Goal: Task Accomplishment & Management: Complete application form

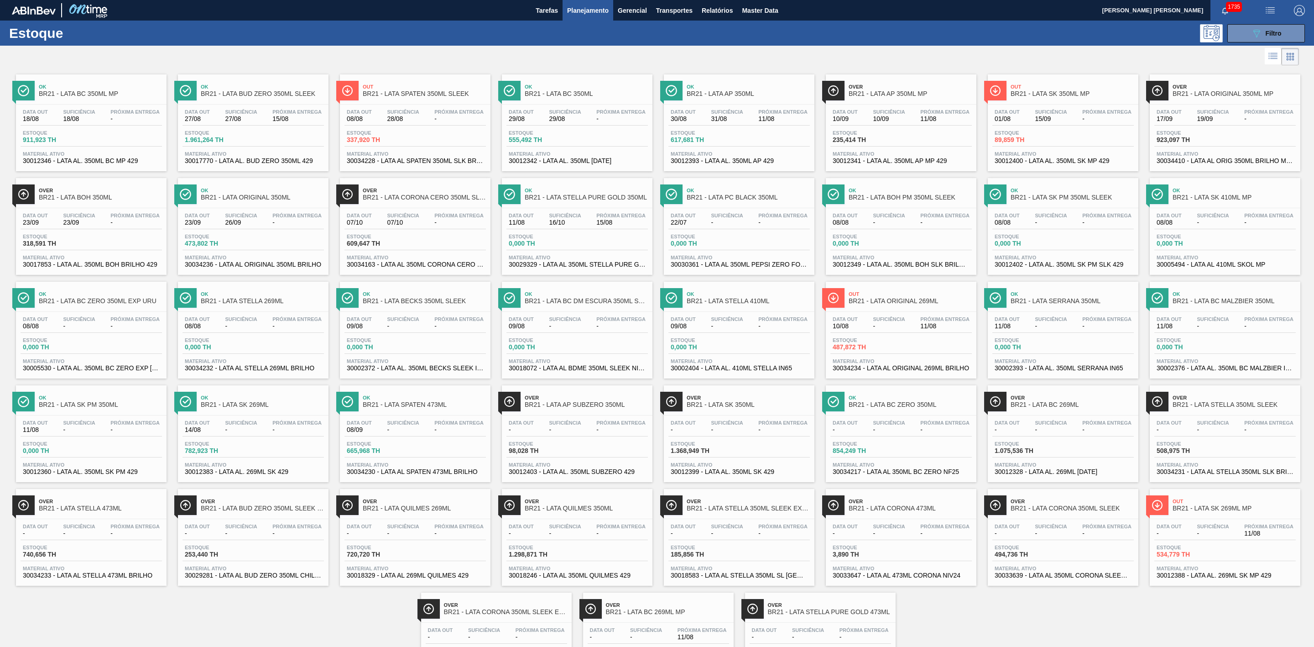
click at [1056, 65] on div at bounding box center [649, 57] width 1299 height 22
click at [819, 607] on span "Over" at bounding box center [829, 604] width 123 height 5
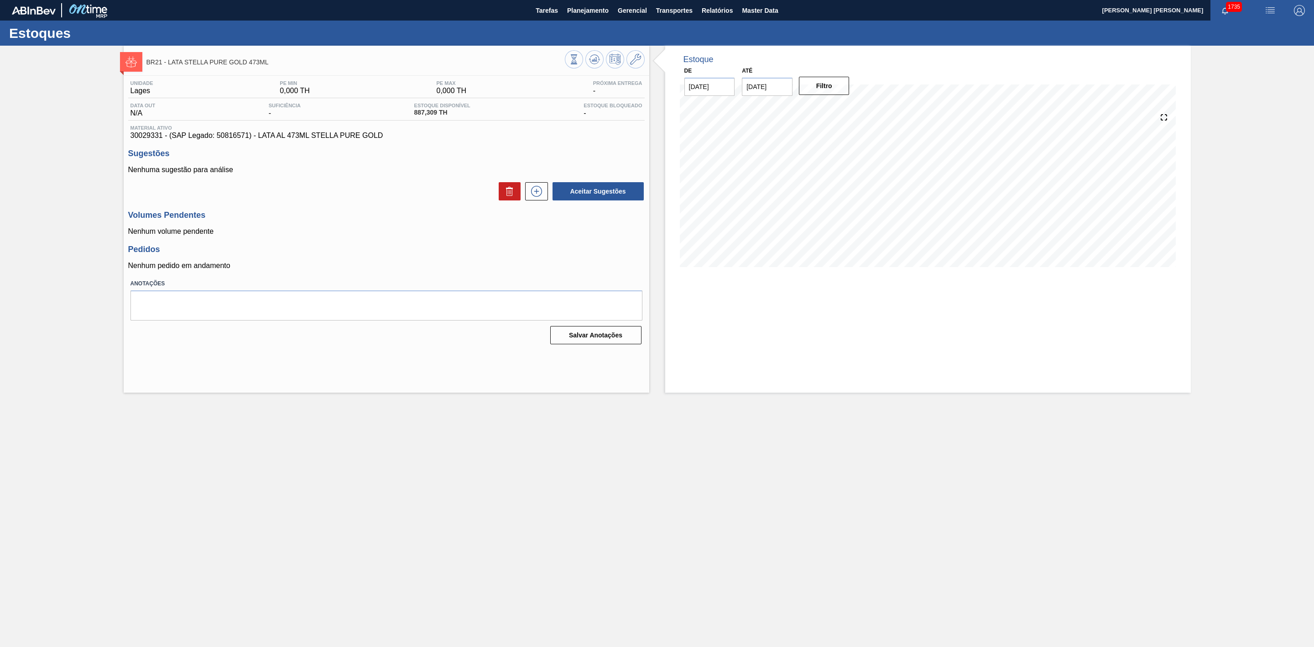
drag, startPoint x: 771, startPoint y: 88, endPoint x: 787, endPoint y: 86, distance: 16.1
click at [771, 88] on input "31/08/2025" at bounding box center [767, 87] width 51 height 18
click at [841, 214] on div "6" at bounding box center [842, 212] width 12 height 12
type input "[DATE]"
click at [828, 87] on button "Filtro" at bounding box center [824, 86] width 51 height 18
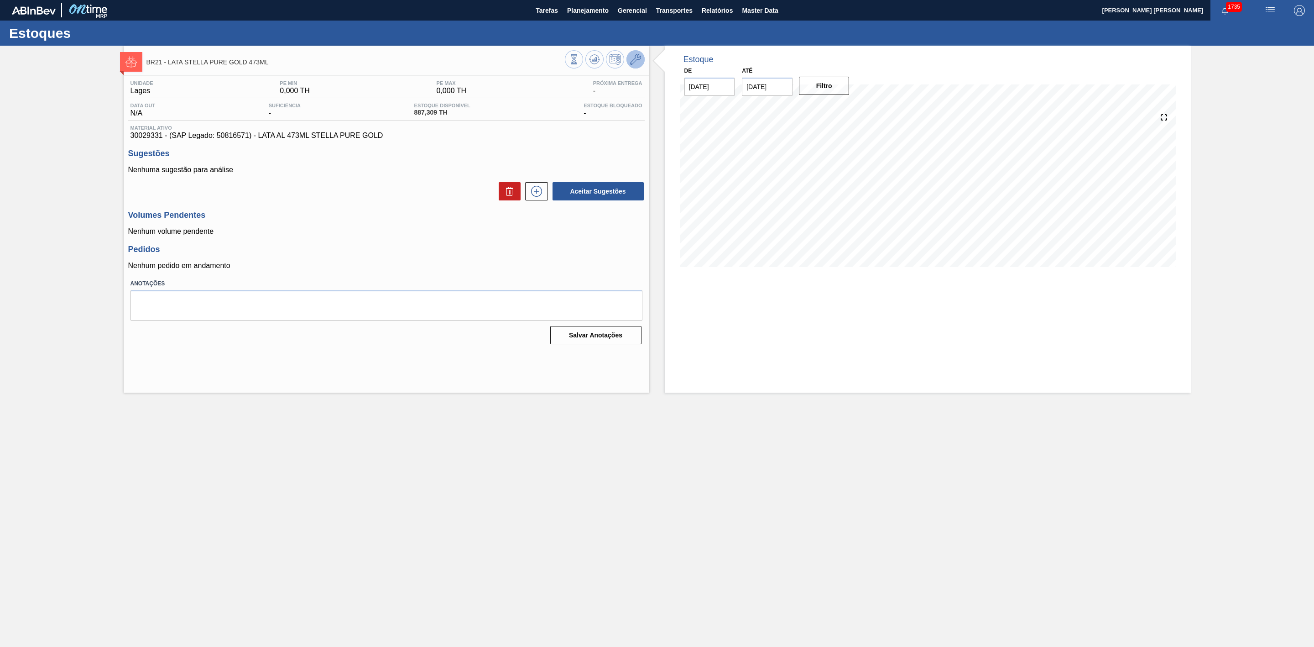
click at [636, 59] on icon at bounding box center [635, 59] width 11 height 11
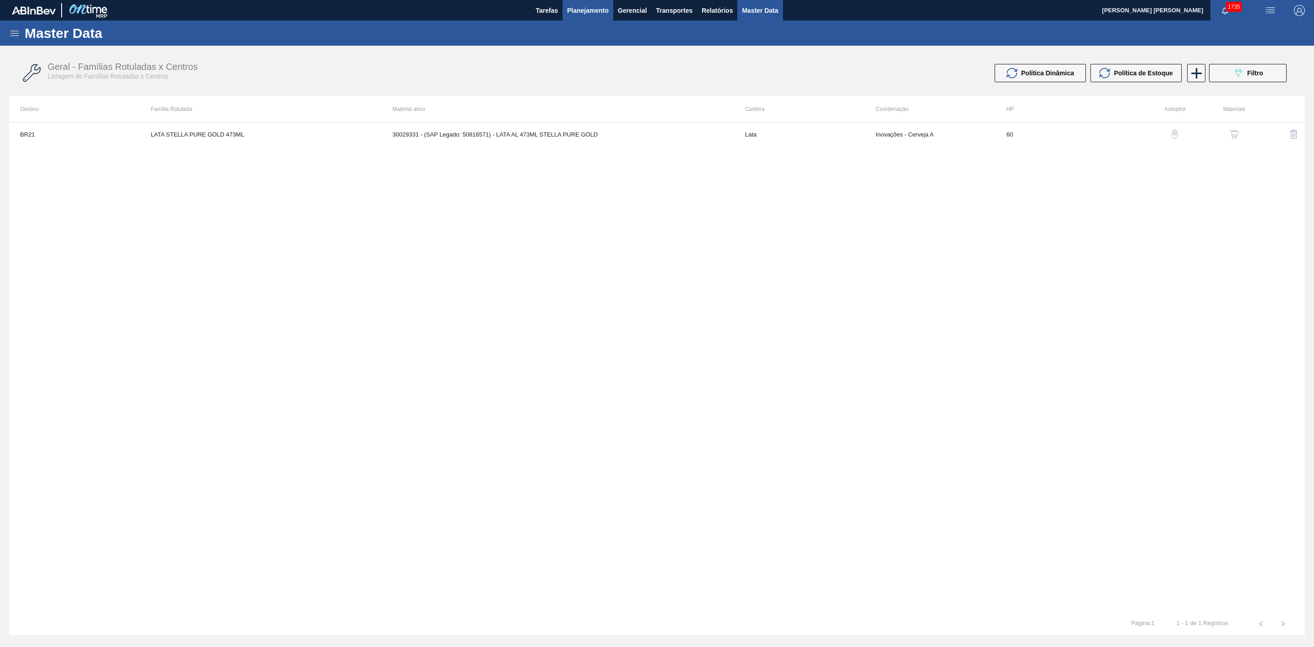
click at [593, 11] on span "Planejamento" at bounding box center [588, 10] width 42 height 11
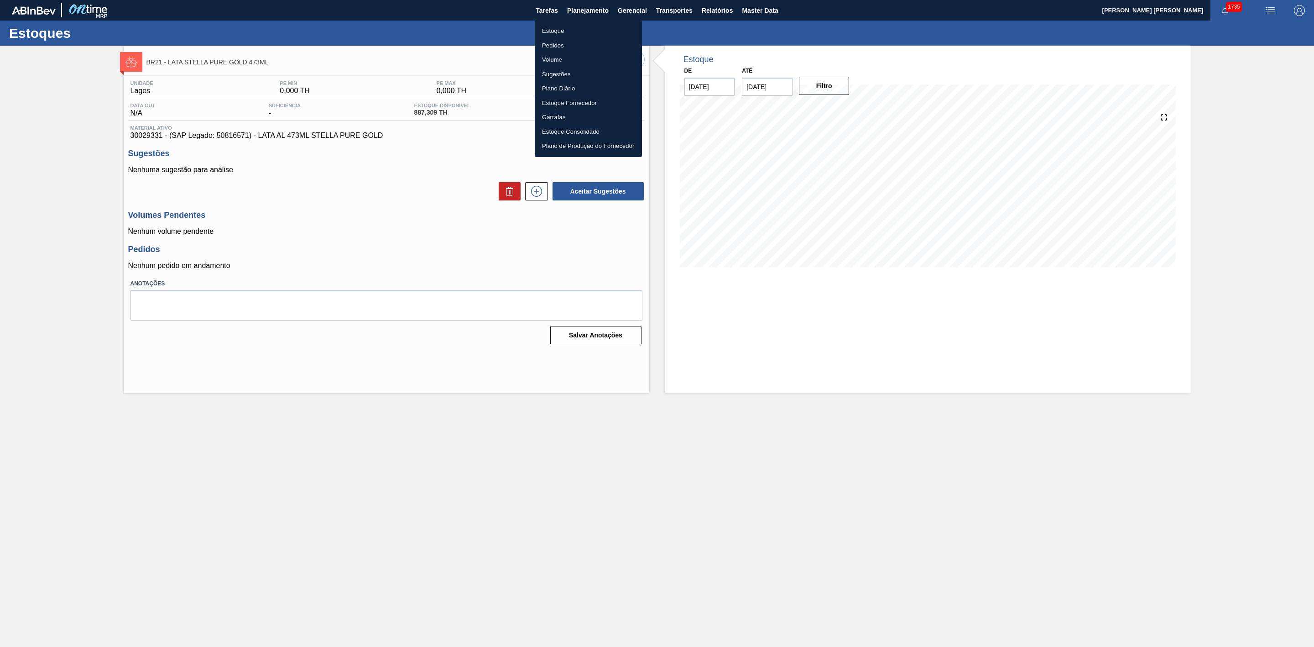
click at [483, 237] on div at bounding box center [657, 323] width 1314 height 647
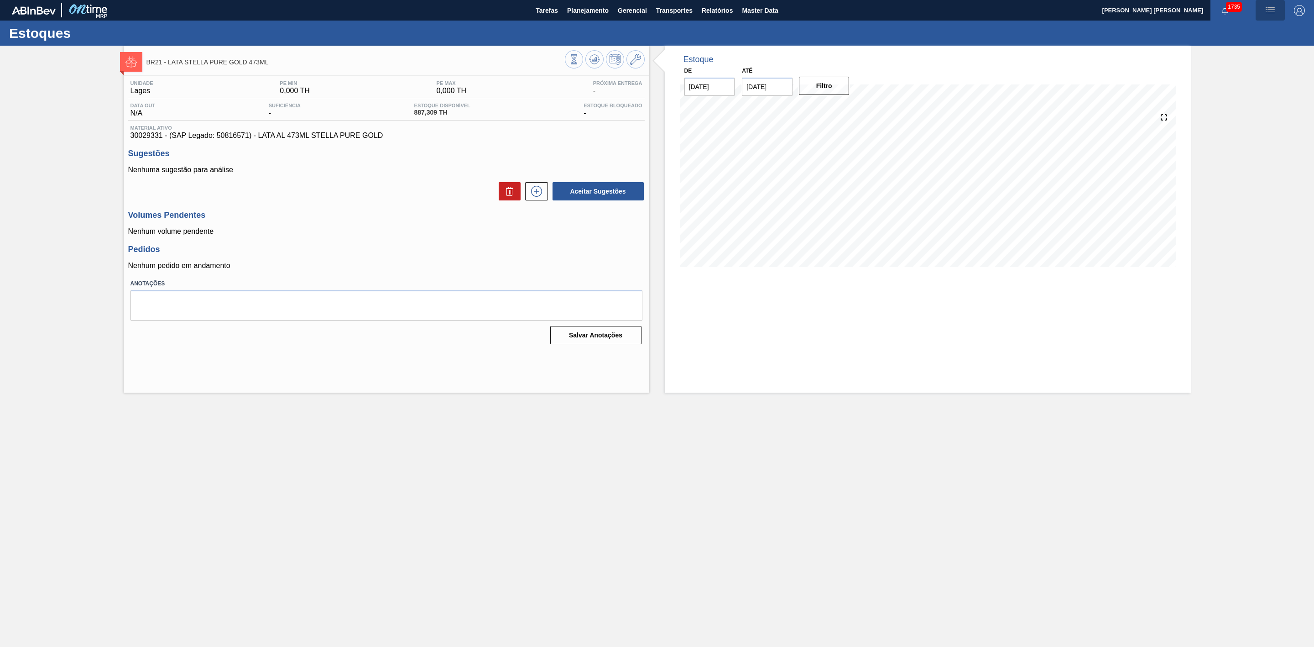
click at [1275, 10] on img "button" at bounding box center [1270, 10] width 11 height 11
click at [1257, 32] on li "Pedido Contingência" at bounding box center [1266, 32] width 84 height 16
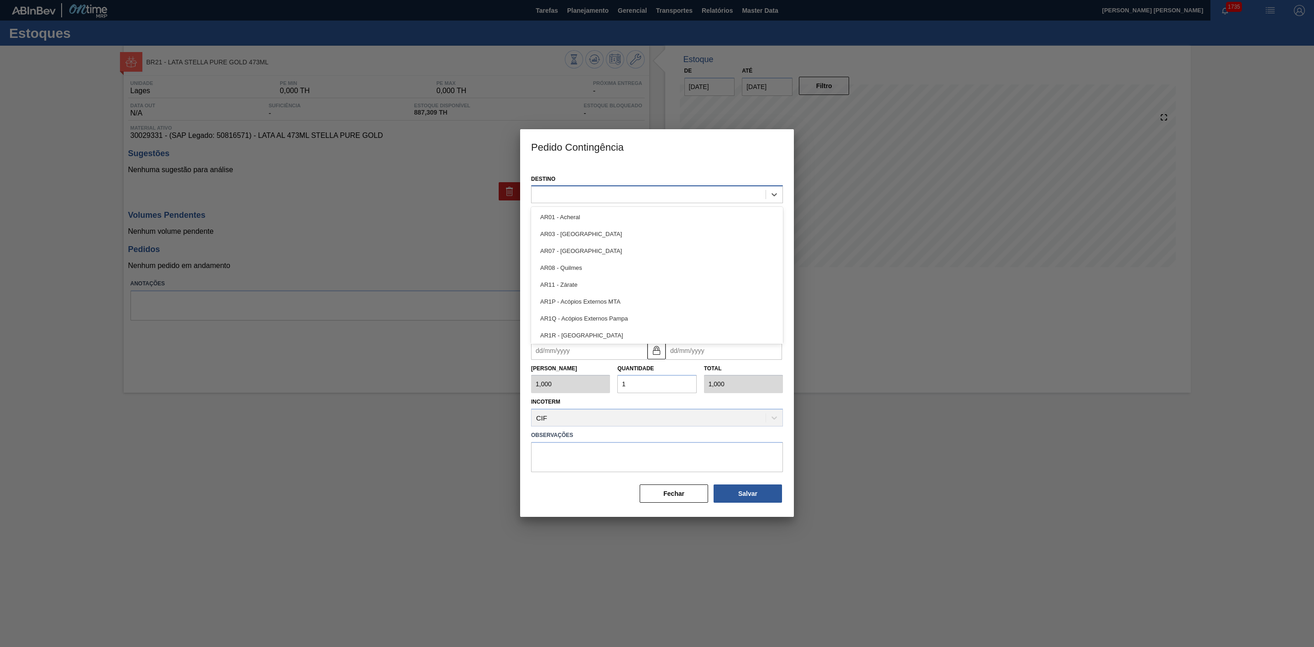
click at [592, 191] on div at bounding box center [649, 194] width 234 height 13
type input "26"
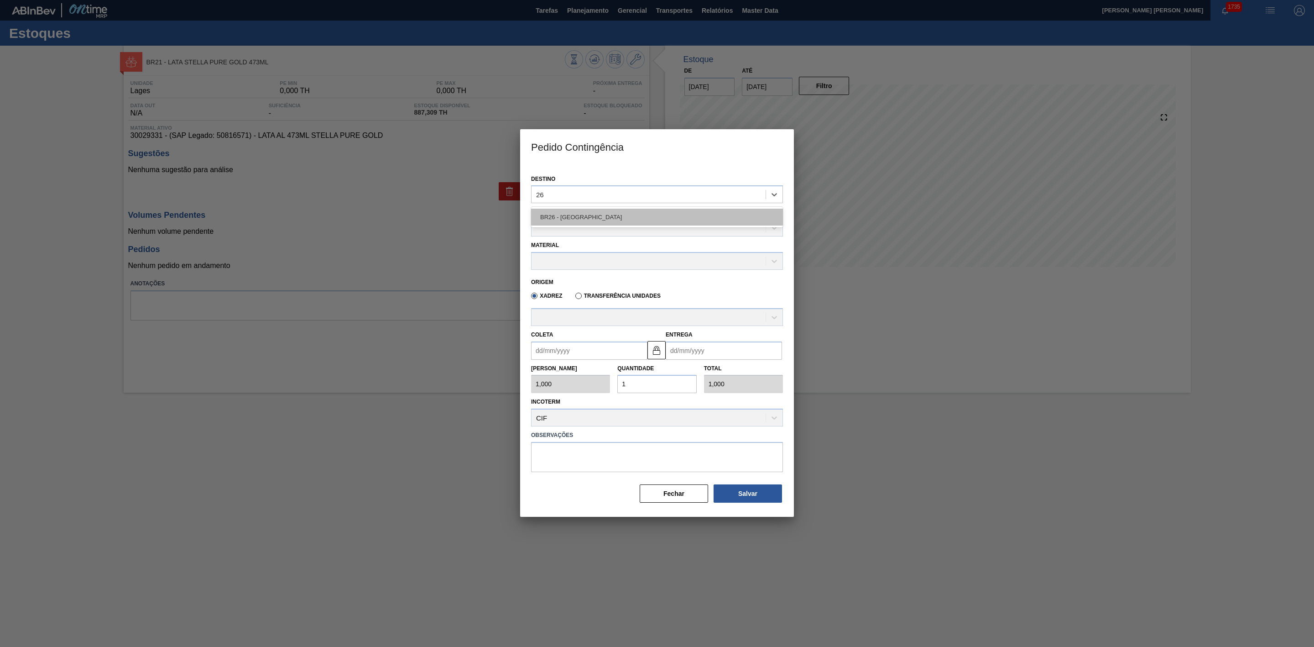
click at [579, 209] on div "BR26 - [GEOGRAPHIC_DATA]" at bounding box center [657, 217] width 252 height 17
click at [572, 223] on div at bounding box center [649, 228] width 234 height 13
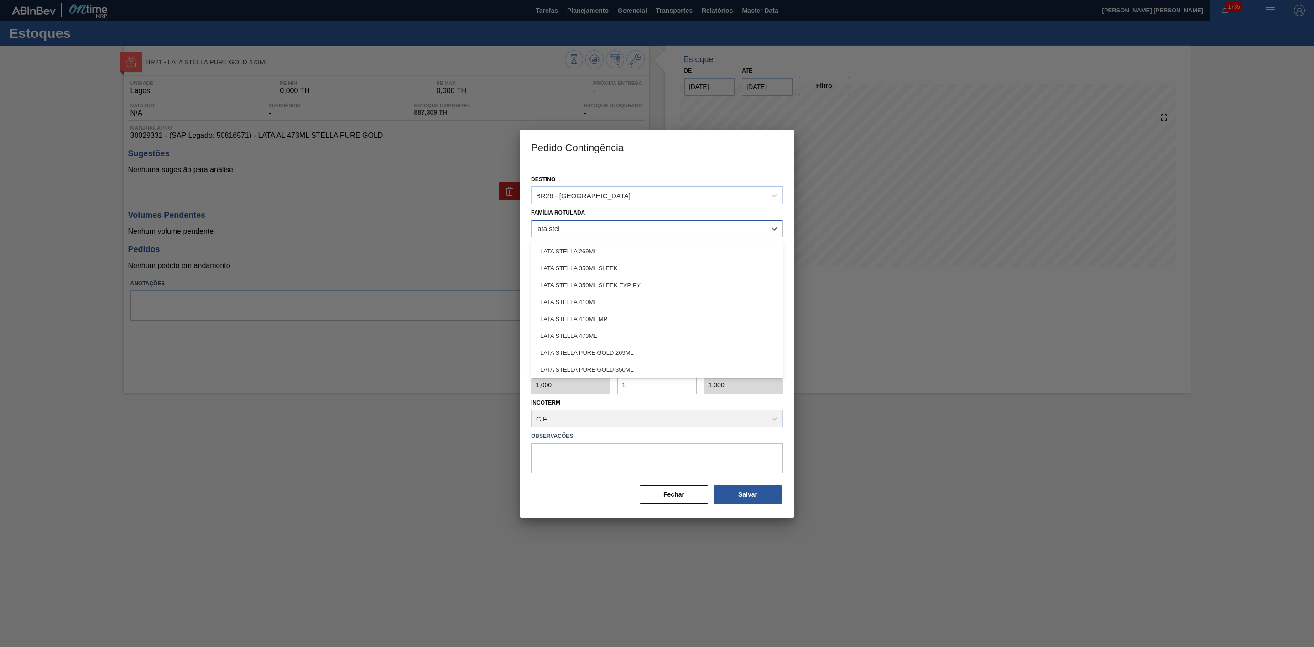
type Rotulada "lata stell"
click at [629, 367] on div "LATA STELLA PURE GOLD 473ML" at bounding box center [657, 368] width 252 height 17
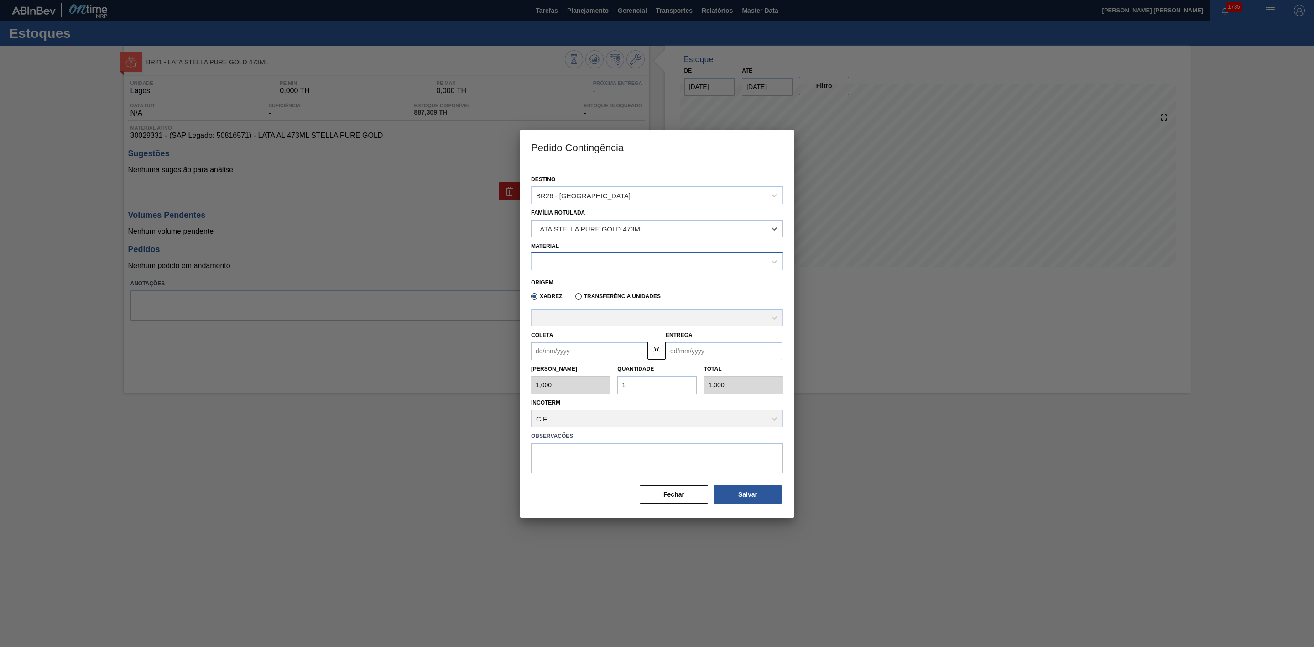
click at [582, 260] on div at bounding box center [649, 261] width 234 height 13
click at [593, 281] on div "30029331 - LATA AL 473ML STELLA PURE GOLD" at bounding box center [657, 284] width 252 height 17
type input "6,224"
click at [614, 312] on div "A - BALL - TRÊS RIOS (RJ)" at bounding box center [649, 317] width 234 height 13
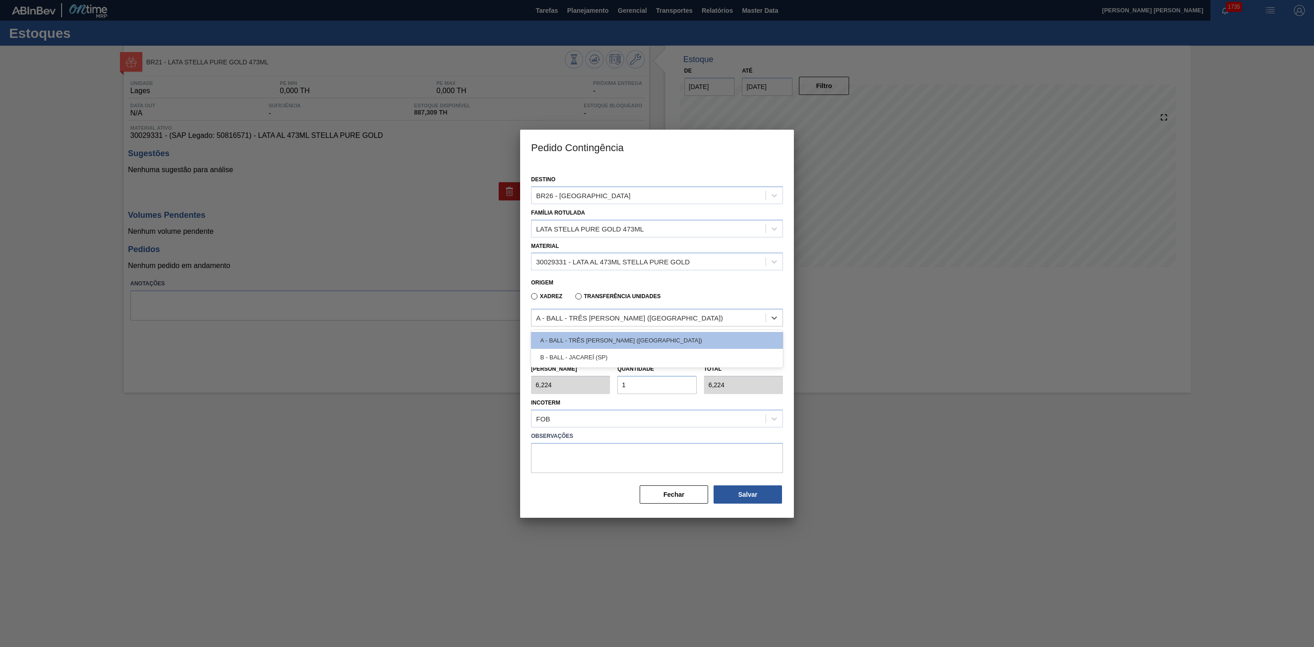
click at [630, 296] on label "Transferência Unidades" at bounding box center [618, 296] width 85 height 6
click at [574, 298] on input "Transferência Unidades" at bounding box center [574, 298] width 0 height 0
type input "1,000"
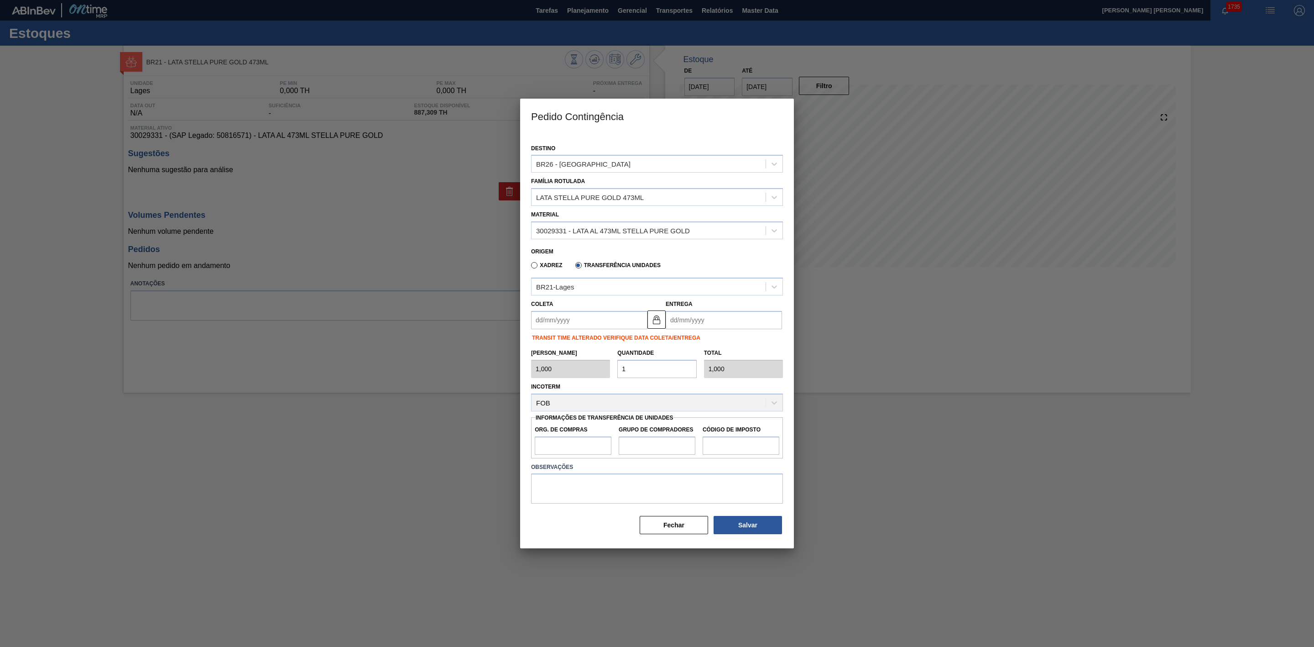
click at [584, 320] on input "Coleta" at bounding box center [589, 320] width 116 height 18
click at [558, 401] on div "11" at bounding box center [557, 400] width 12 height 12
type input "[DATE]"
type input "12/08/2025"
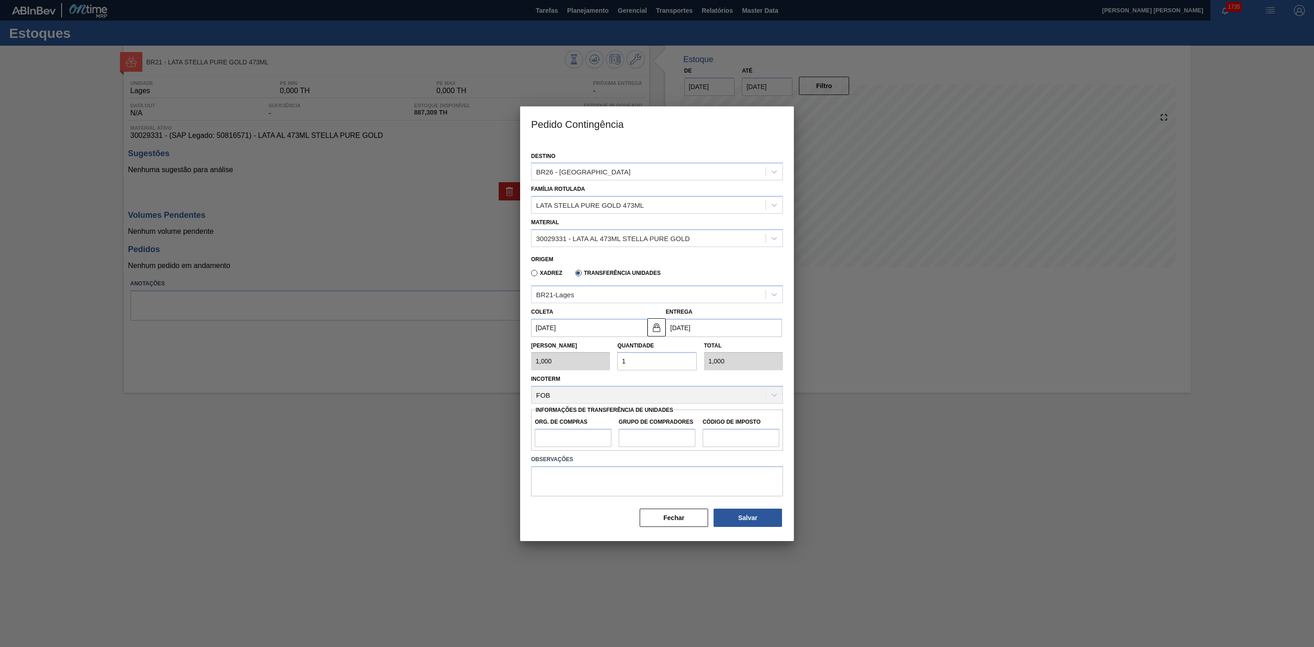
drag, startPoint x: 646, startPoint y: 362, endPoint x: 611, endPoint y: 362, distance: 35.1
click at [611, 362] on div "Tam Lote 1,000 Quantidade 1 Total 1,000" at bounding box center [657, 354] width 259 height 34
type input "2"
type input "2,000"
type input "25"
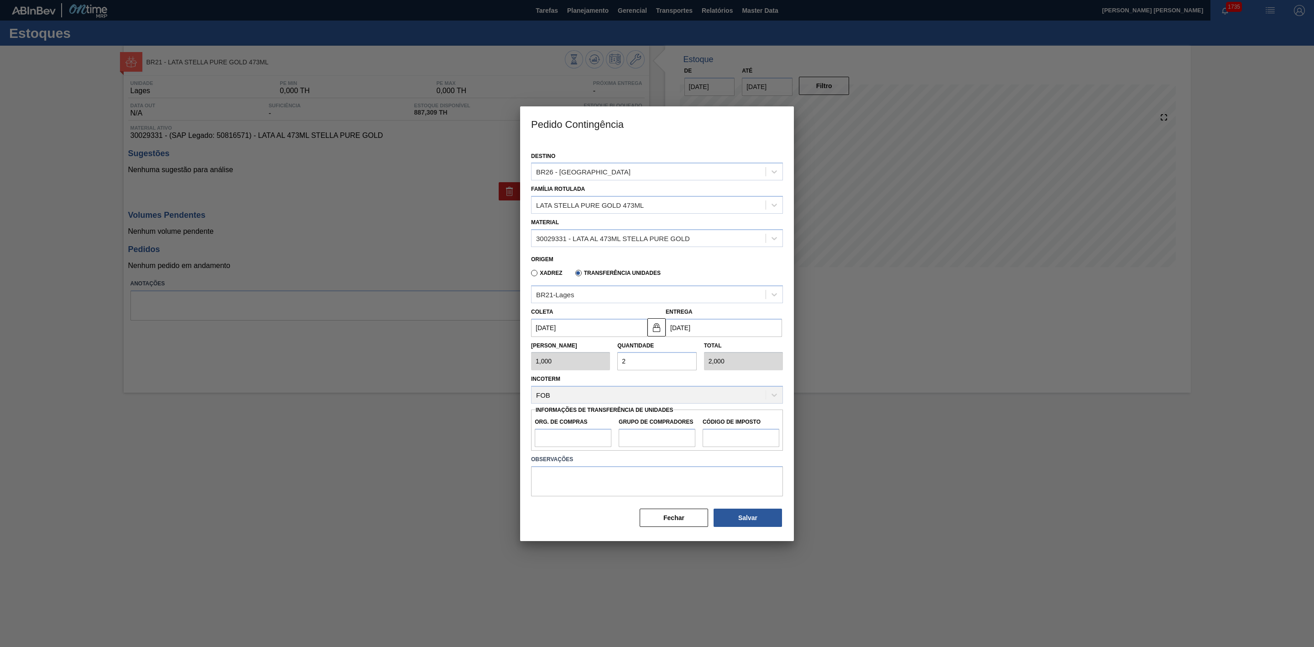
type input "25,000"
drag, startPoint x: 639, startPoint y: 361, endPoint x: 613, endPoint y: 361, distance: 25.1
click at [614, 361] on div "Quantidade 25" at bounding box center [657, 354] width 86 height 31
type input "0,000"
type input "1"
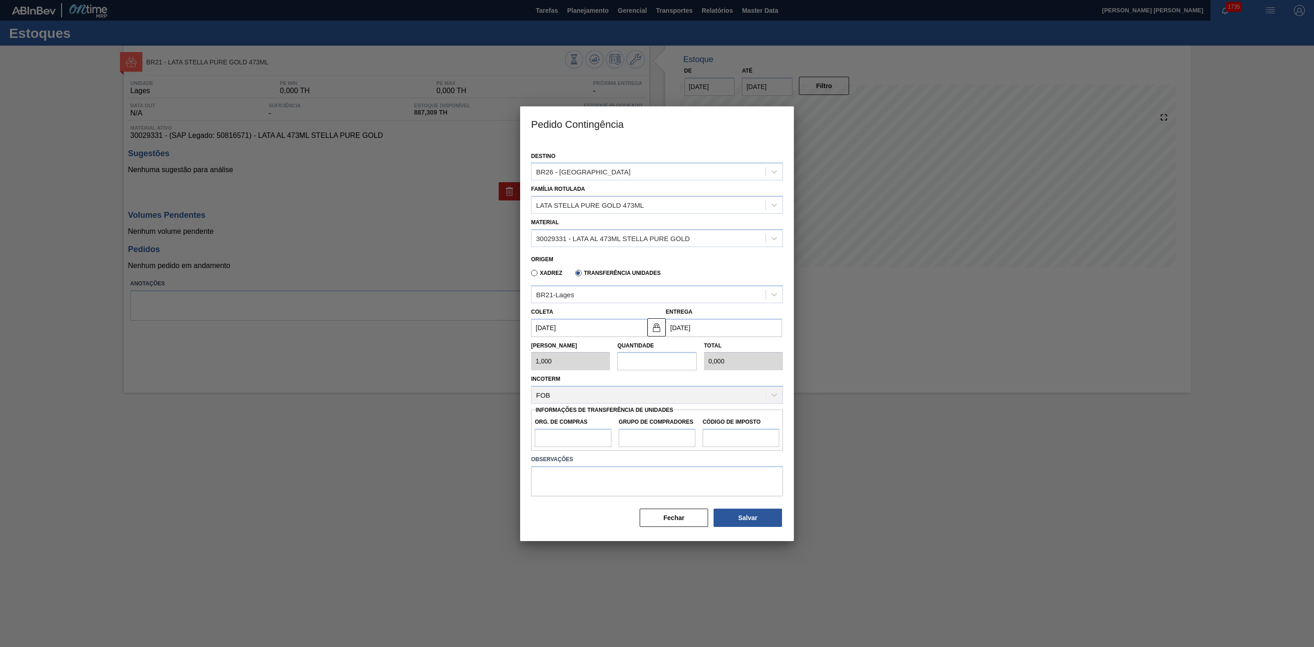
type input "1,000"
type input "15"
type input "15,000"
type input "155"
type input "155,000"
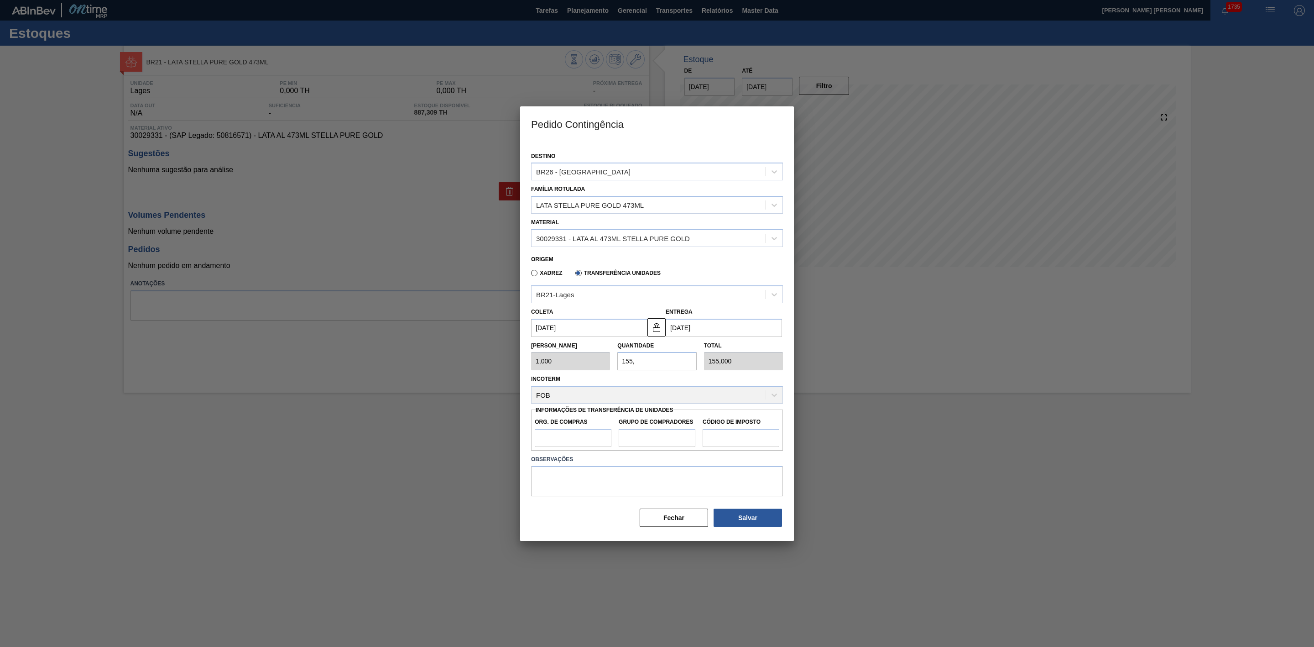
type input "155,6"
type input "155,600"
type input "155,"
type input "155,000"
type input "15"
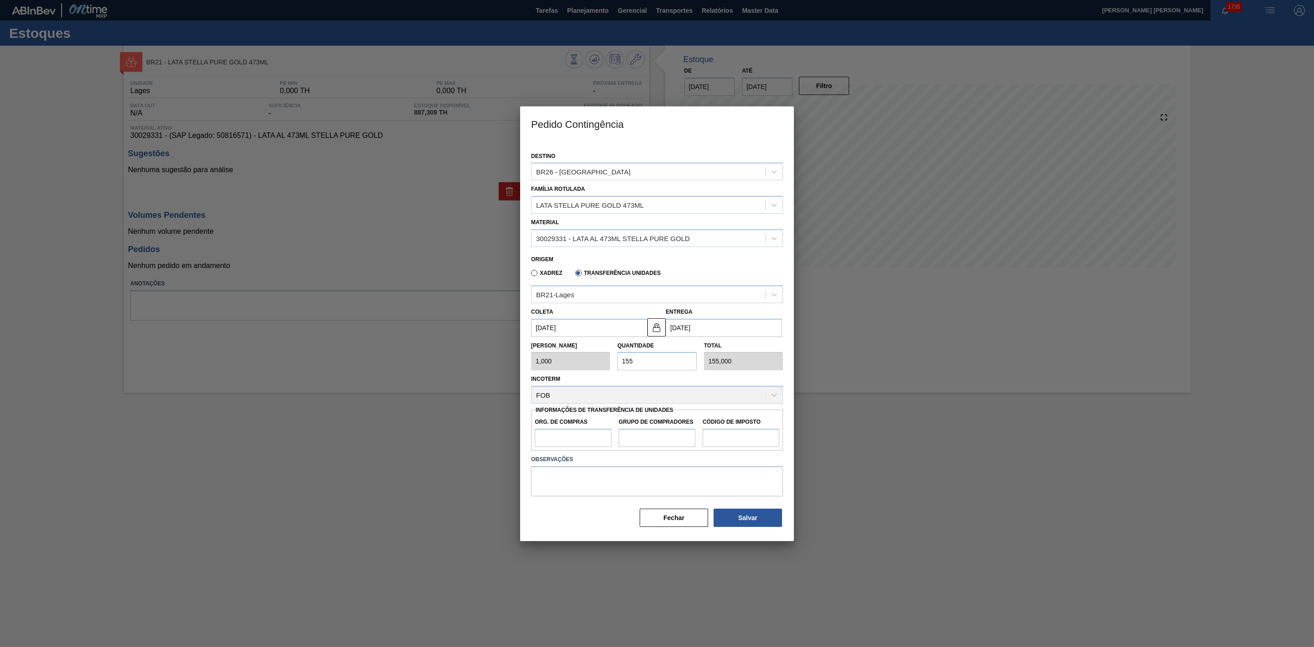
type input "15,000"
type input "1"
type input "1,000"
type input "0,000"
type input "2"
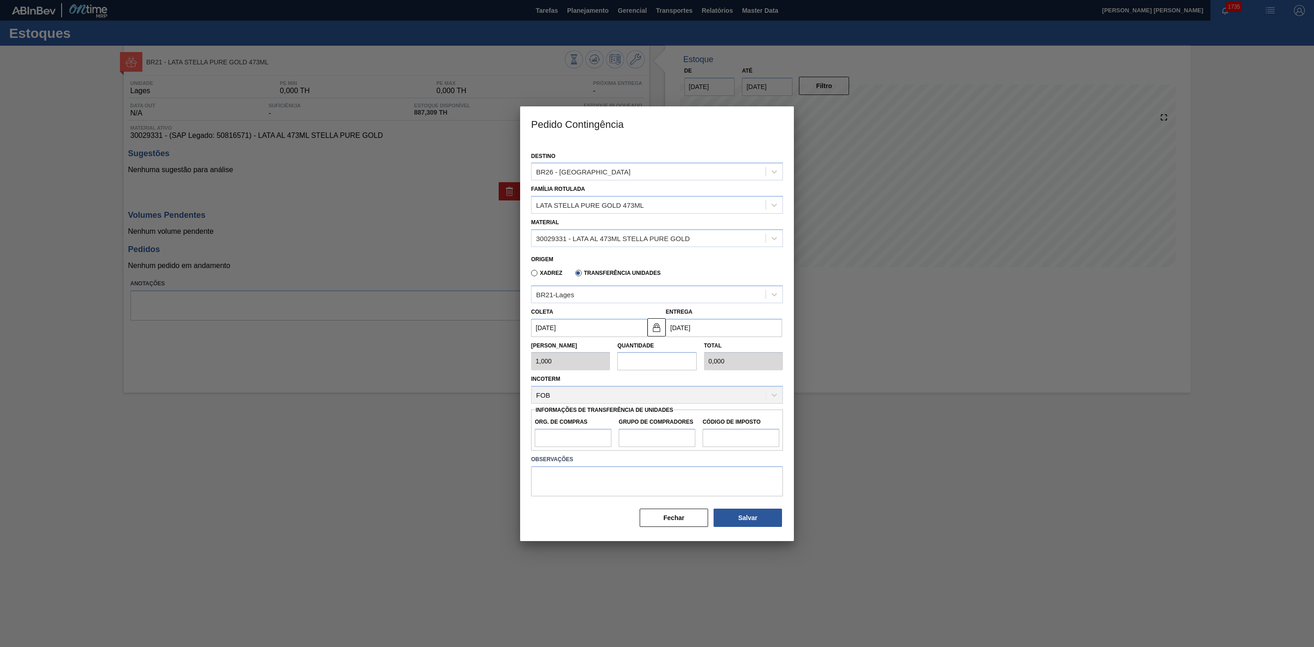
type input "2,000"
type input "20"
type input "20,000"
type input "2"
type input "2,000"
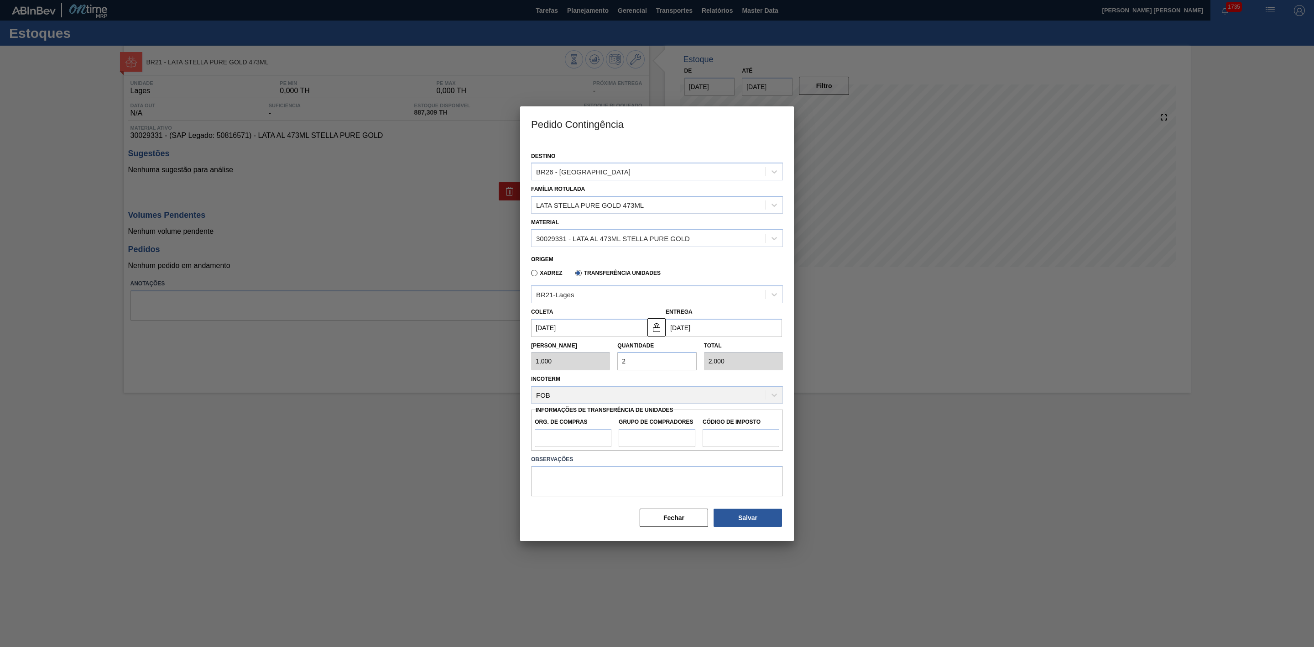
type input "0,000"
type input "1"
type input "1,000"
type input "15"
type input "15,000"
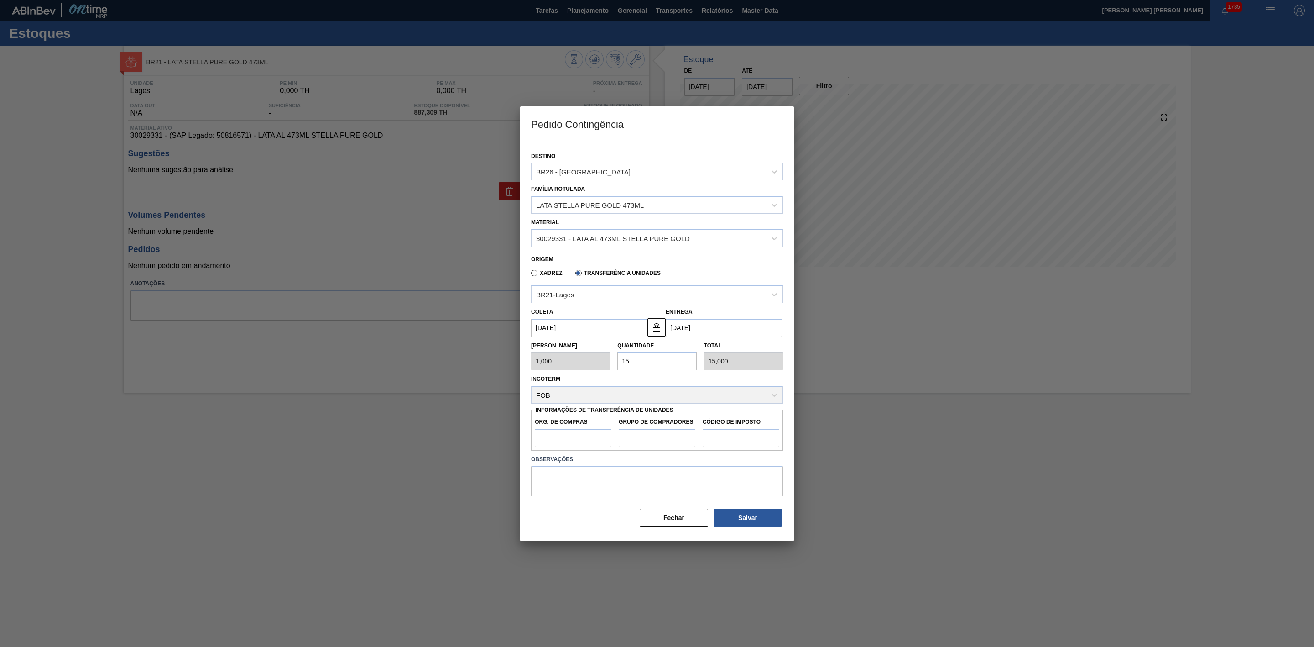
type input "155"
type input "155,000"
type input "155,6"
type input "155,600"
type input "155,6"
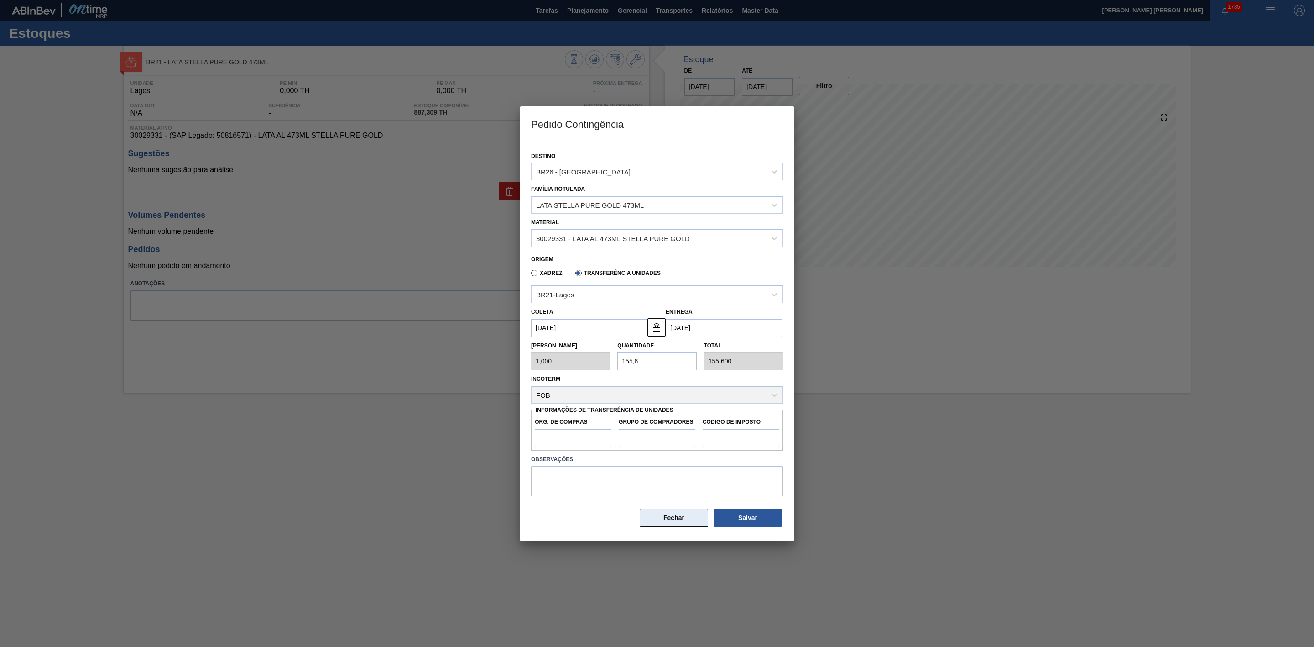
click at [691, 514] on button "Fechar" at bounding box center [674, 517] width 68 height 18
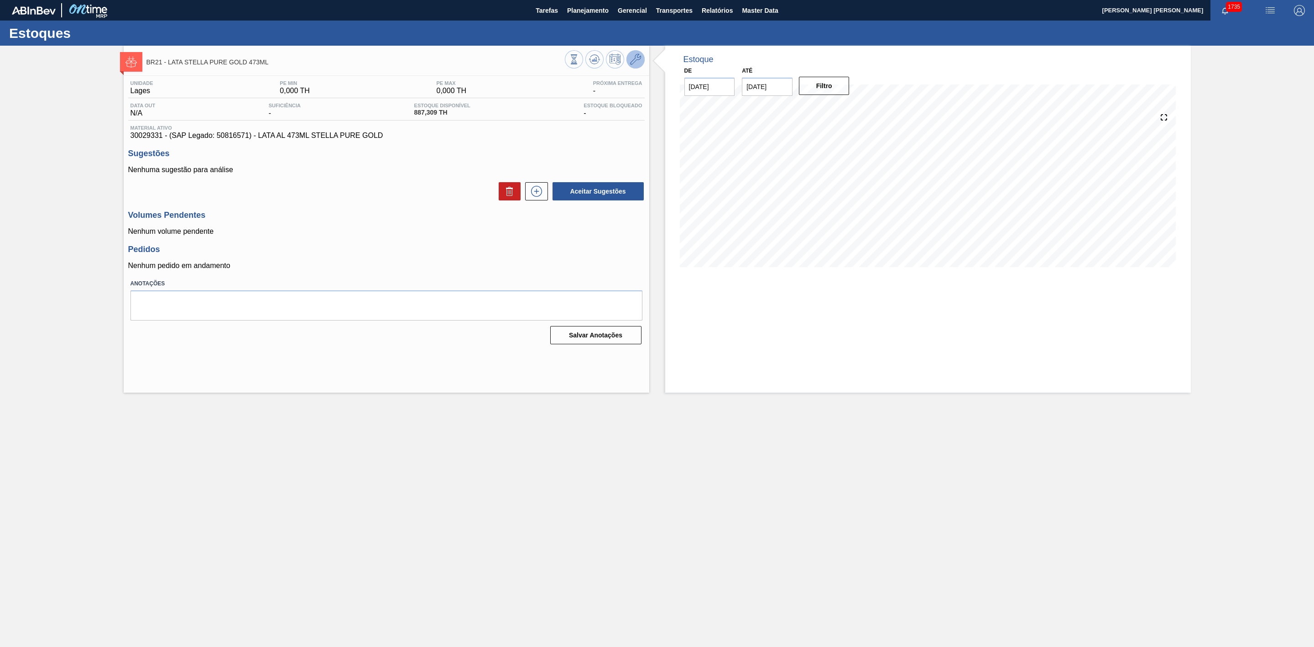
click at [637, 56] on icon at bounding box center [635, 59] width 11 height 11
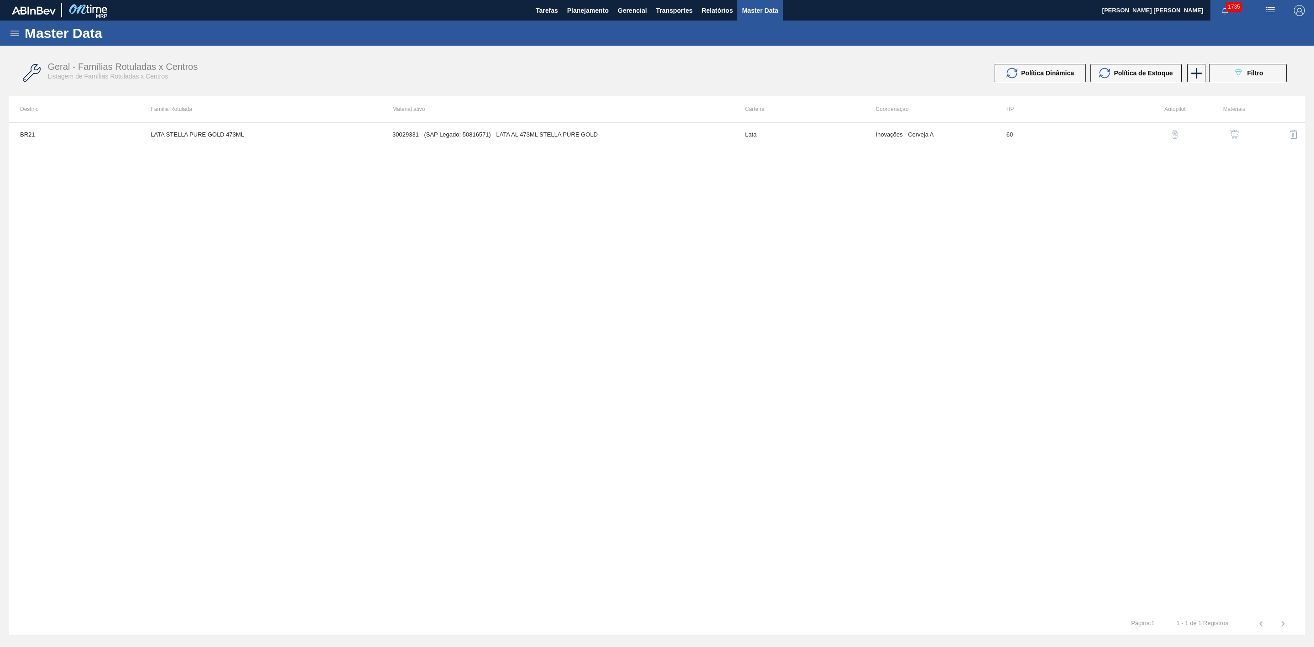
click at [1232, 132] on img "button" at bounding box center [1234, 134] width 9 height 9
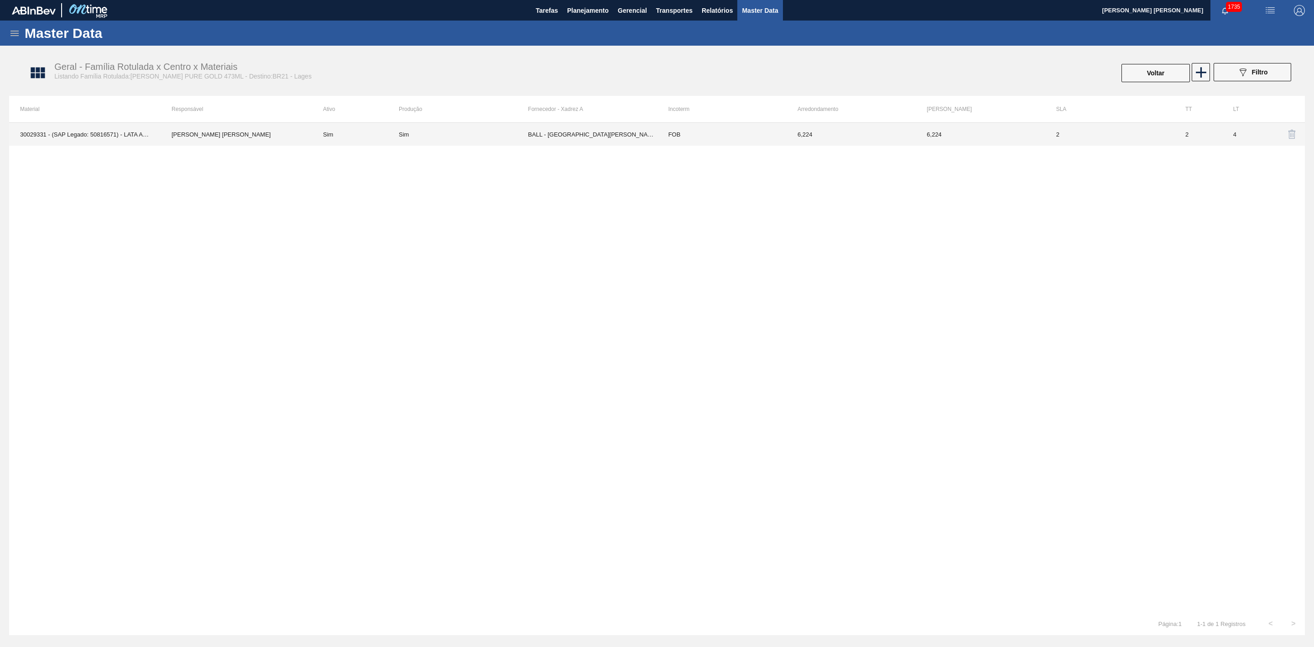
click at [600, 131] on td "BALL - TRÊS RIOS (RJ)" at bounding box center [592, 134] width 129 height 23
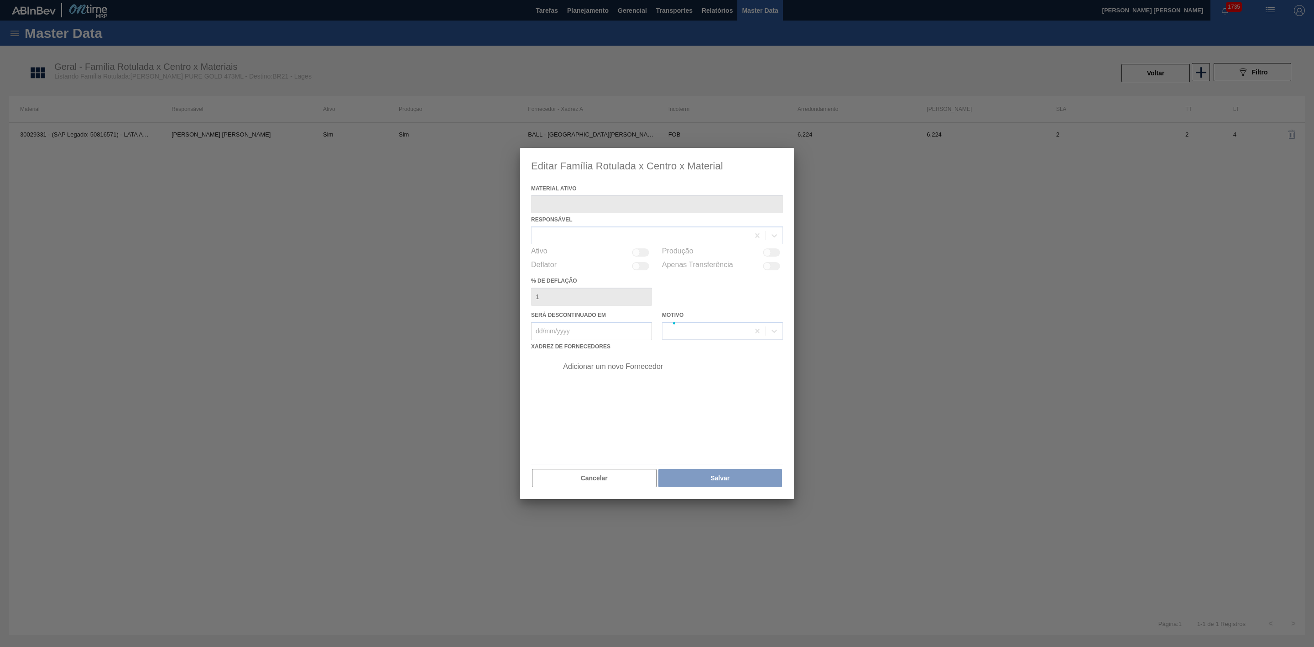
type ativo "30029331 - (SAP Legado: 50816571) - LATA AL 473ML STELLA PURE GOLD"
checkbox input "true"
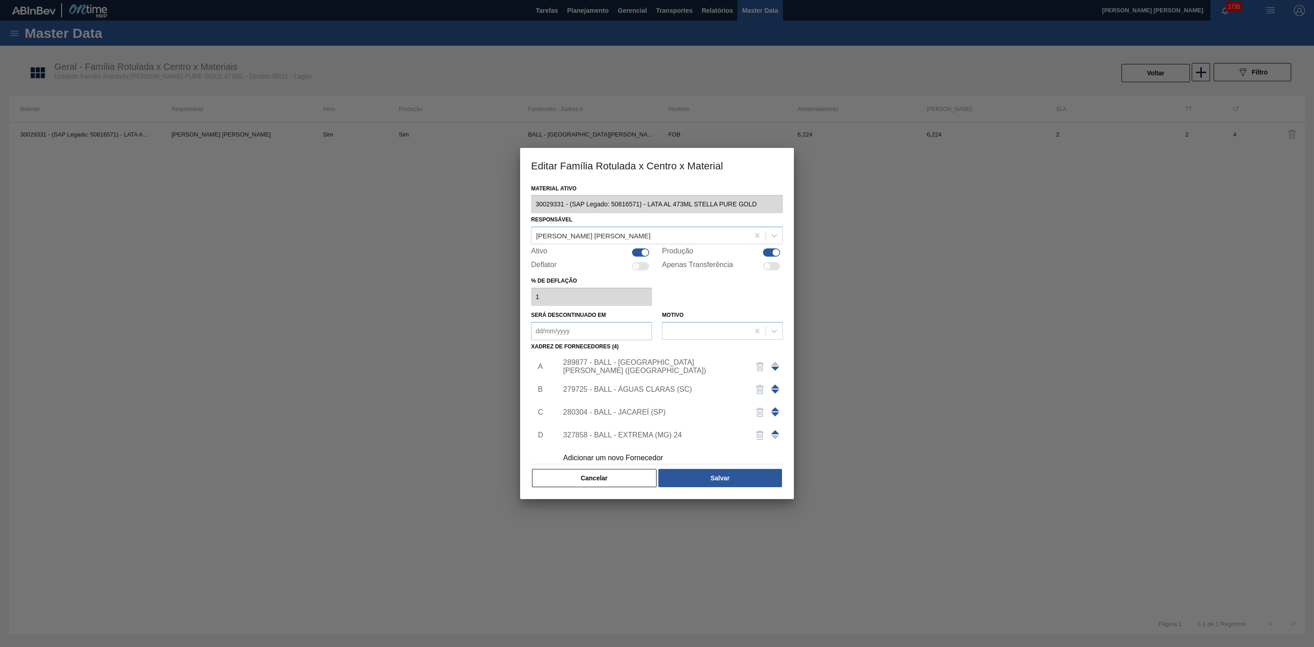
click at [622, 457] on div "Adicionar um novo Fornecedor" at bounding box center [652, 458] width 179 height 8
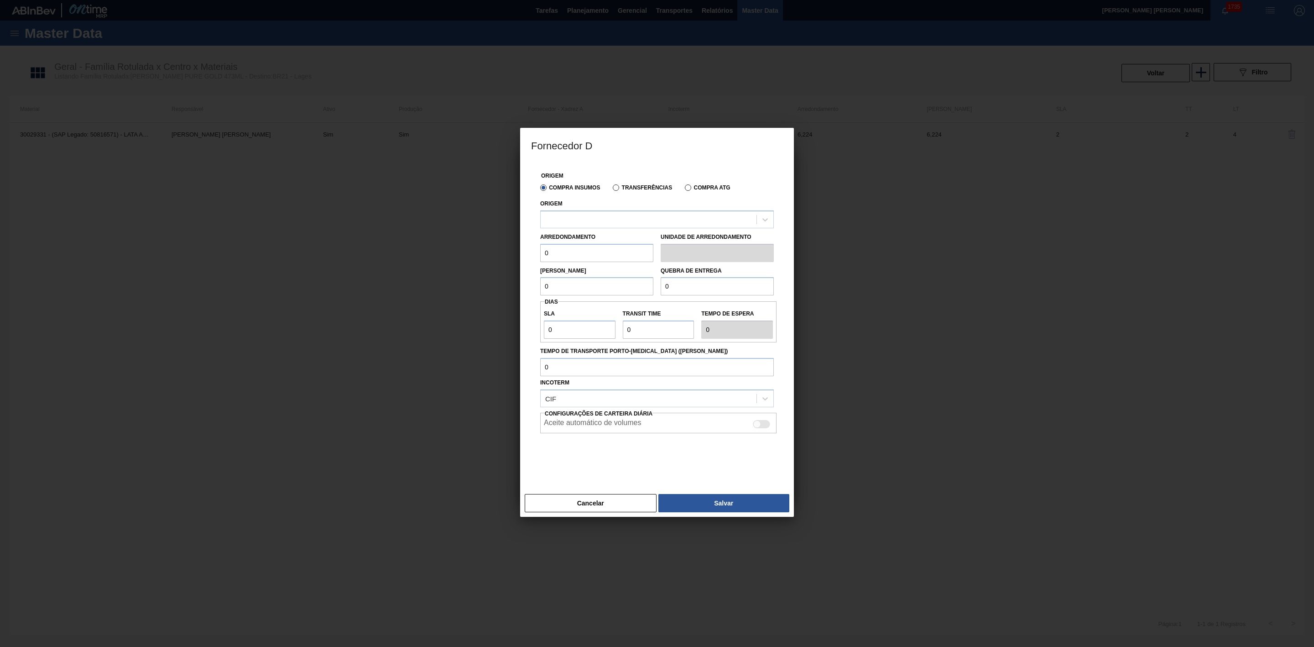
click at [649, 188] on label "Transferências" at bounding box center [642, 187] width 59 height 6
click at [612, 189] on input "Transferências" at bounding box center [612, 189] width 0 height 0
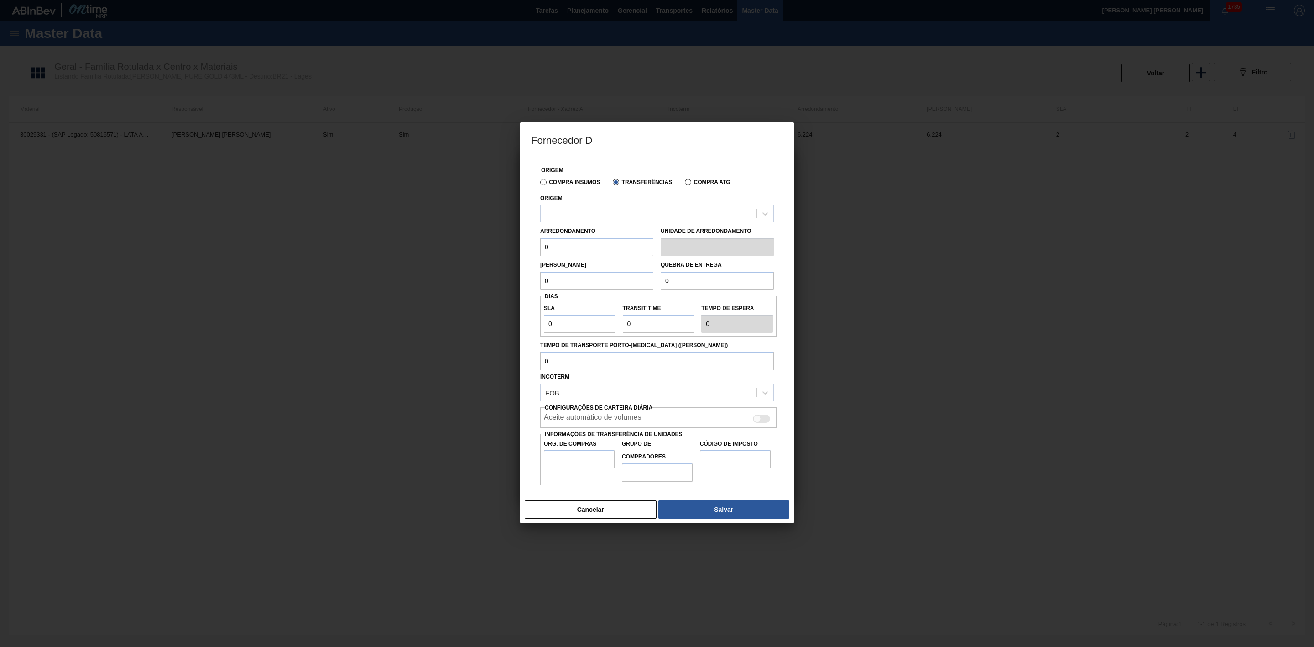
click at [611, 208] on div at bounding box center [649, 213] width 216 height 13
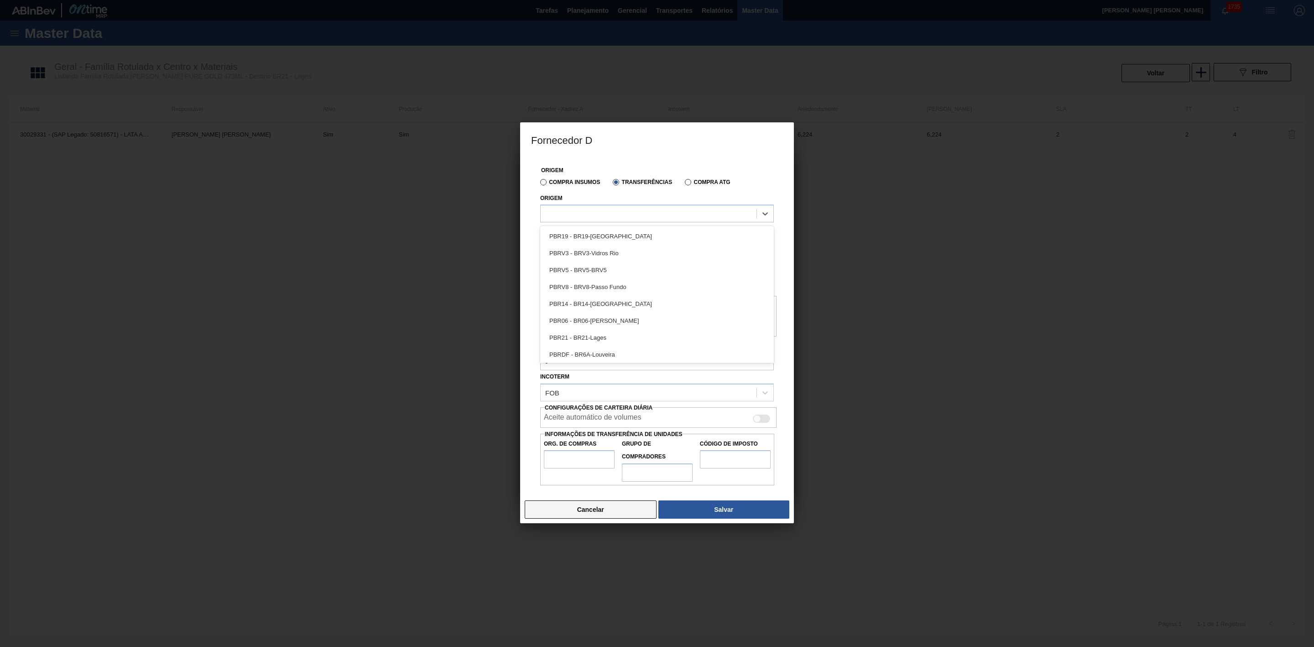
click at [588, 510] on button "Cancelar" at bounding box center [591, 509] width 132 height 18
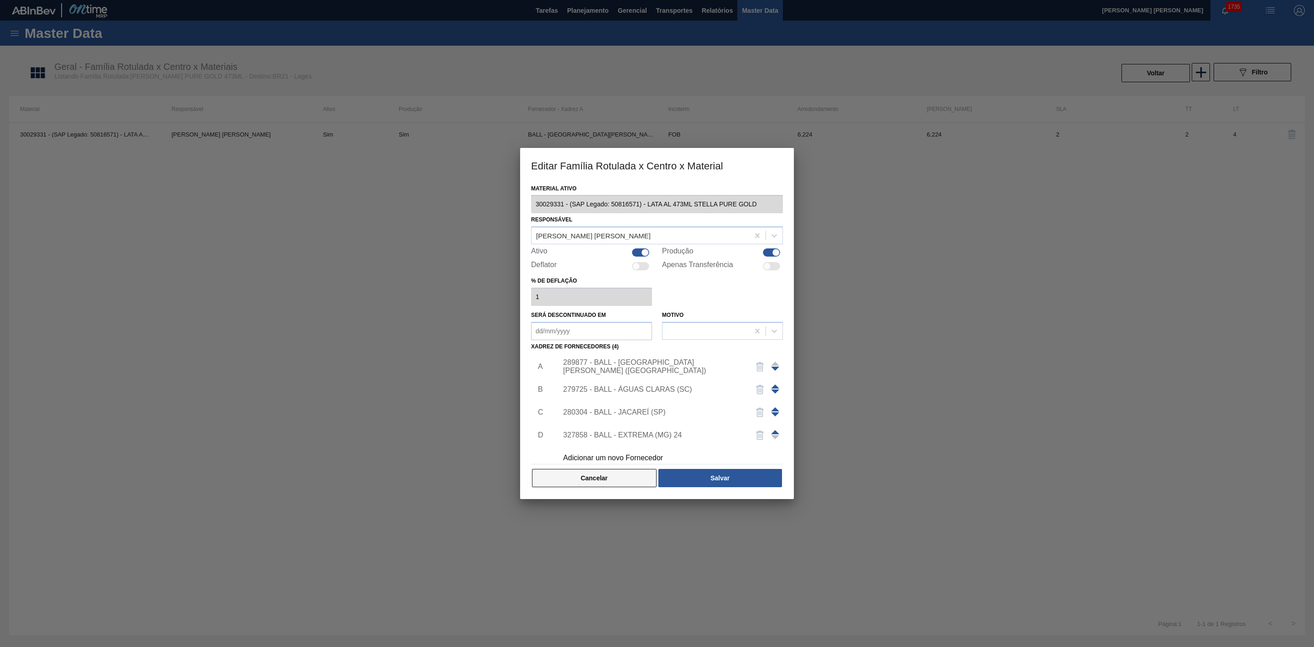
click at [602, 481] on button "Cancelar" at bounding box center [594, 478] width 125 height 18
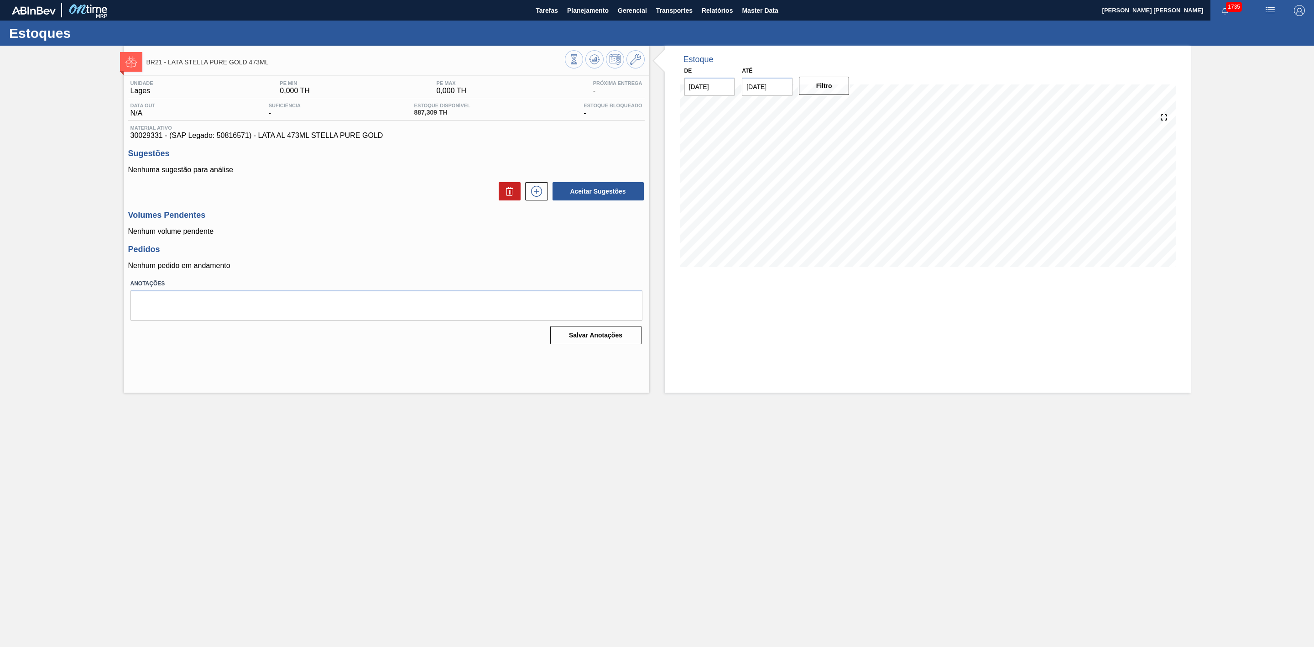
click at [1272, 7] on img "button" at bounding box center [1270, 10] width 11 height 11
click at [1238, 36] on li "Pedido Contingência" at bounding box center [1266, 32] width 84 height 16
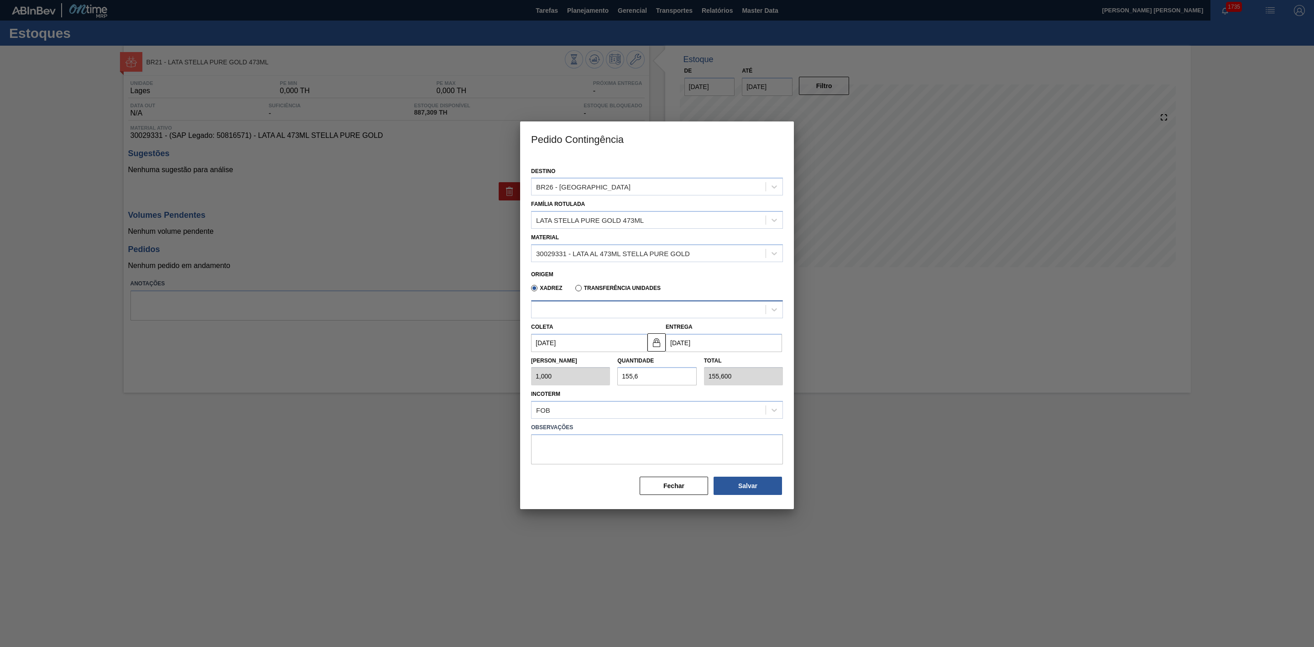
click at [583, 309] on div at bounding box center [649, 309] width 234 height 13
click at [589, 255] on div "30029331 - LATA AL 473ML STELLA PURE GOLD" at bounding box center [613, 253] width 154 height 8
click at [591, 273] on div "30029331 - LATA AL 473ML STELLA PURE GOLD" at bounding box center [657, 275] width 252 height 17
type input "6,224"
type input "NaN"
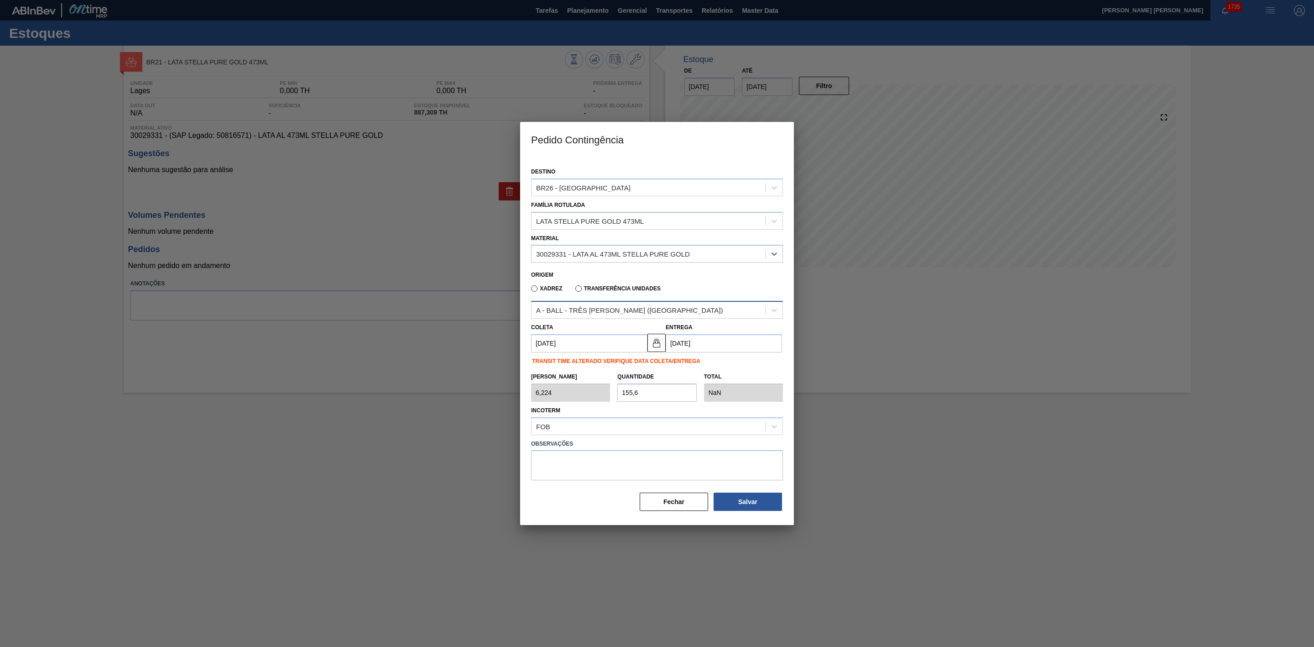
click at [605, 309] on div "A - BALL - TRÊS RIOS (RJ)" at bounding box center [629, 310] width 187 height 8
click at [591, 288] on label "Transferência Unidades" at bounding box center [618, 288] width 85 height 6
click at [574, 290] on input "Transferência Unidades" at bounding box center [574, 290] width 0 height 0
type input "1,000"
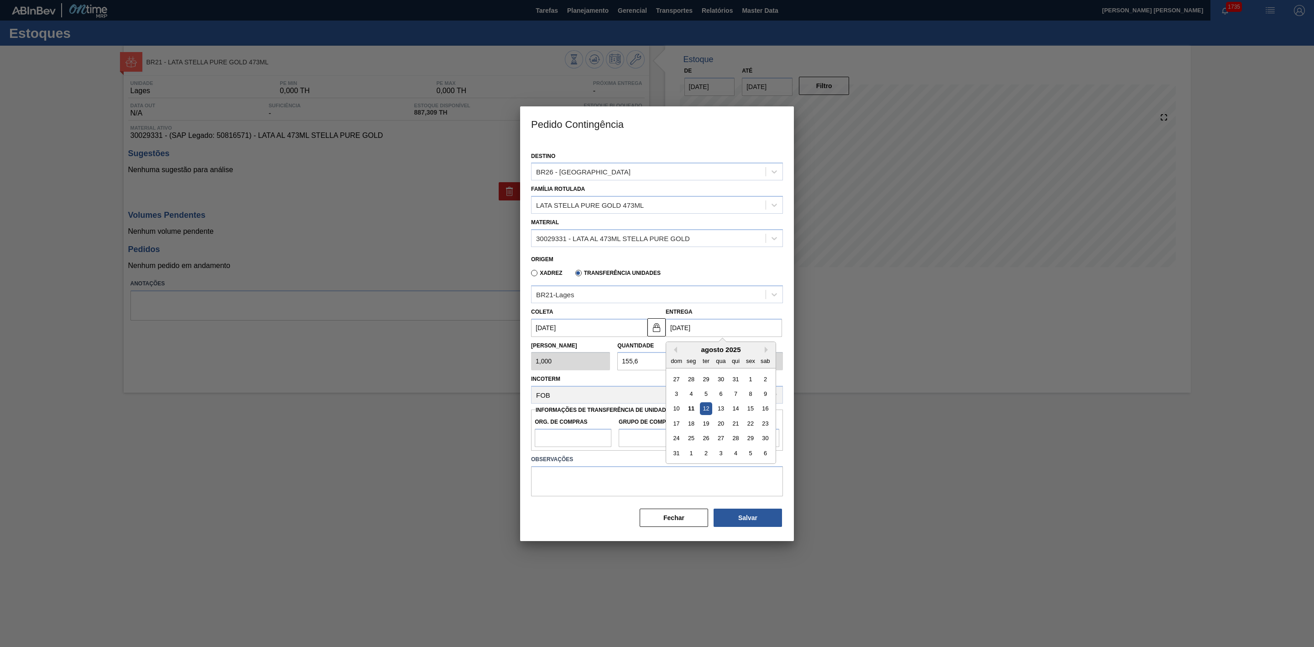
click at [690, 325] on input "12/08/2025" at bounding box center [724, 328] width 116 height 18
click at [660, 326] on img at bounding box center [656, 327] width 11 height 11
click at [696, 328] on input "12/08/2025" at bounding box center [724, 328] width 116 height 18
drag, startPoint x: 708, startPoint y: 328, endPoint x: 654, endPoint y: 327, distance: 54.8
click at [654, 327] on div "Coleta 11/08/2025 Entrega 12/08/2025 Previous Month Next Month agosto 2025 dom …" at bounding box center [657, 320] width 259 height 34
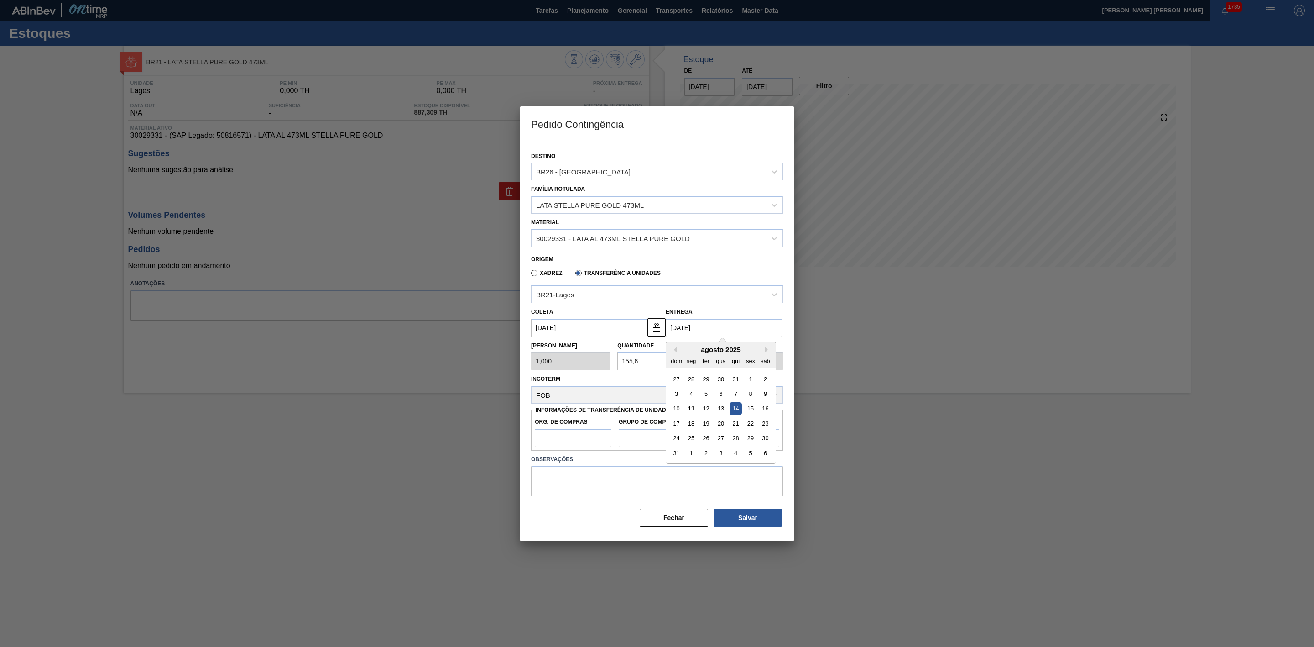
type input "[DATE]"
click at [588, 478] on textarea at bounding box center [657, 481] width 252 height 30
click at [582, 443] on input "Org. de Compras" at bounding box center [573, 438] width 77 height 18
type input "BR00"
click at [643, 433] on input "Grupo de Compradores" at bounding box center [657, 438] width 77 height 18
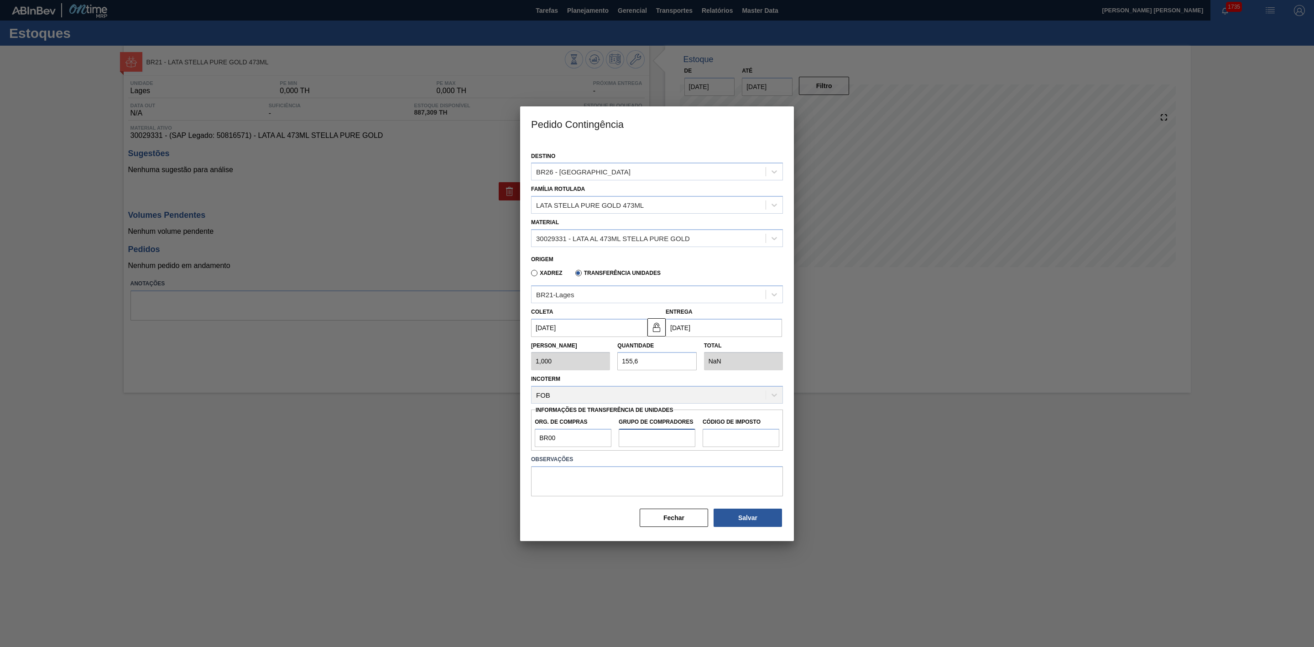
type input "A01"
click at [731, 436] on input "Código de Imposto" at bounding box center [741, 438] width 77 height 18
type input "I1"
click at [742, 516] on button "Salvar" at bounding box center [748, 517] width 68 height 18
type input "1"
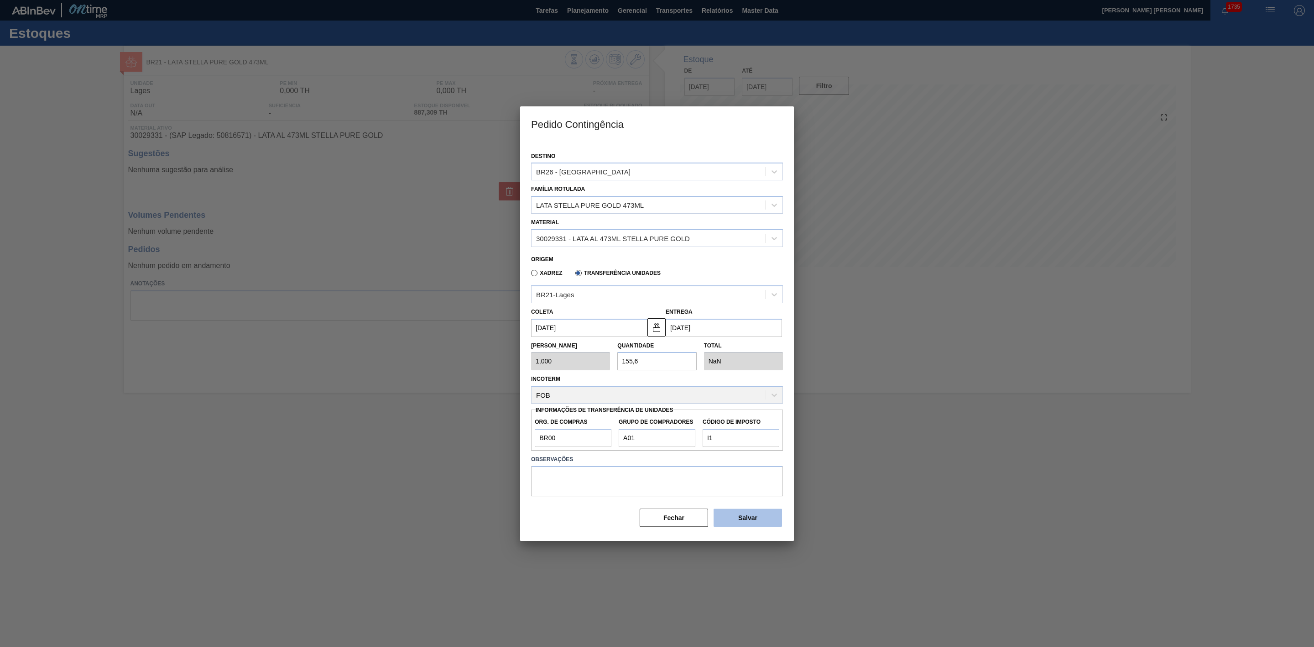
type input "1,000"
click at [742, 516] on button "Salvar" at bounding box center [748, 517] width 68 height 18
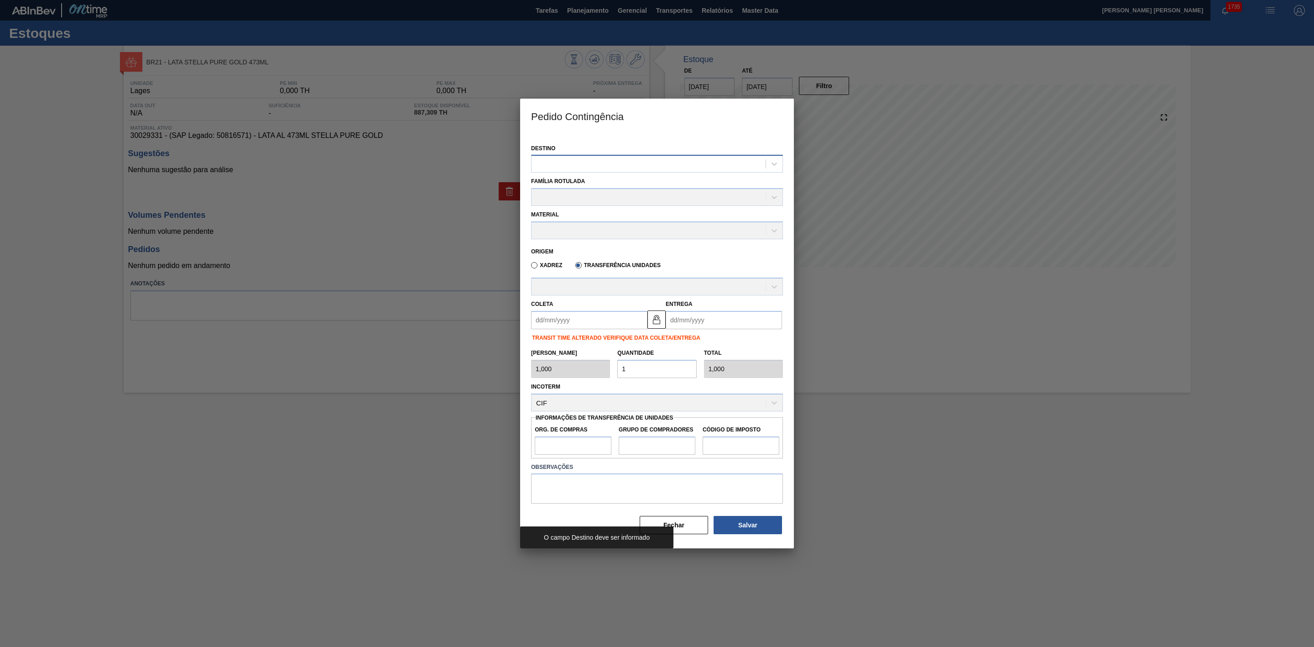
click at [592, 167] on div at bounding box center [649, 163] width 234 height 13
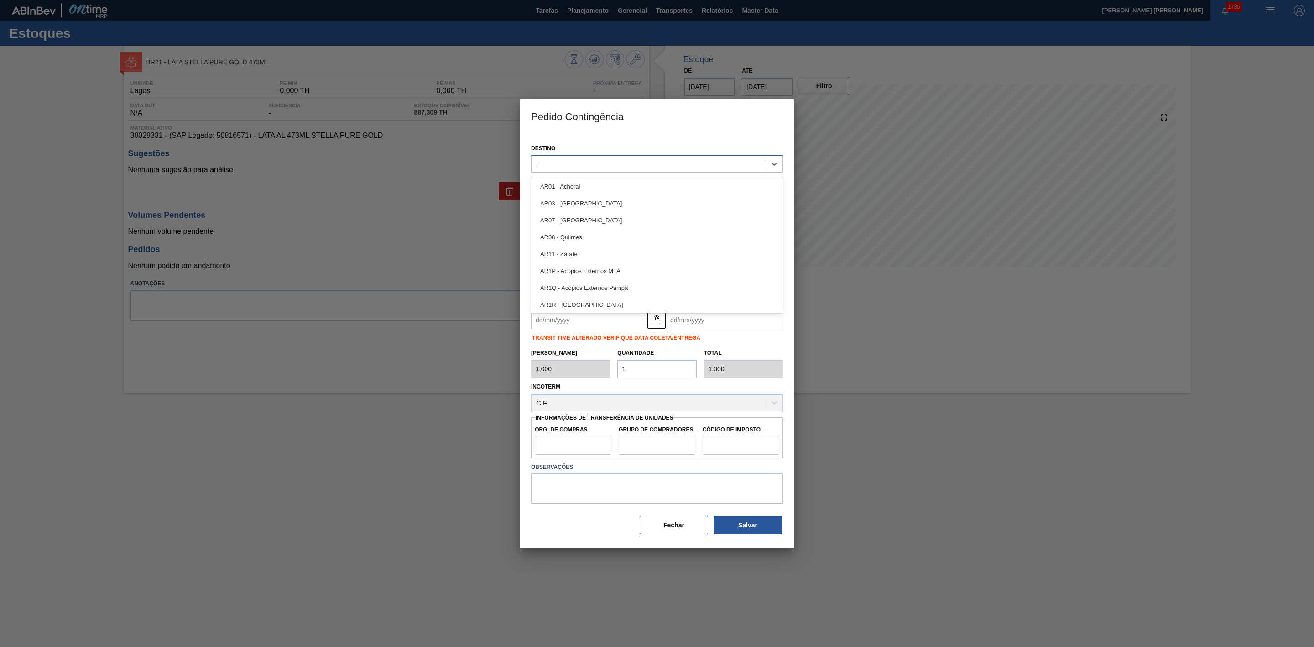
type input "26"
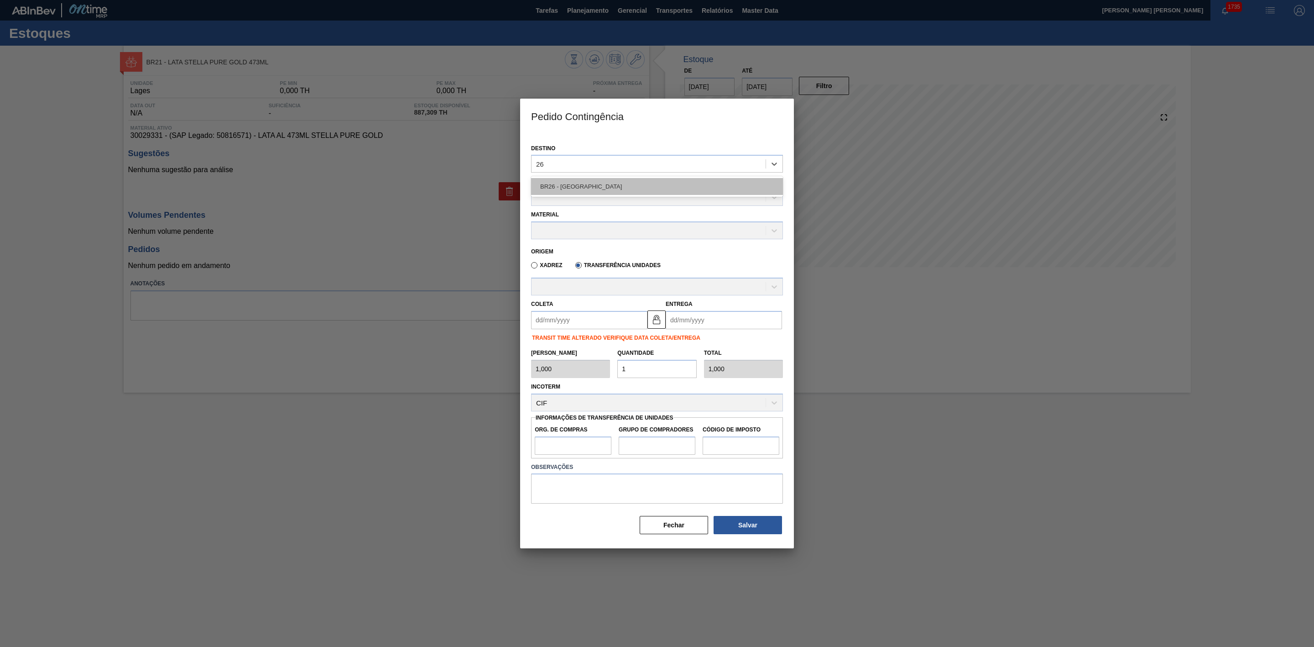
click at [585, 181] on div "BR26 - [GEOGRAPHIC_DATA]" at bounding box center [657, 186] width 252 height 17
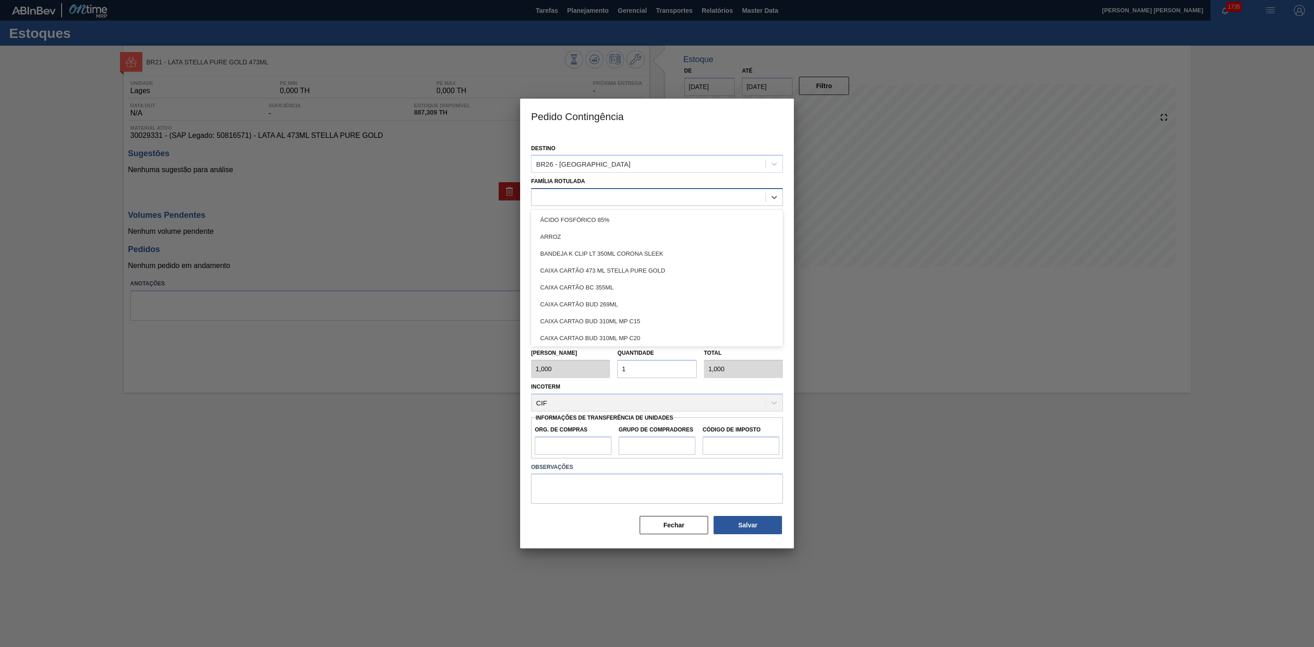
click at [573, 194] on div at bounding box center [649, 197] width 234 height 13
type Rotulada "lata ste"
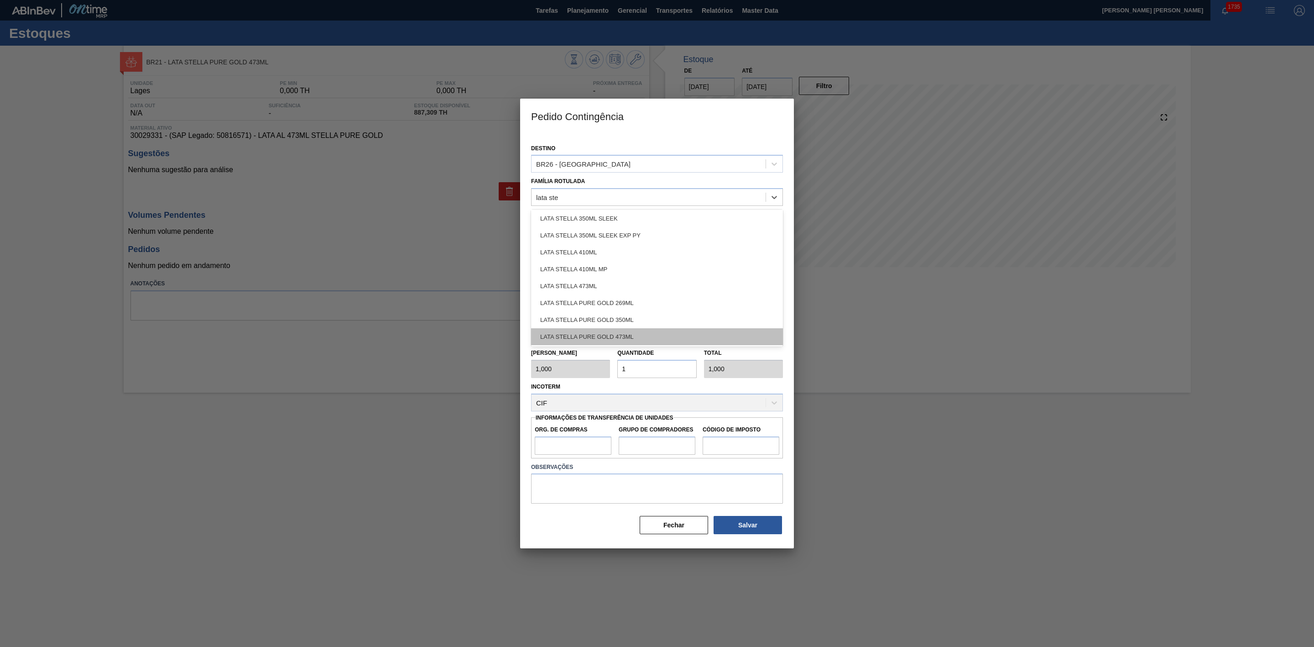
click at [619, 330] on div "LATA STELLA PURE GOLD 473ML" at bounding box center [657, 336] width 252 height 17
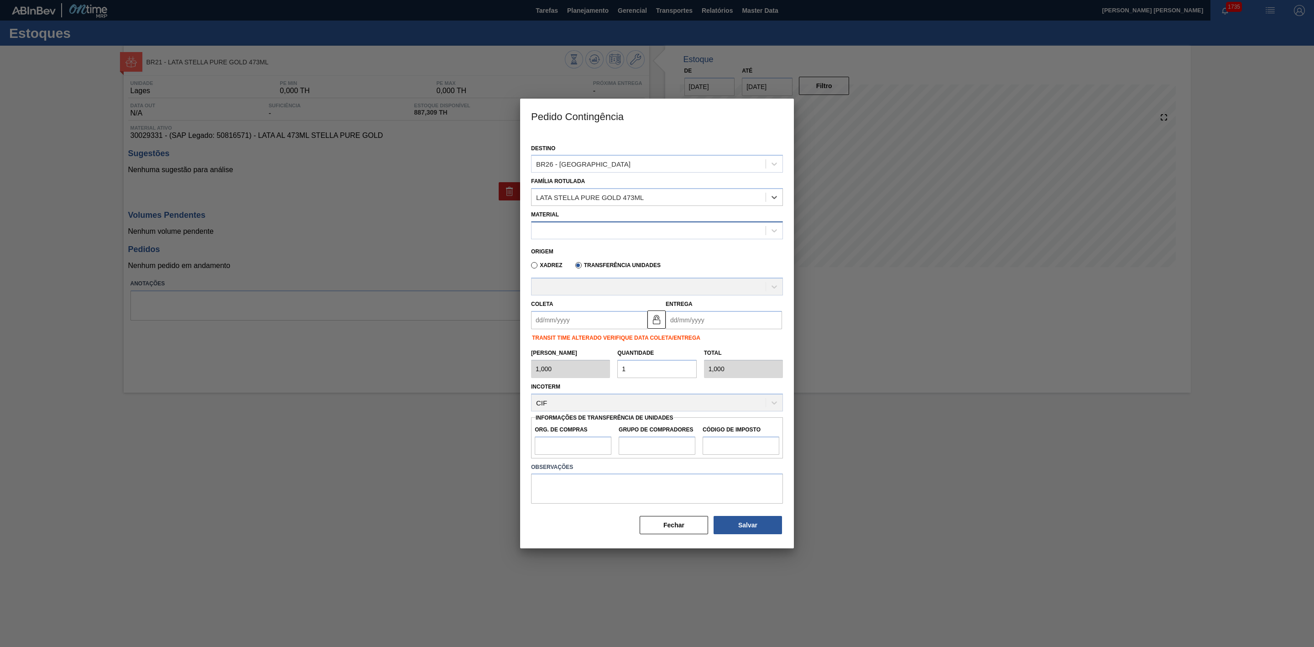
click at [571, 227] on div at bounding box center [649, 230] width 234 height 13
click at [594, 248] on div "30029331 - LATA AL 473ML STELLA PURE GOLD" at bounding box center [657, 253] width 252 height 17
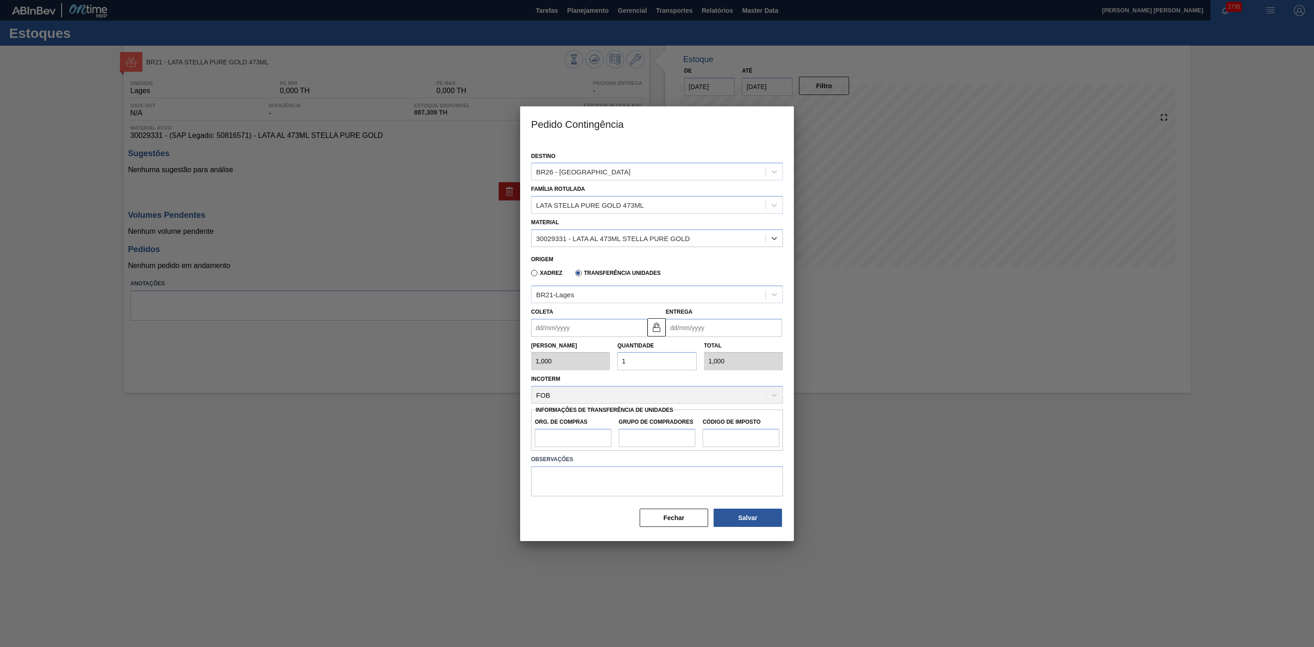
click at [576, 322] on input "Coleta" at bounding box center [589, 328] width 116 height 18
click at [557, 408] on div "11" at bounding box center [557, 408] width 12 height 12
type input "[DATE]"
click at [678, 325] on input "Entrega" at bounding box center [724, 328] width 116 height 18
click at [678, 349] on div "agosto 2025" at bounding box center [721, 350] width 110 height 8
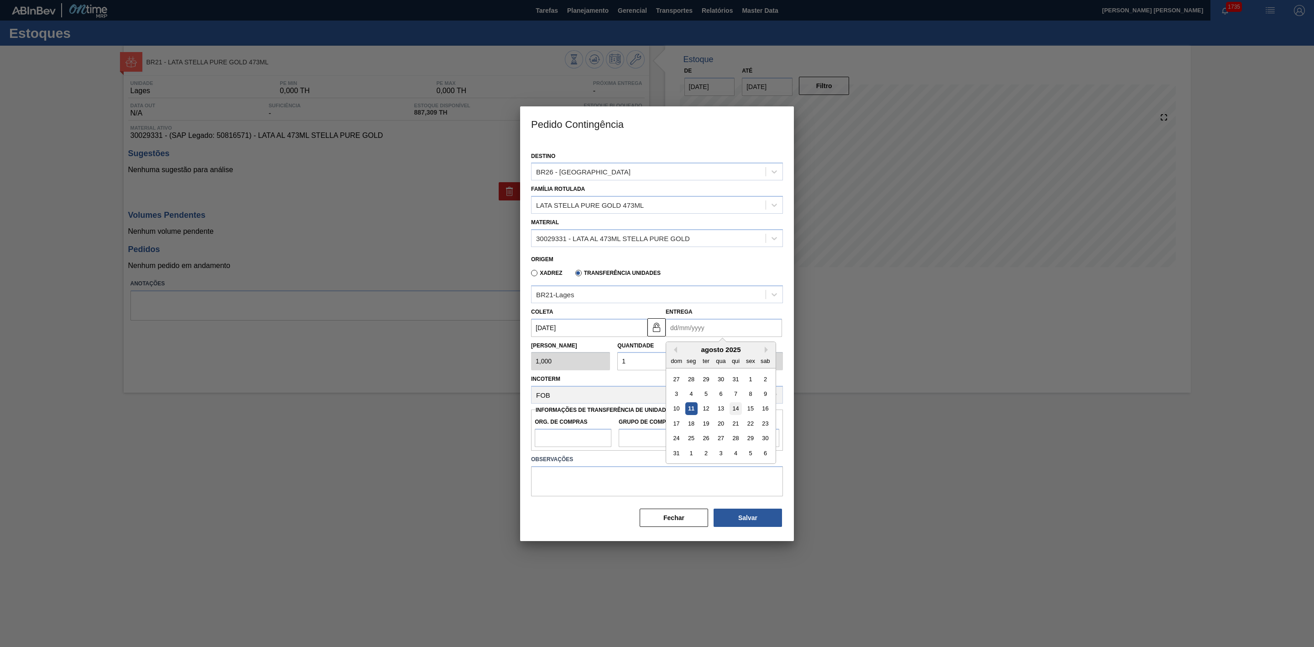
click at [737, 408] on div "14" at bounding box center [736, 408] width 12 height 12
type input "[DATE]"
click at [604, 362] on div "Tam Lote 1,000 Quantidade 1 Total 1,000" at bounding box center [657, 354] width 259 height 34
type input "15"
type input "15,000"
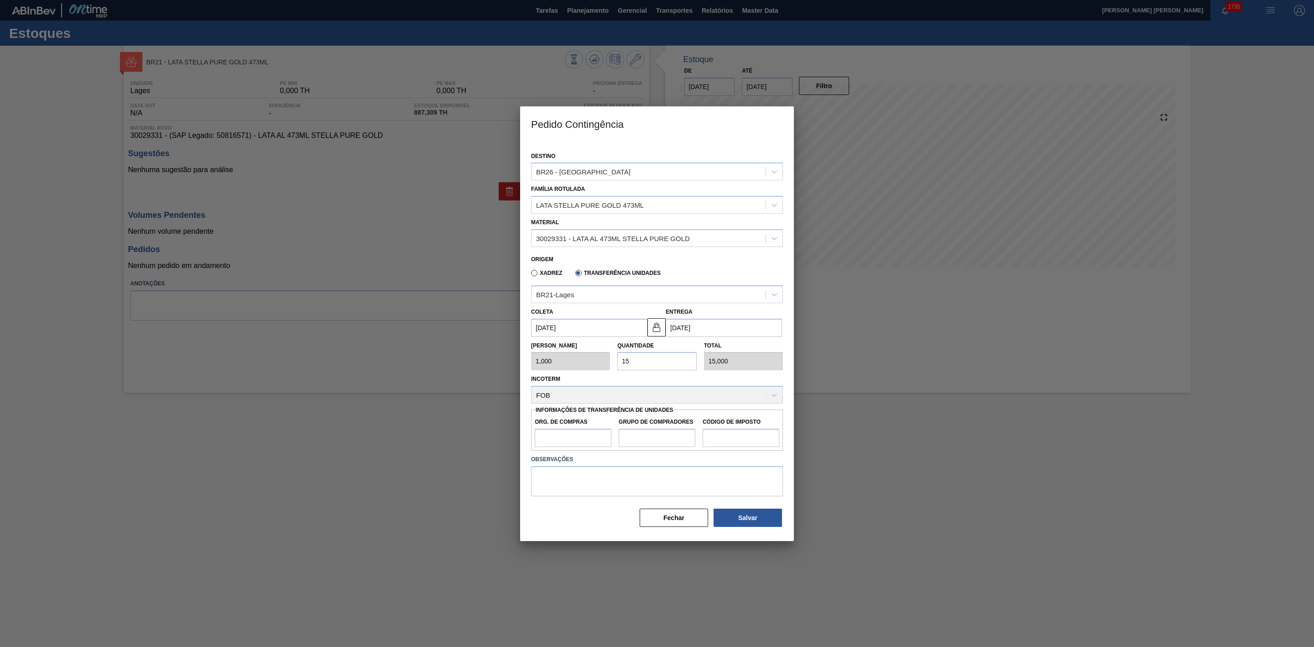
type input "155"
type input "155,000"
type input "155,6"
type input "155,600"
type input "155,6"
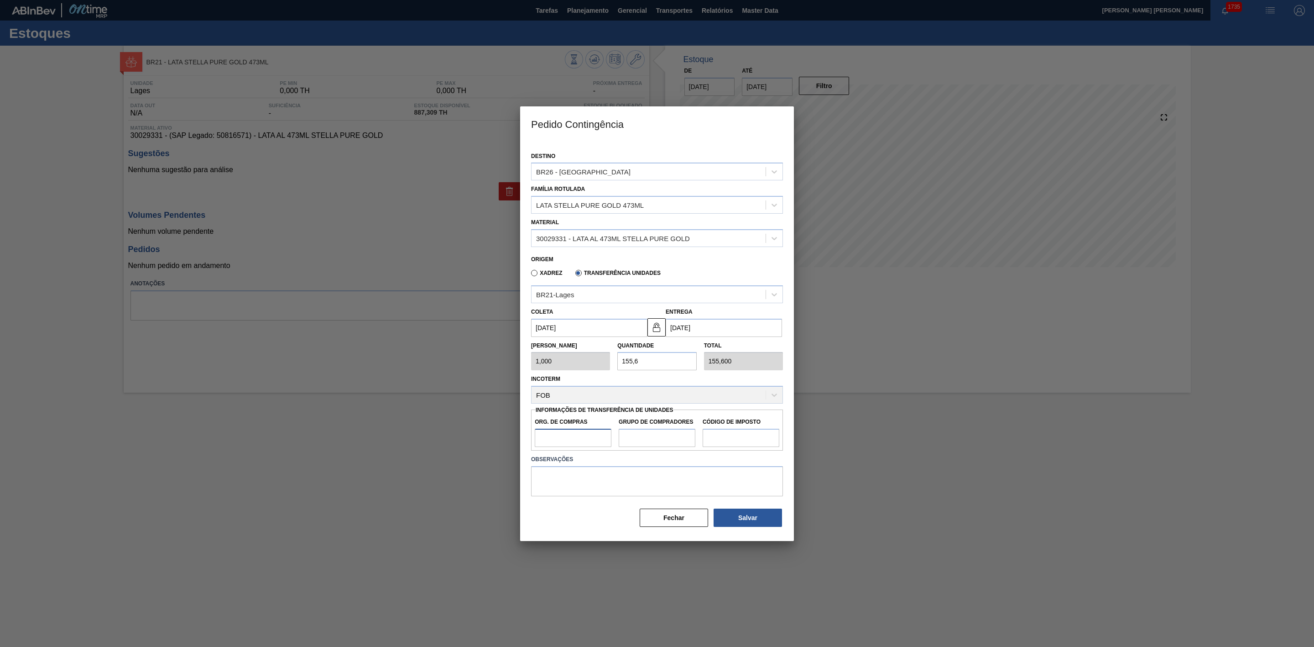
click at [585, 434] on input "Org. de Compras" at bounding box center [573, 438] width 77 height 18
type input "BR00"
click at [637, 440] on input "Grupo de Compradores" at bounding box center [657, 438] width 77 height 18
type input "A01"
click at [723, 435] on input "Código de Imposto" at bounding box center [741, 438] width 77 height 18
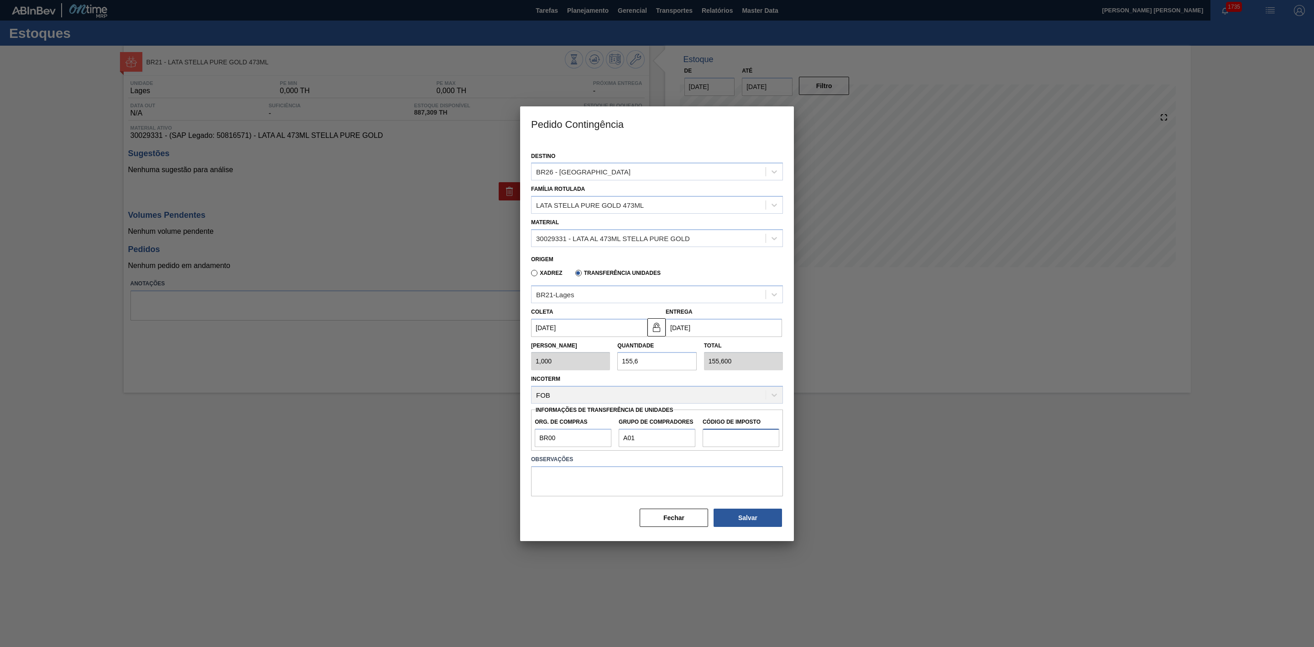
type input "I1"
click at [747, 514] on button "Salvar" at bounding box center [748, 517] width 68 height 18
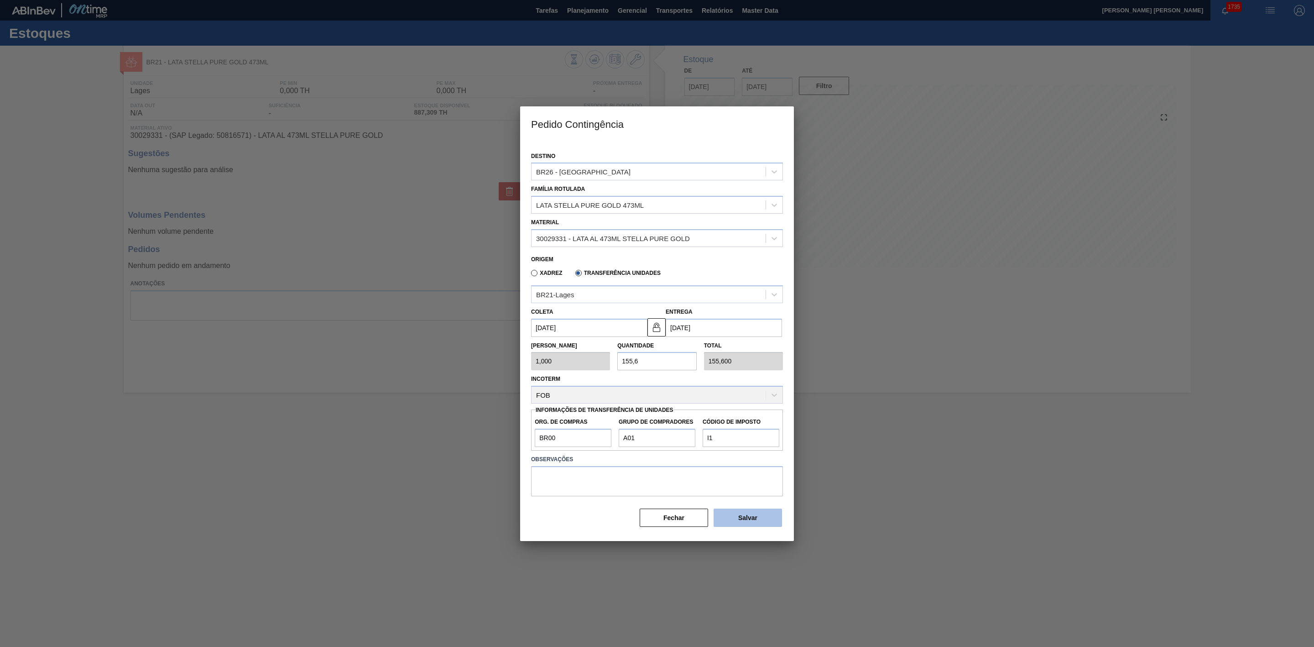
click at [747, 514] on button "Salvar" at bounding box center [748, 517] width 68 height 18
type input "1"
type input "1,000"
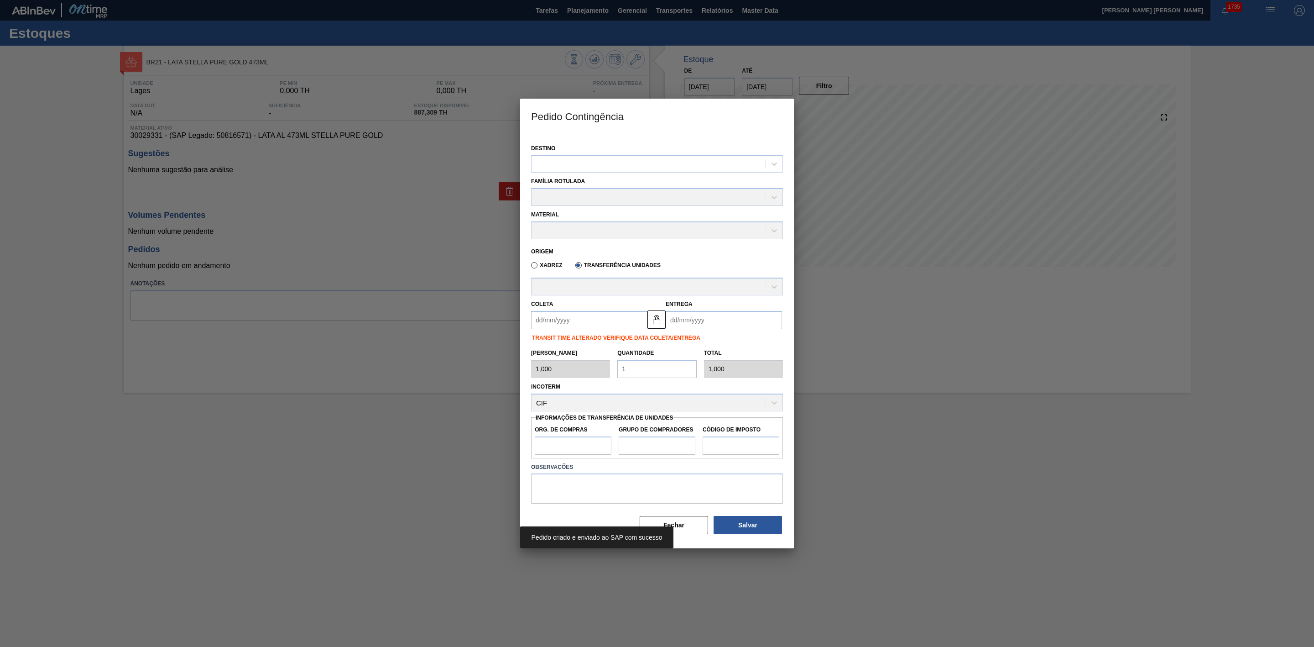
click at [853, 471] on div at bounding box center [657, 323] width 1314 height 647
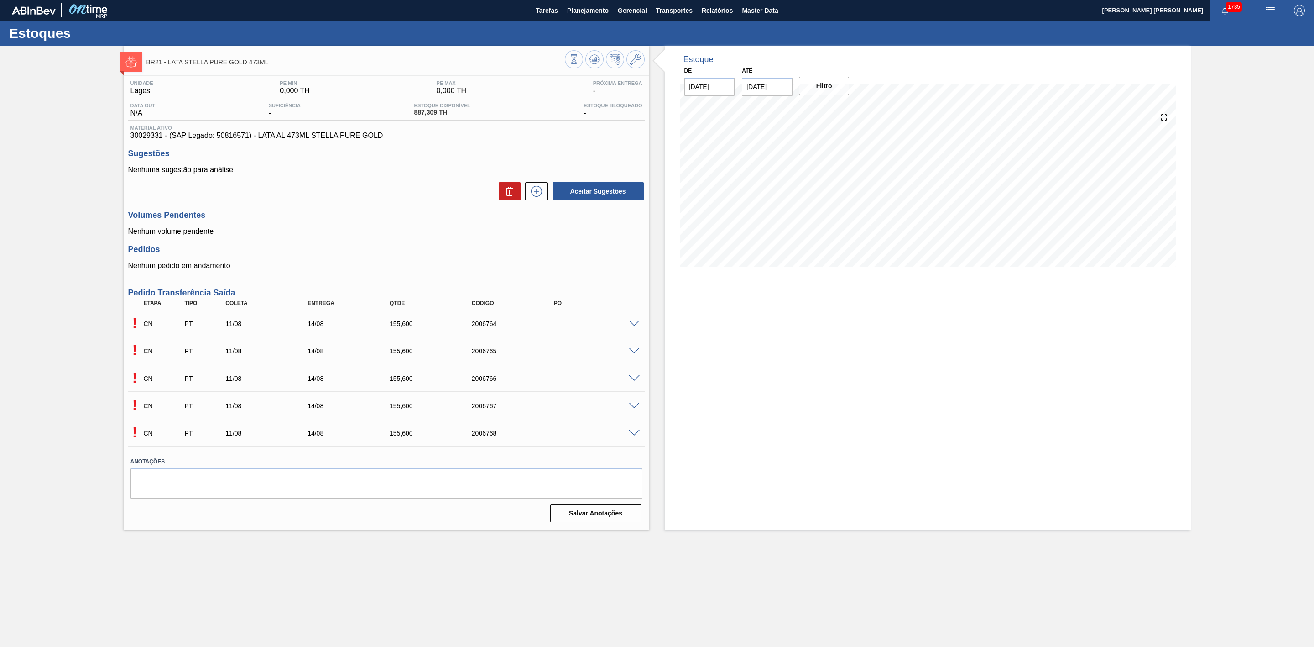
click at [632, 325] on span at bounding box center [634, 323] width 11 height 7
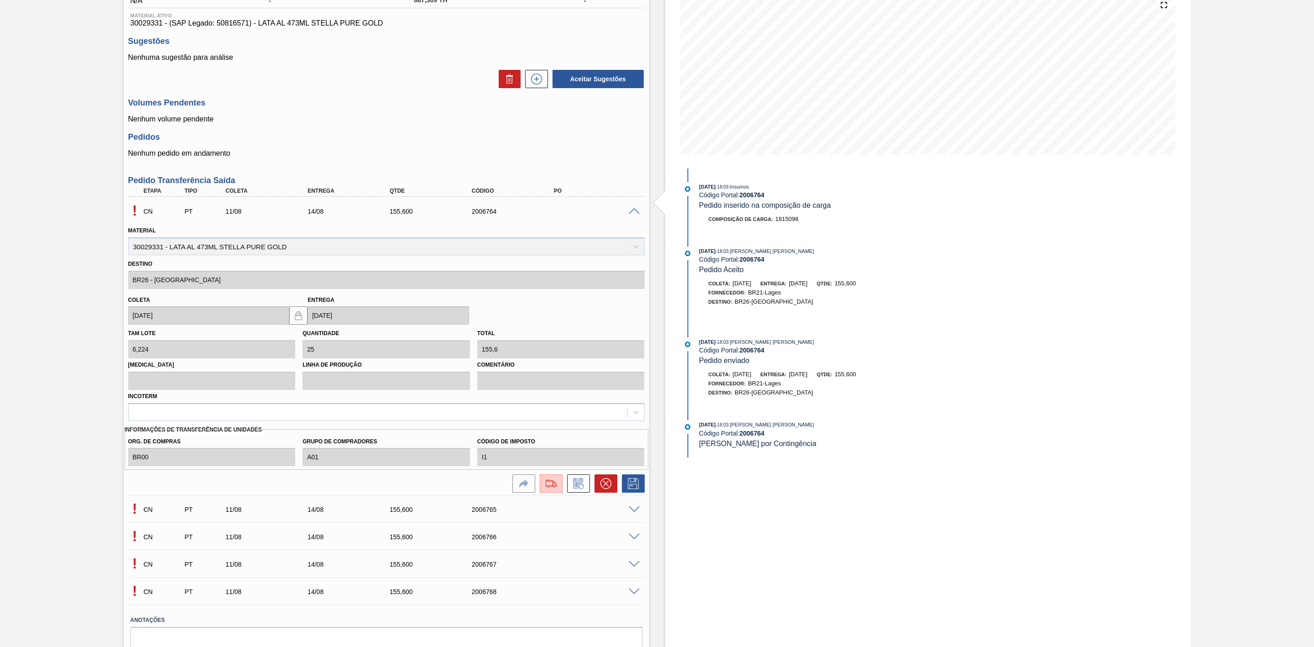
scroll to position [137, 0]
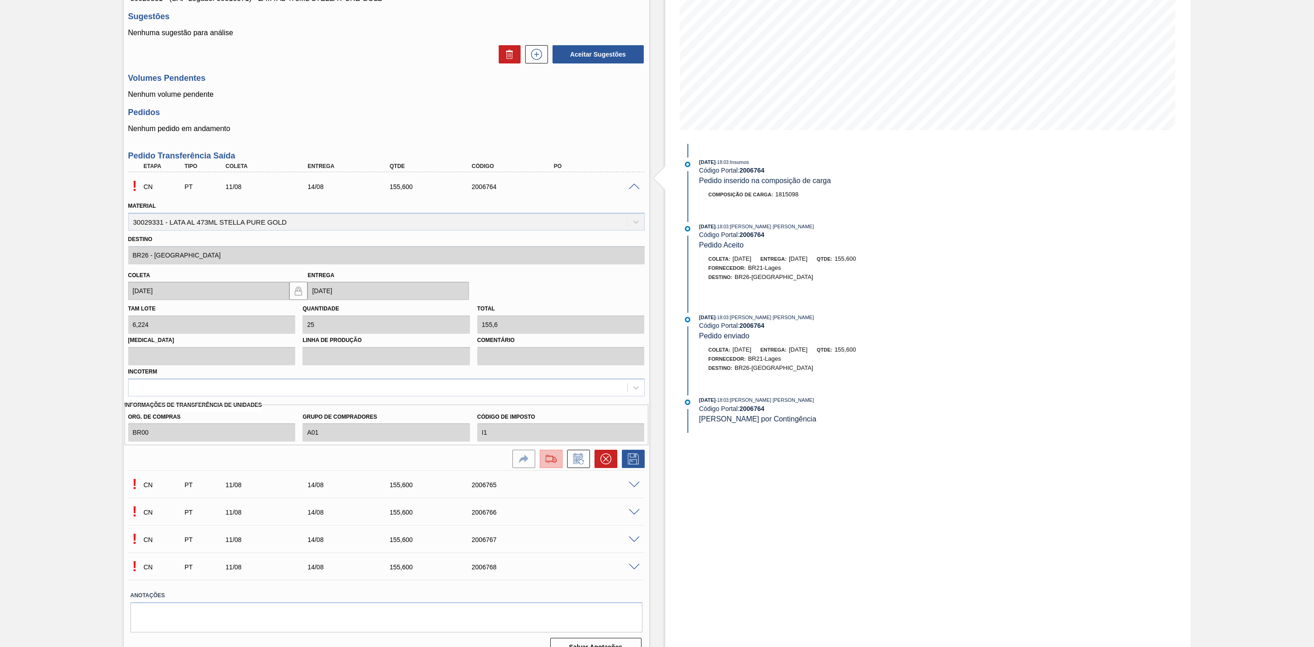
click at [550, 464] on img at bounding box center [551, 458] width 15 height 11
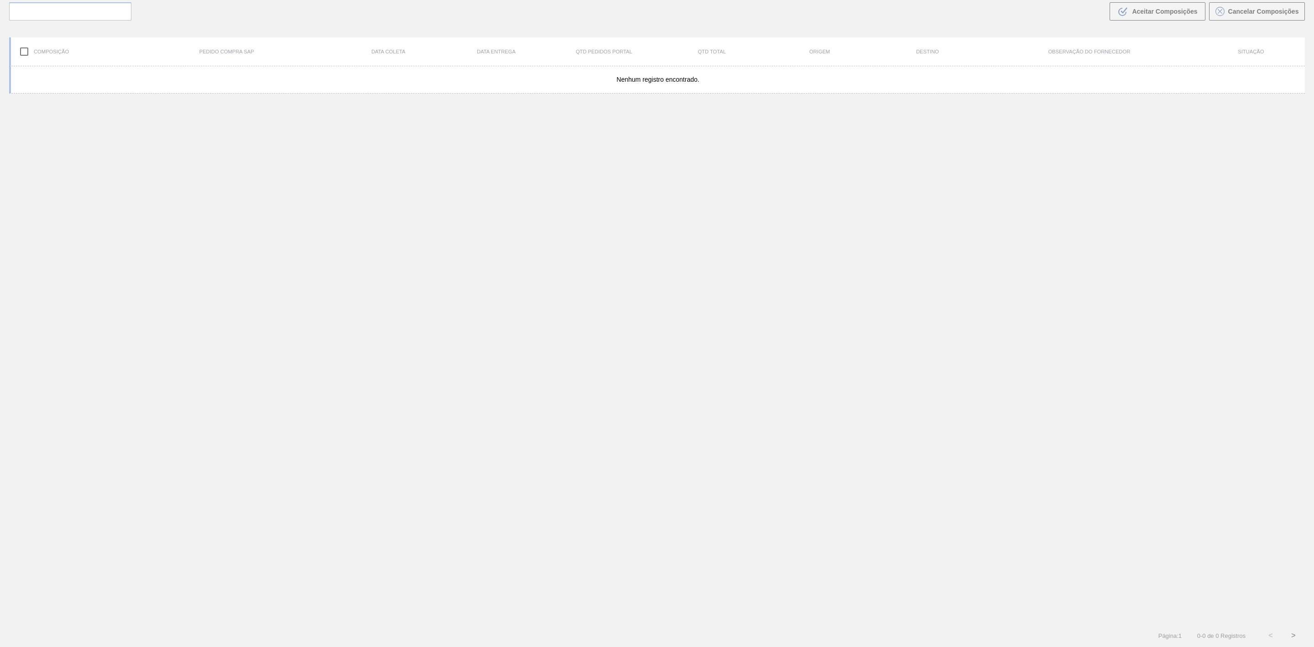
scroll to position [66, 0]
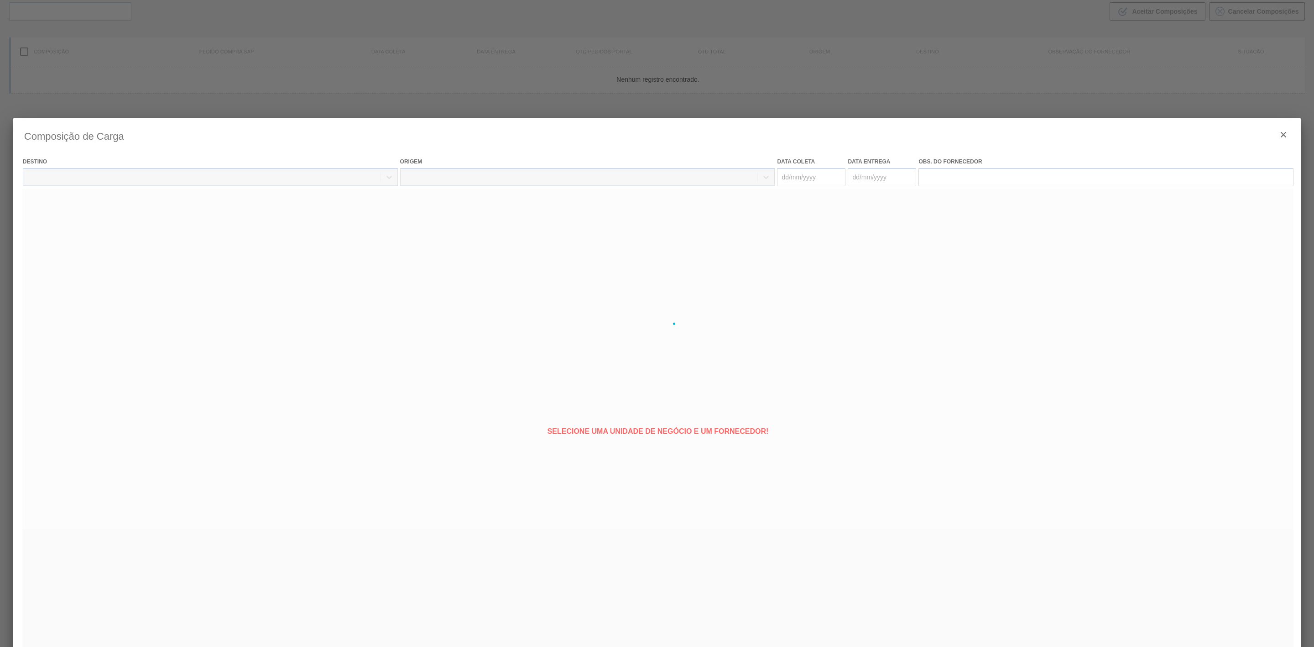
type coleta "[DATE]"
type entrega "[DATE]"
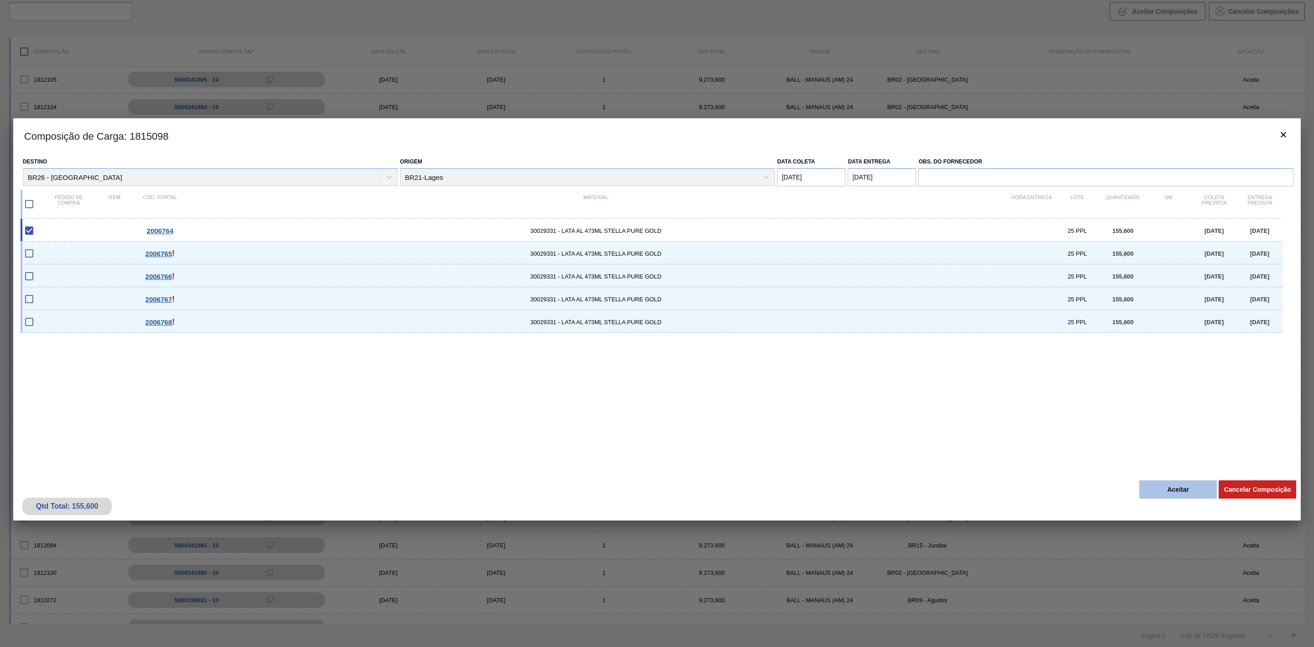
click at [1179, 490] on button "Aceitar" at bounding box center [1179, 489] width 78 height 18
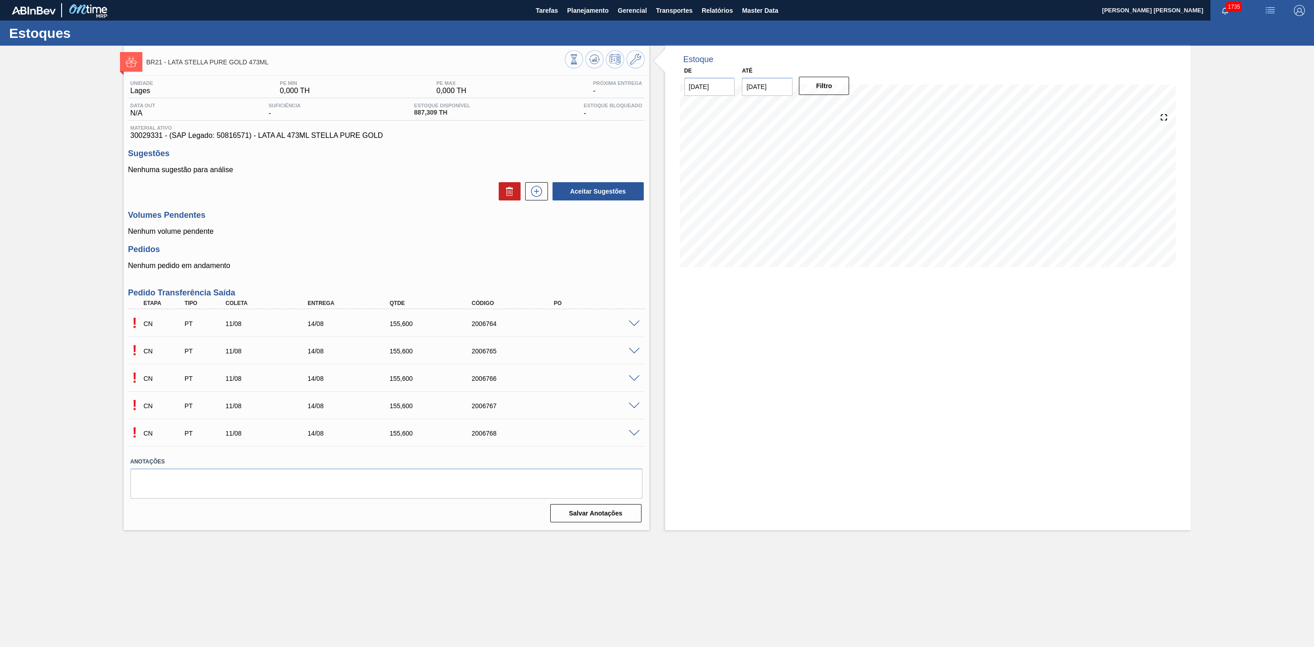
click at [633, 353] on span at bounding box center [634, 351] width 11 height 7
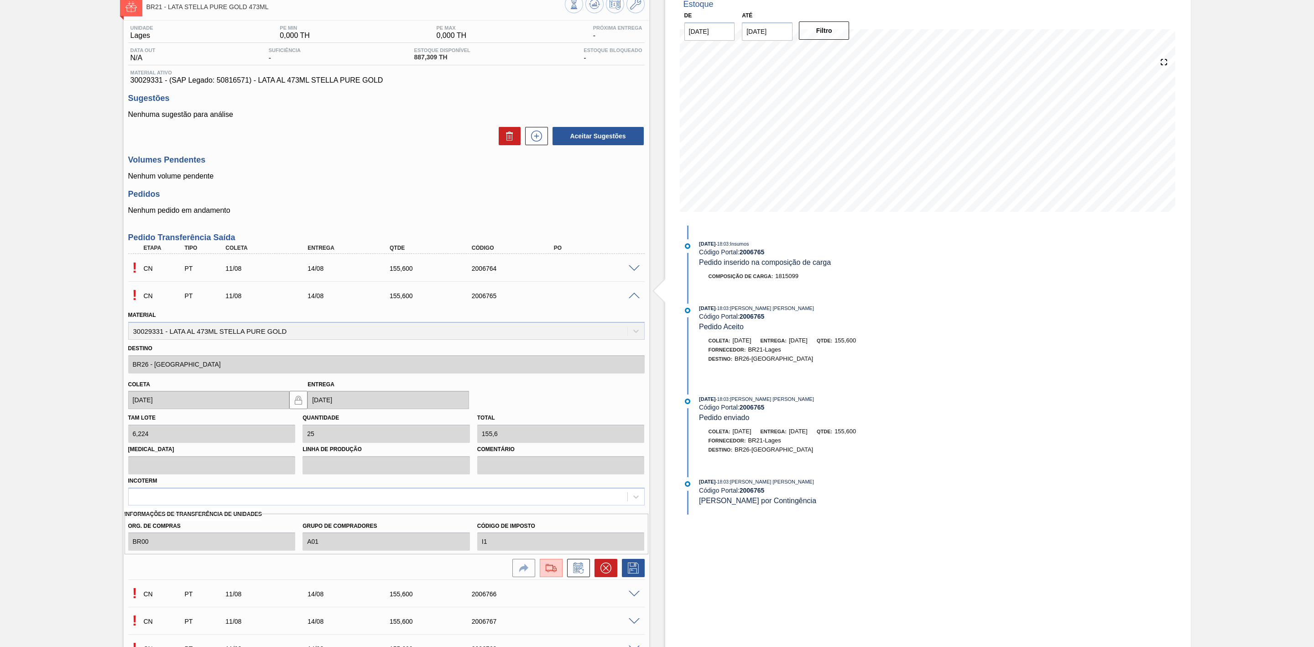
scroll to position [137, 0]
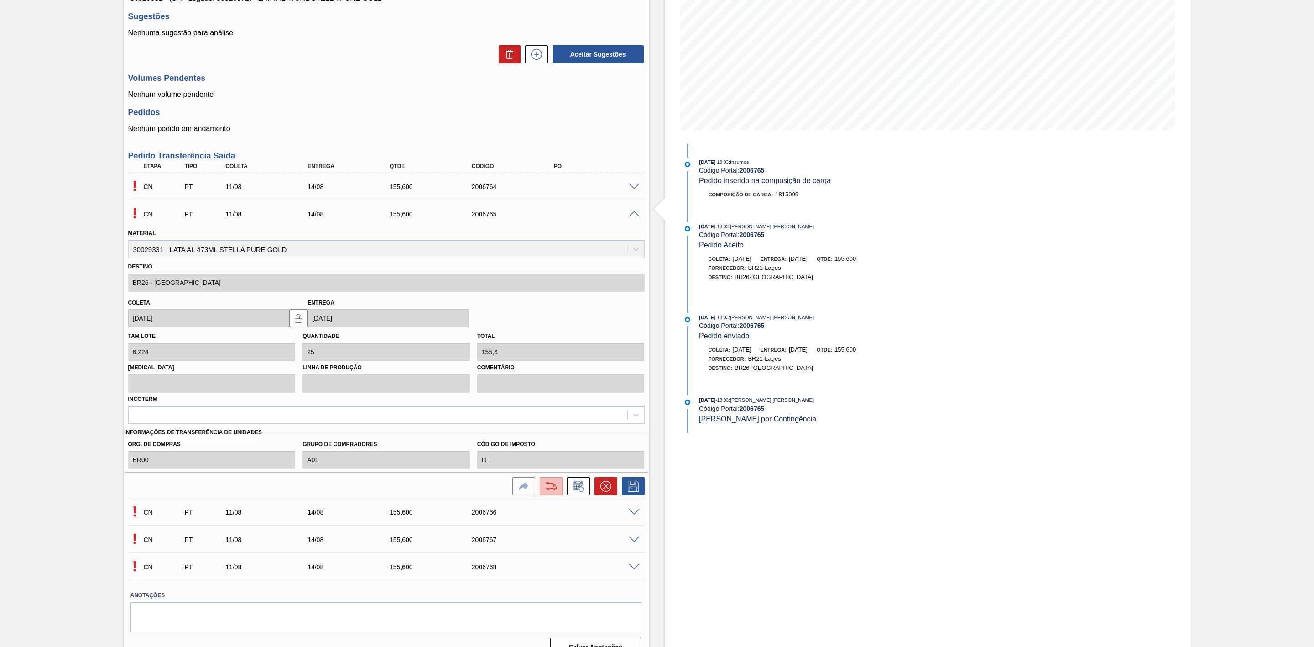
click at [550, 488] on img at bounding box center [551, 486] width 15 height 11
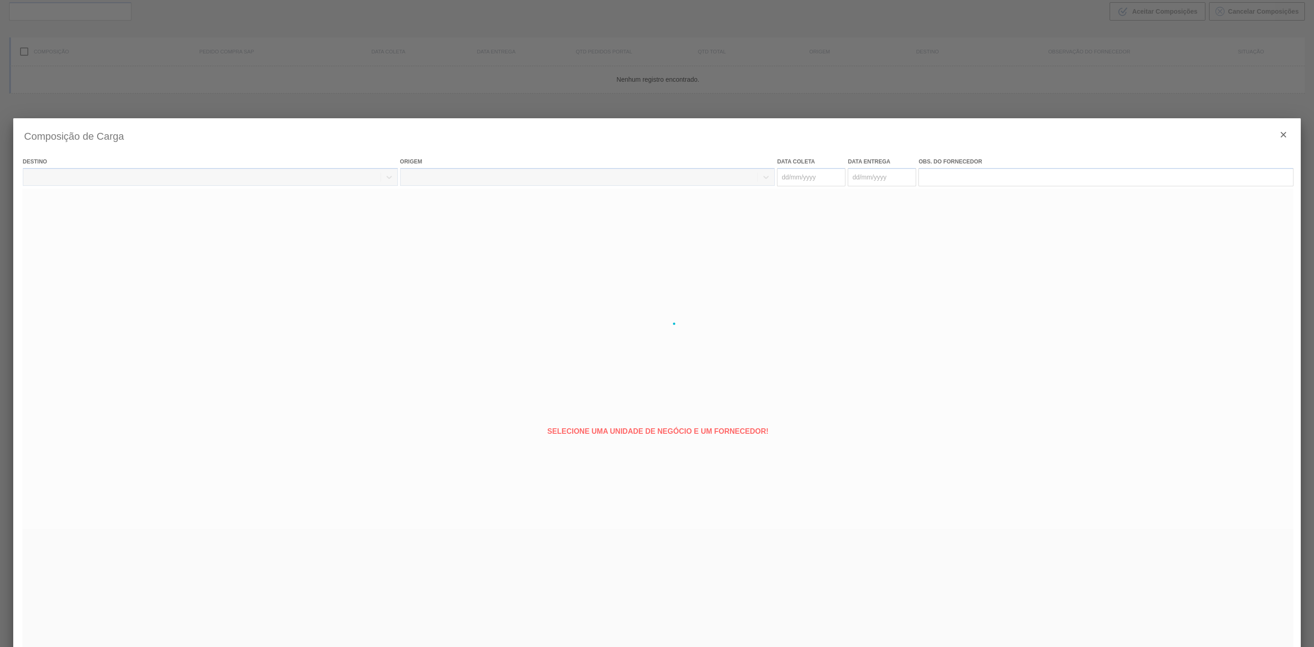
type coleta "[DATE]"
type entrega "[DATE]"
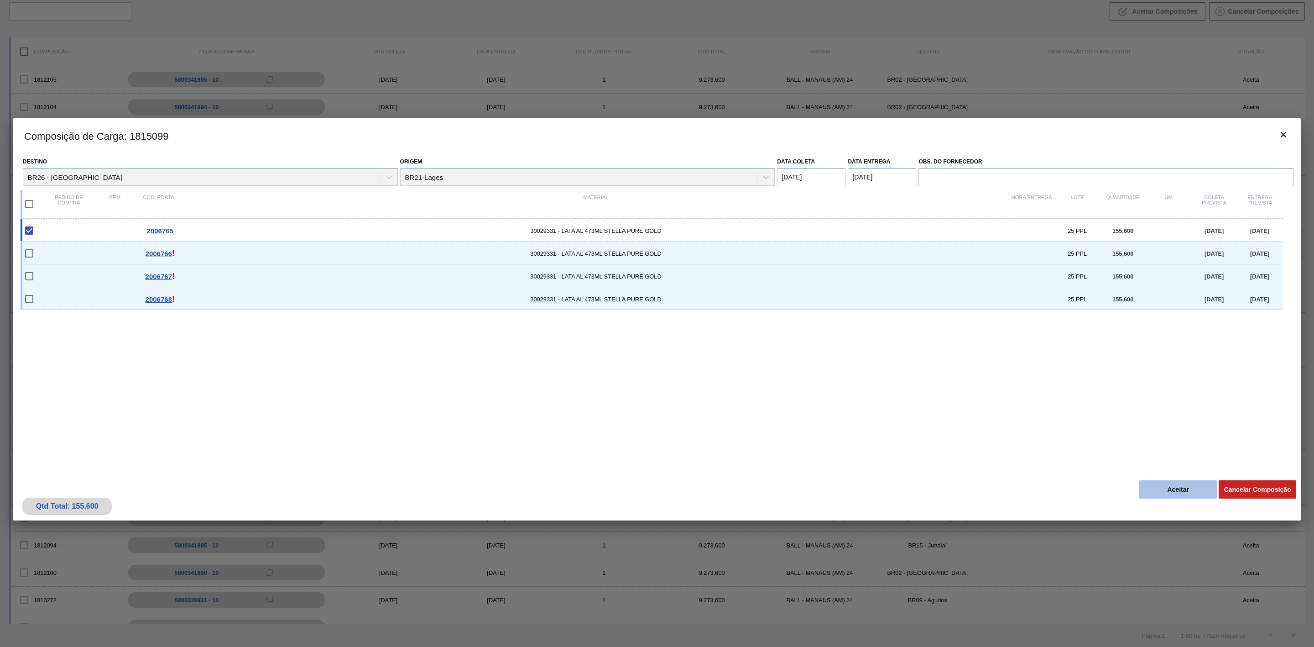
click at [1204, 489] on button "Aceitar" at bounding box center [1179, 489] width 78 height 18
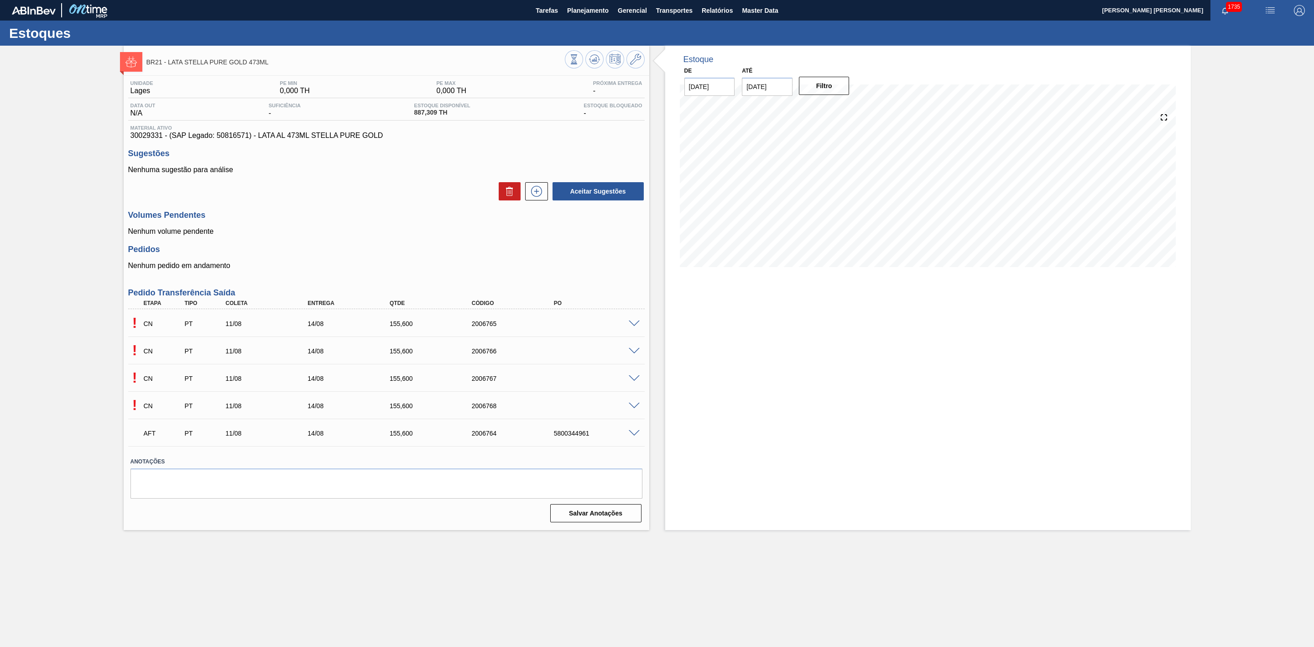
click at [633, 350] on span at bounding box center [634, 351] width 11 height 7
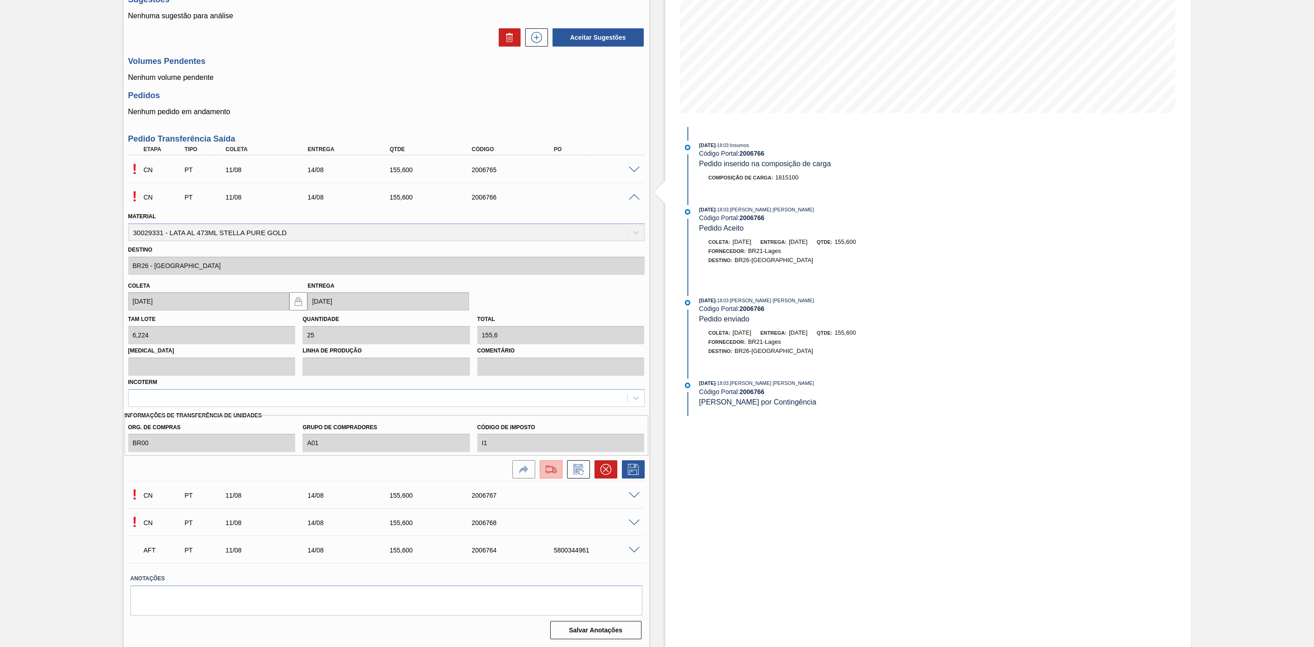
click at [550, 466] on img at bounding box center [551, 469] width 15 height 11
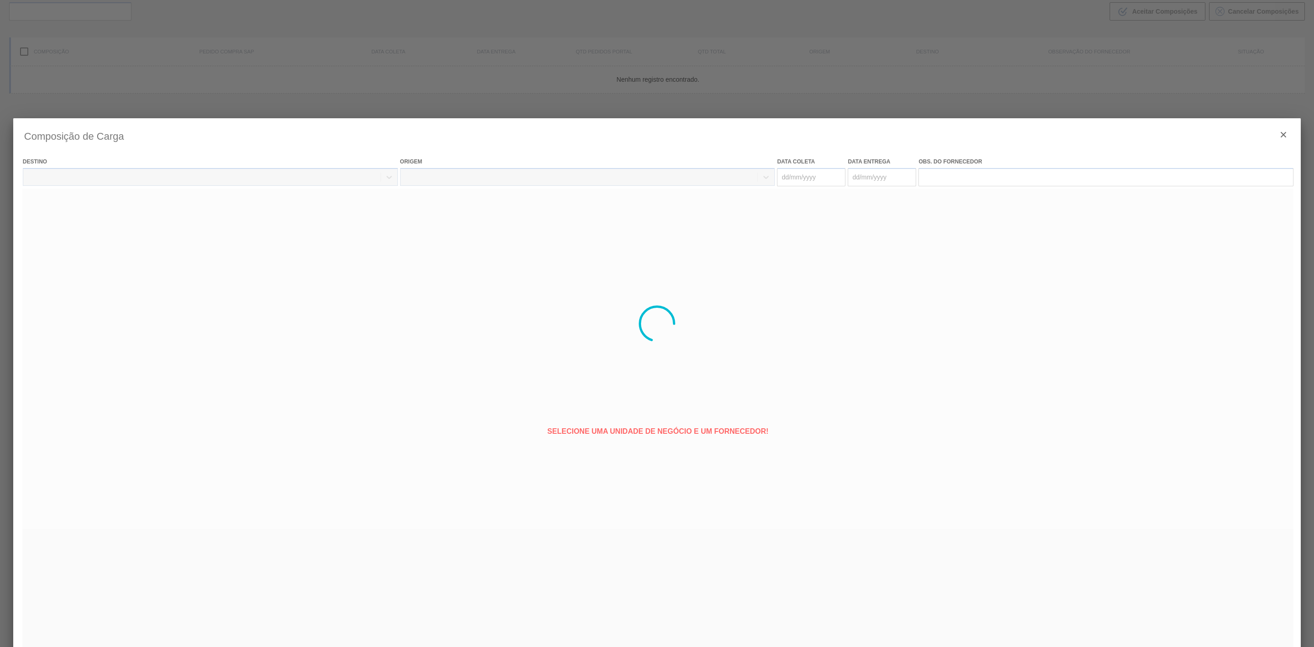
type coleta "[DATE]"
type entrega "[DATE]"
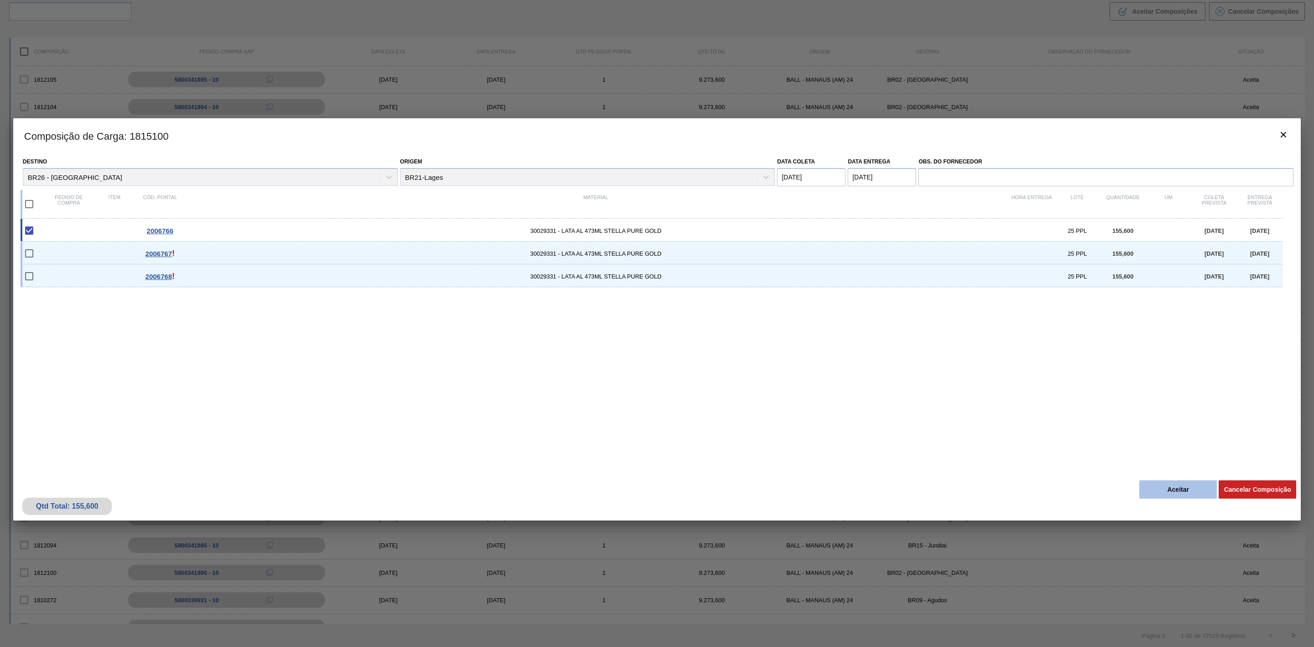
click at [1169, 487] on button "Aceitar" at bounding box center [1179, 489] width 78 height 18
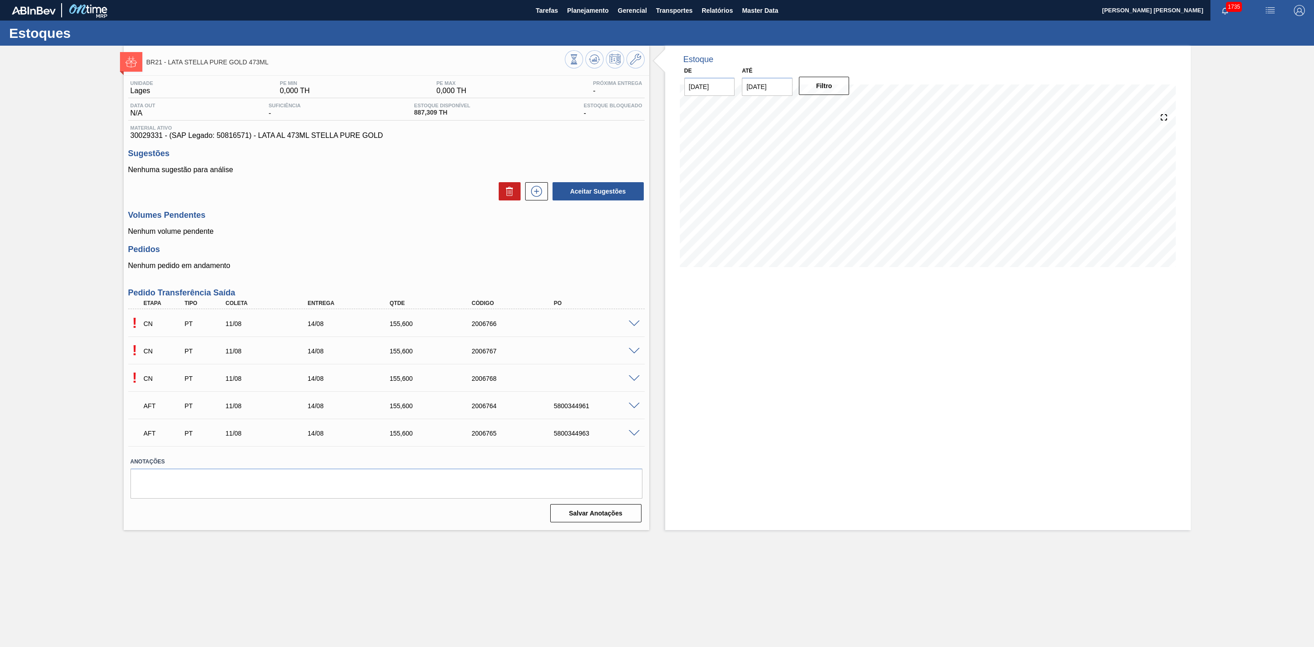
click at [635, 351] on span at bounding box center [634, 351] width 11 height 7
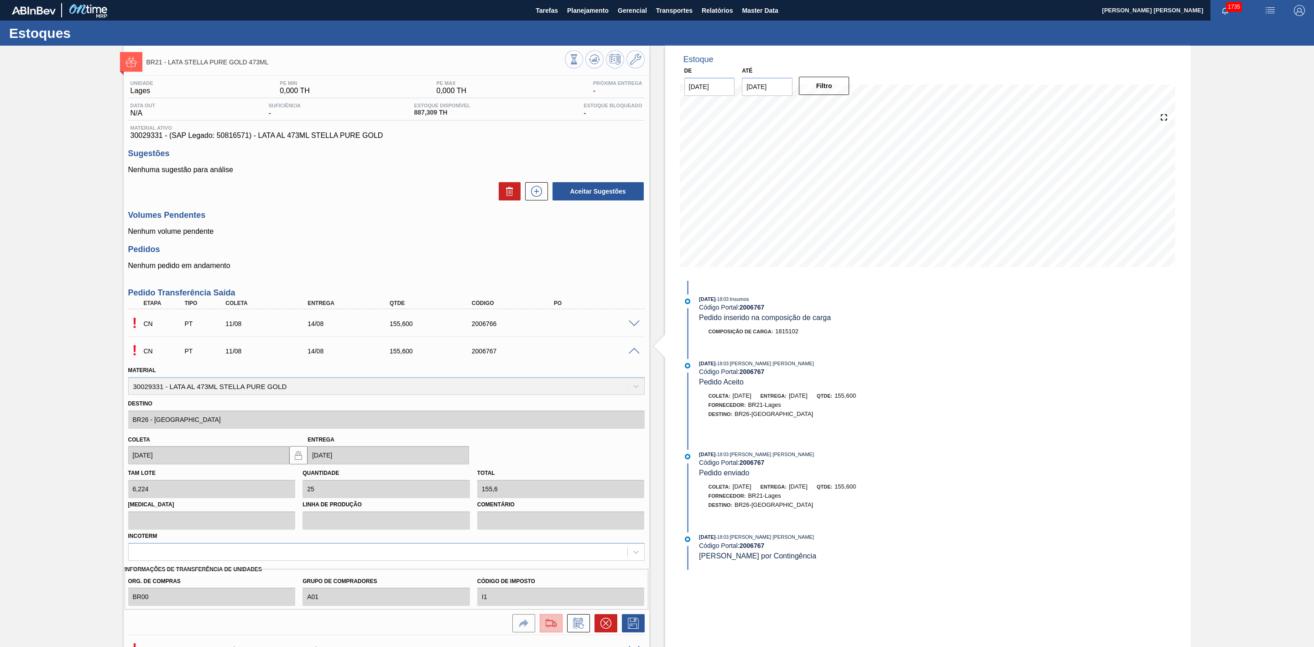
click at [555, 626] on img at bounding box center [551, 623] width 15 height 11
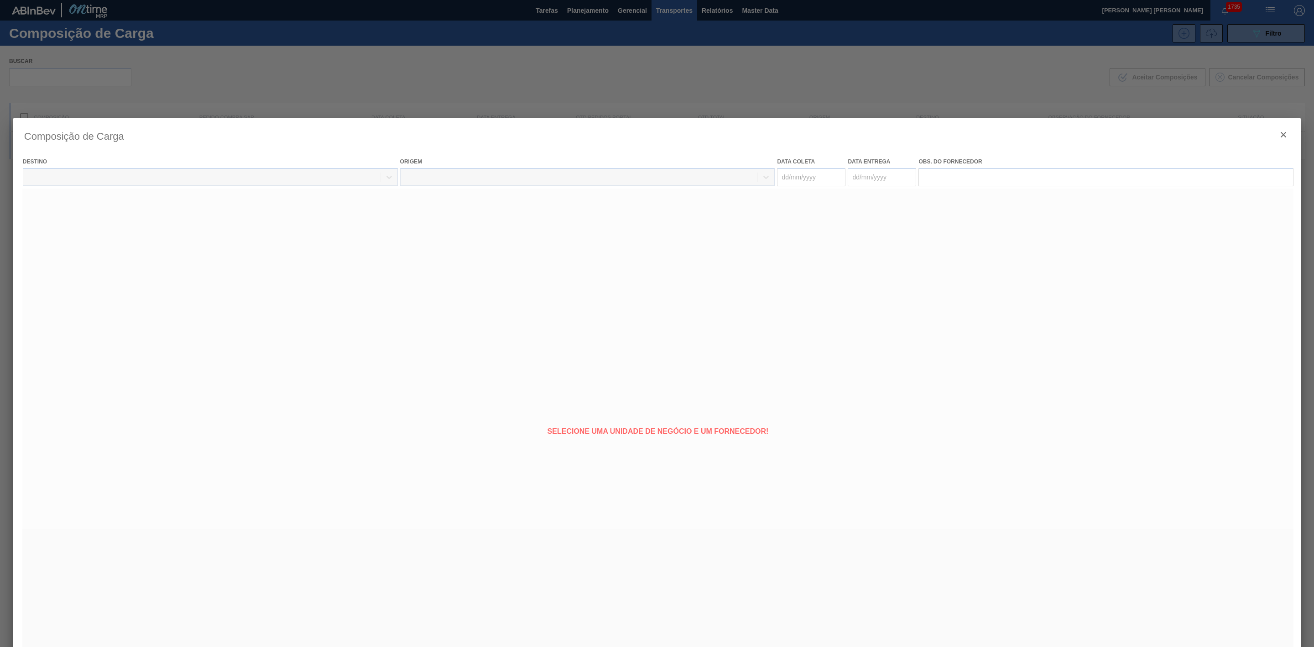
type coleta "[DATE]"
type entrega "[DATE]"
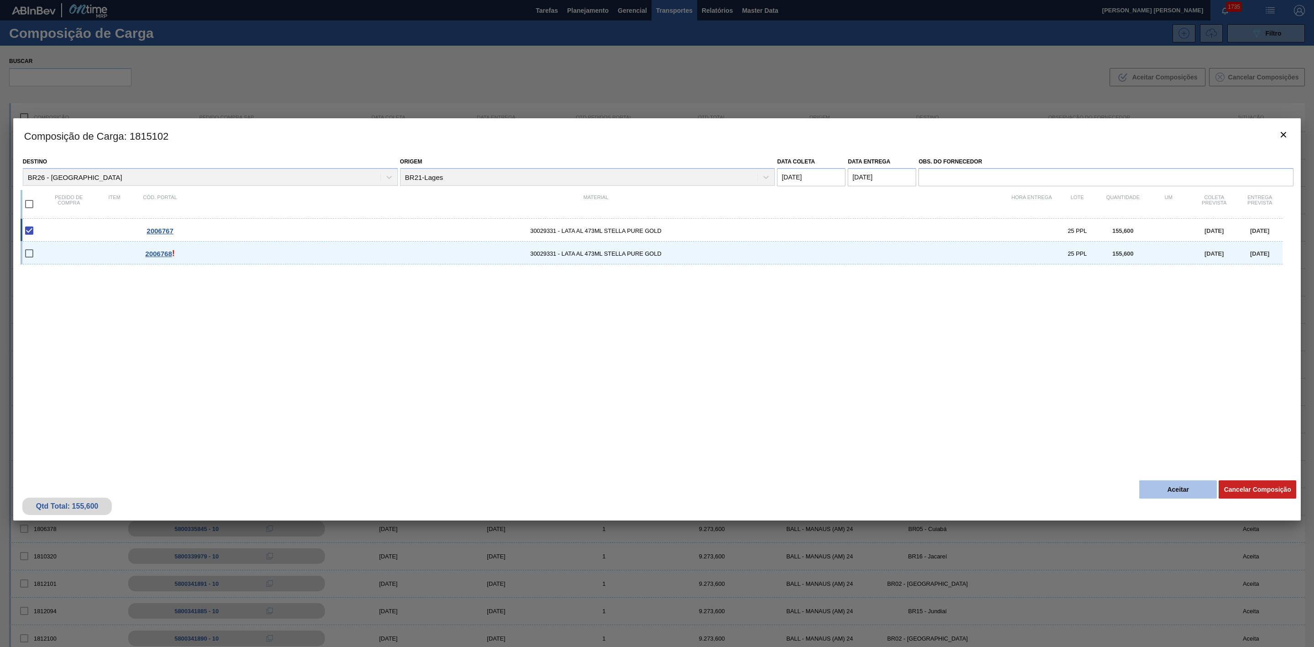
click at [1169, 483] on button "Aceitar" at bounding box center [1179, 489] width 78 height 18
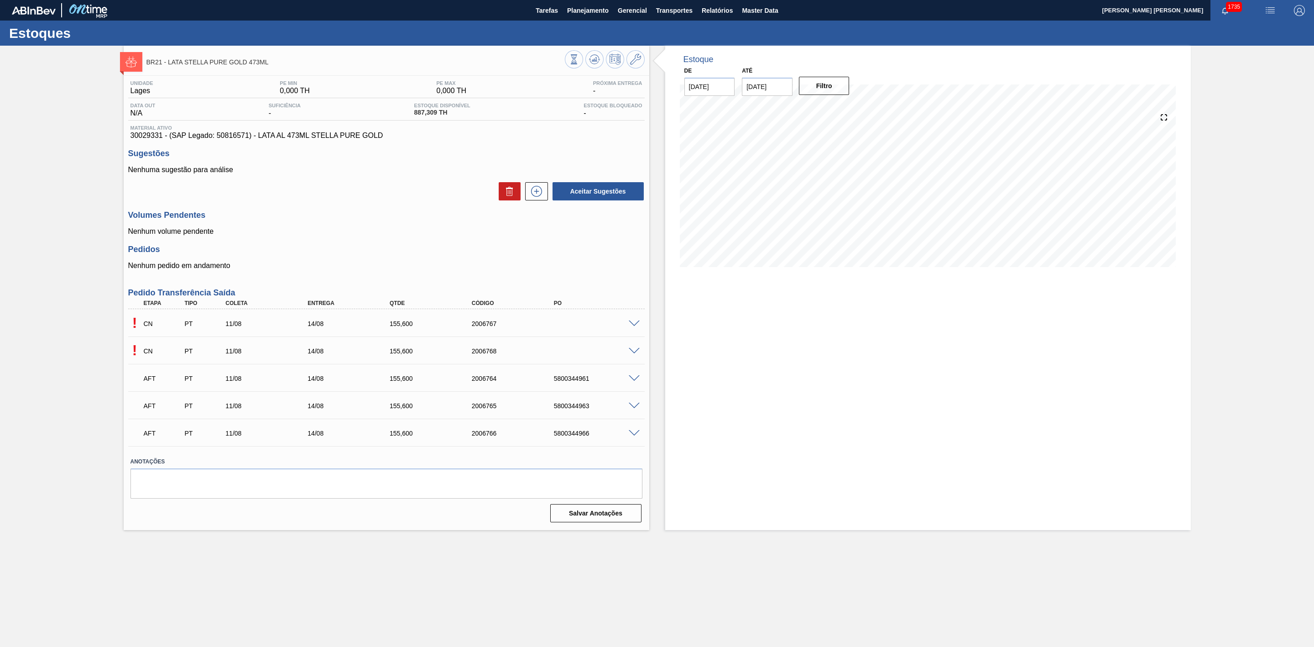
click at [634, 355] on span at bounding box center [634, 351] width 11 height 7
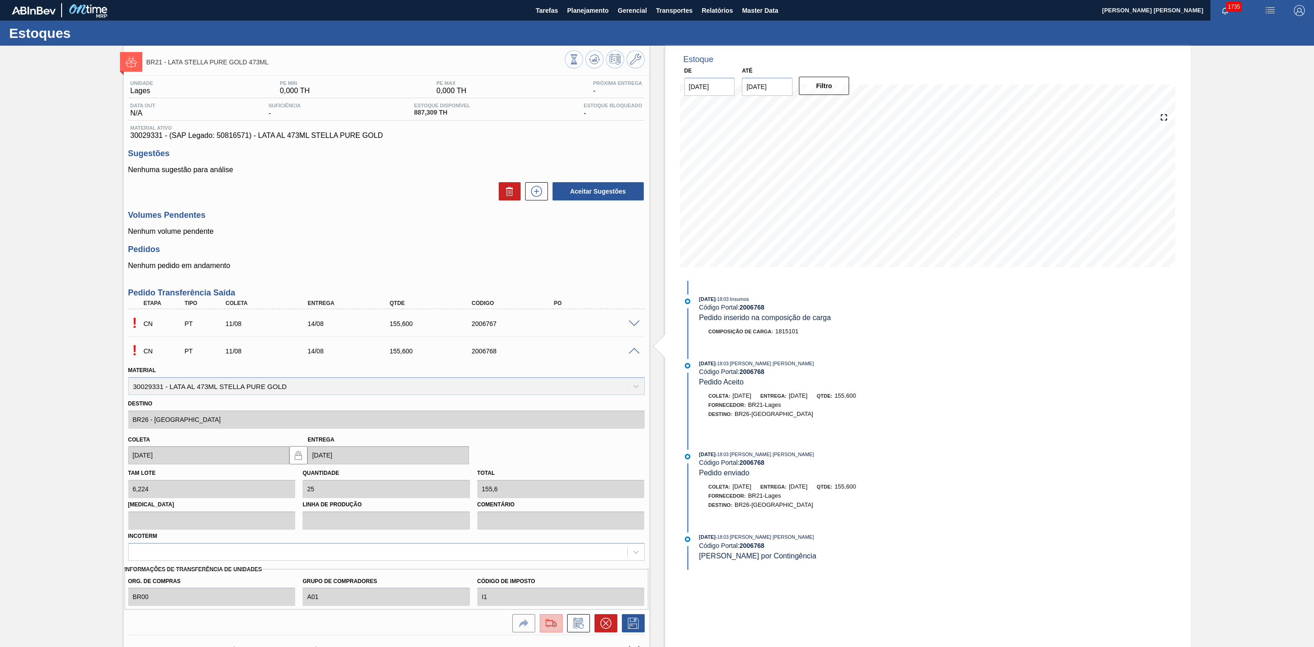
click at [550, 626] on img at bounding box center [551, 623] width 15 height 11
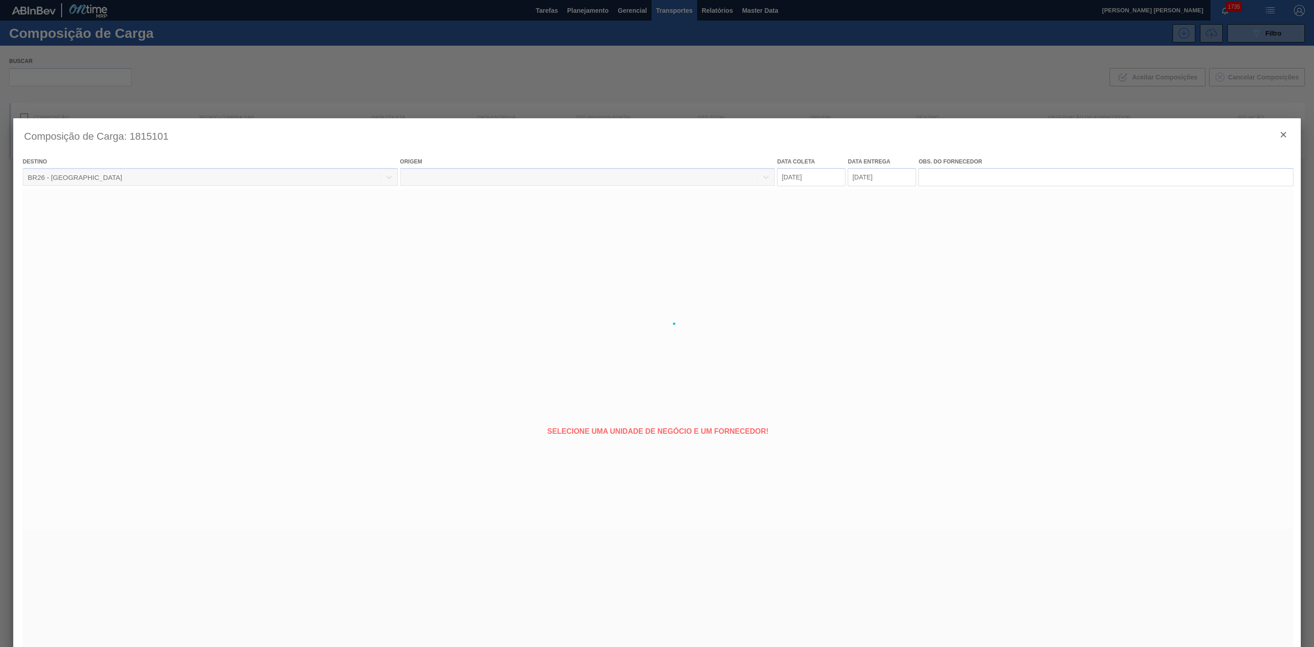
type coleta "[DATE]"
type entrega "[DATE]"
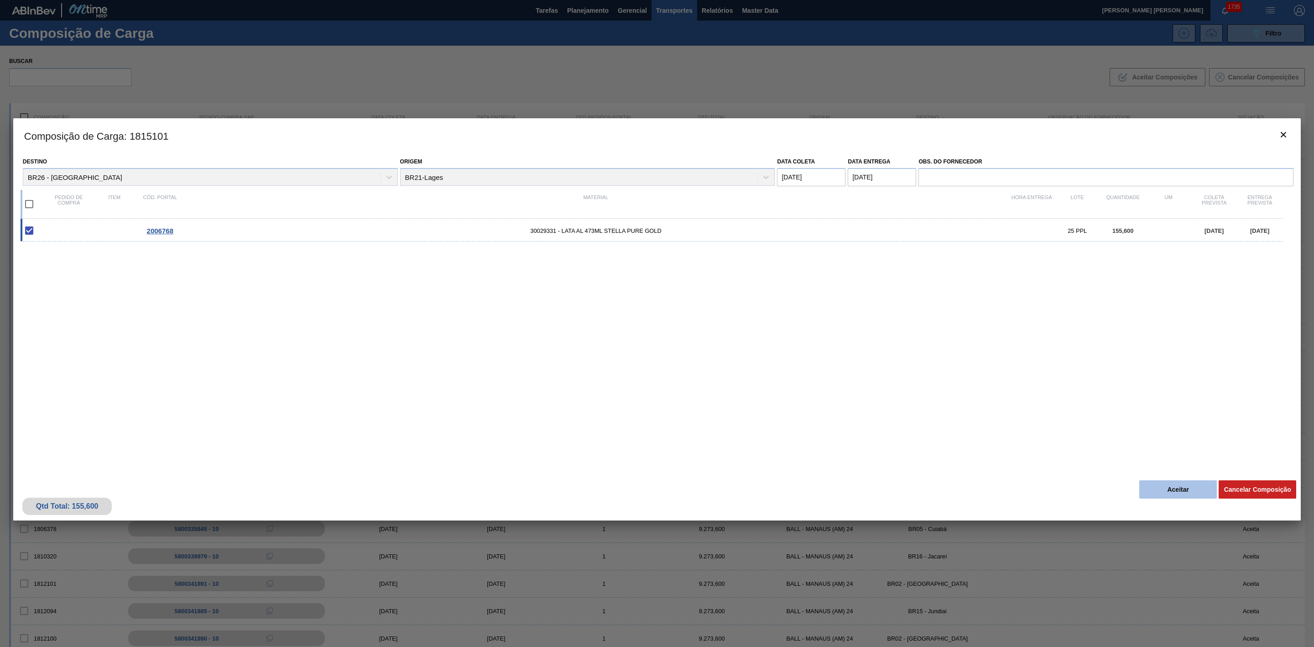
click at [1191, 486] on button "Aceitar" at bounding box center [1179, 489] width 78 height 18
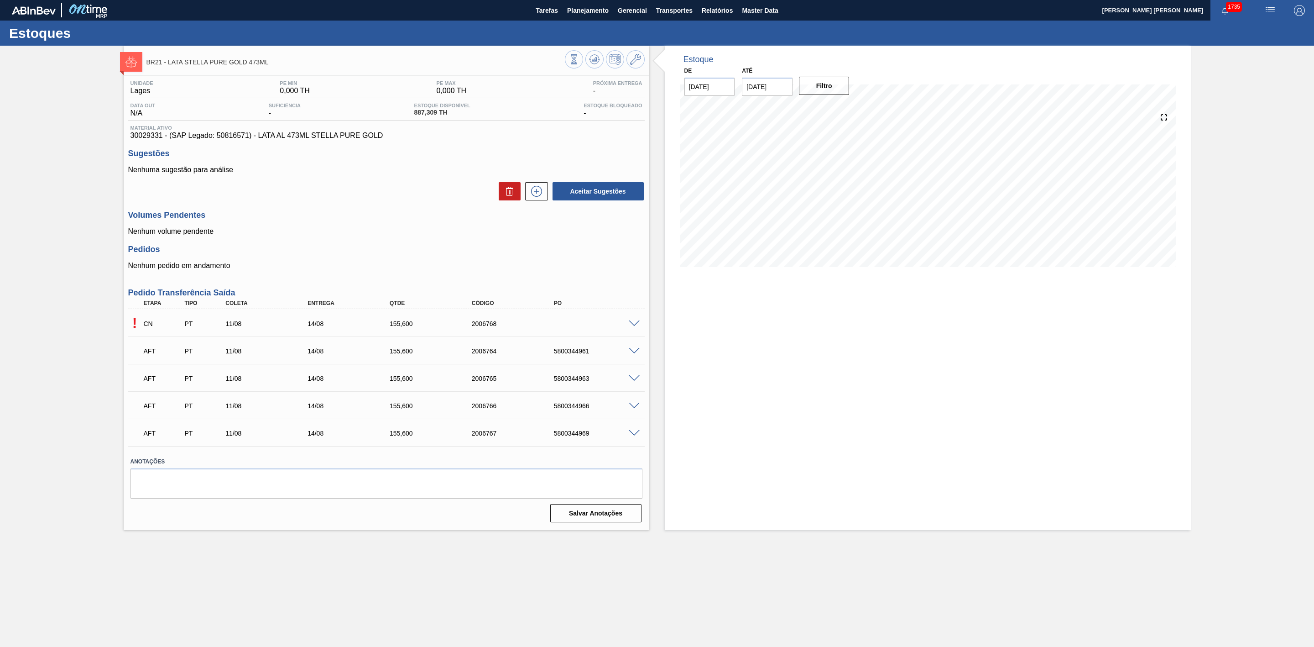
click at [574, 352] on div "5800344961" at bounding box center [599, 350] width 94 height 7
copy div "5800344961"
click at [566, 378] on div "5800344963" at bounding box center [599, 378] width 94 height 7
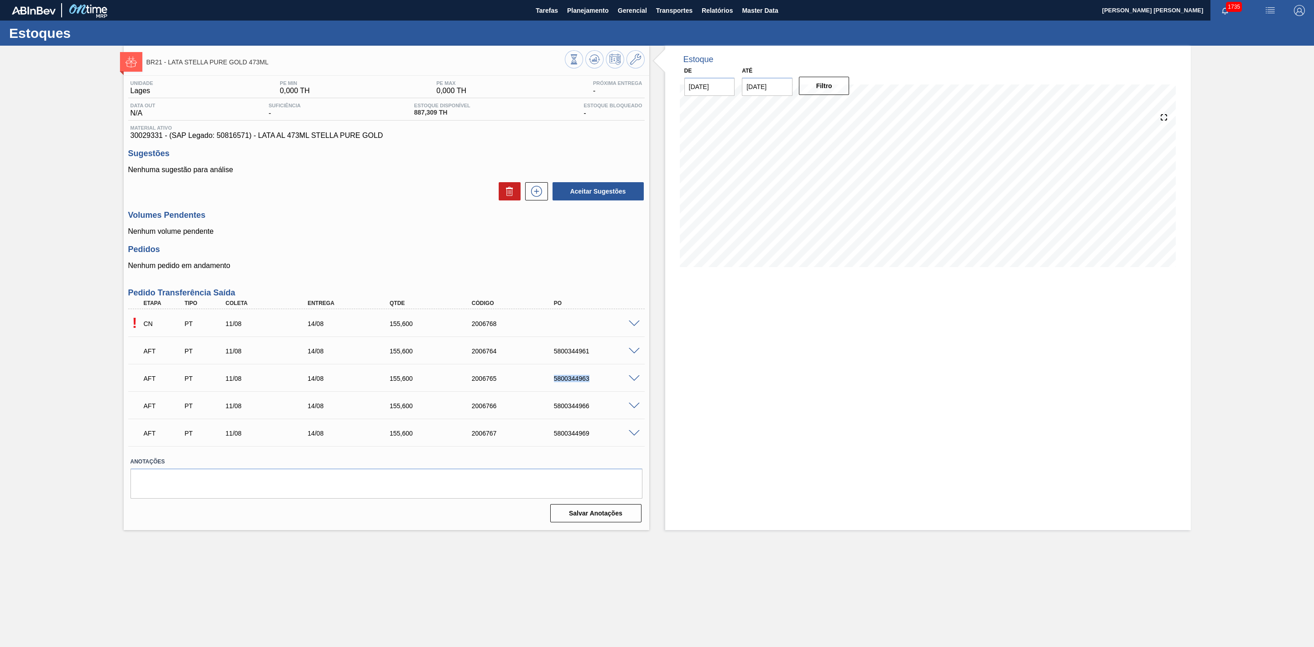
copy div "5800344963"
click at [571, 405] on div "5800344966" at bounding box center [599, 405] width 94 height 7
copy div "5800344966"
click at [571, 435] on div "5800344969" at bounding box center [599, 432] width 94 height 7
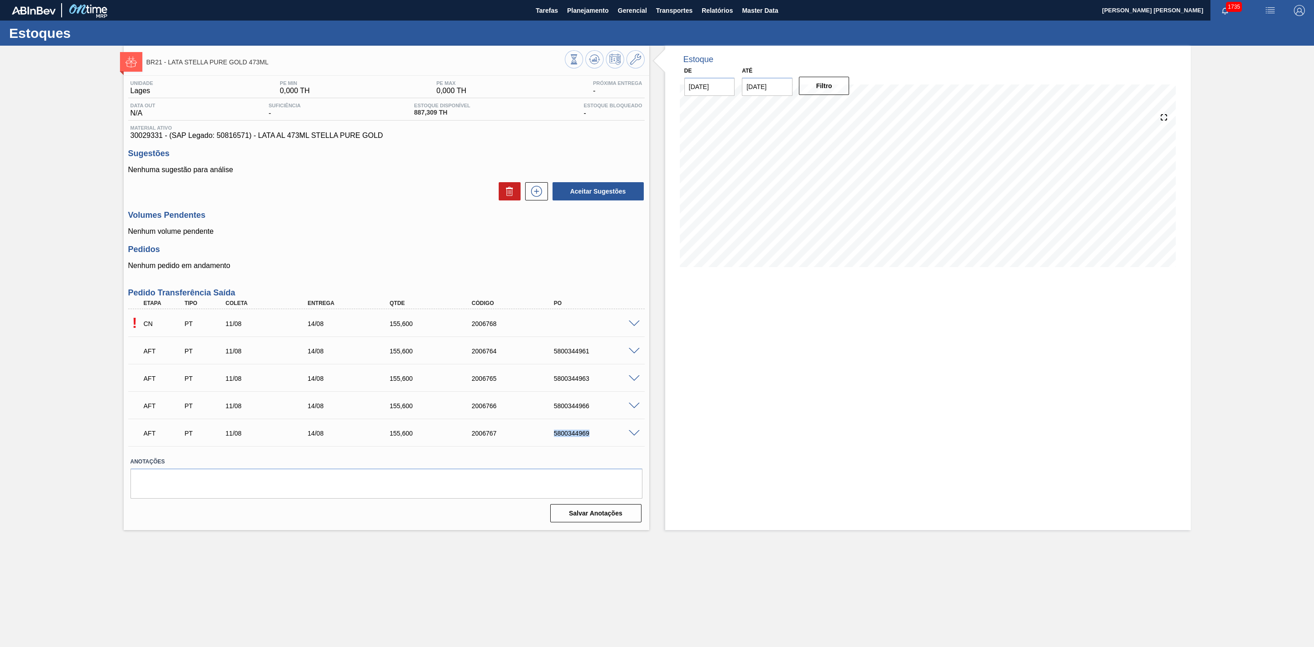
click at [570, 434] on div "5800344969" at bounding box center [599, 432] width 94 height 7
copy div "5800344969"
click at [569, 434] on div "5800344971" at bounding box center [599, 432] width 94 height 7
copy div "5800344971"
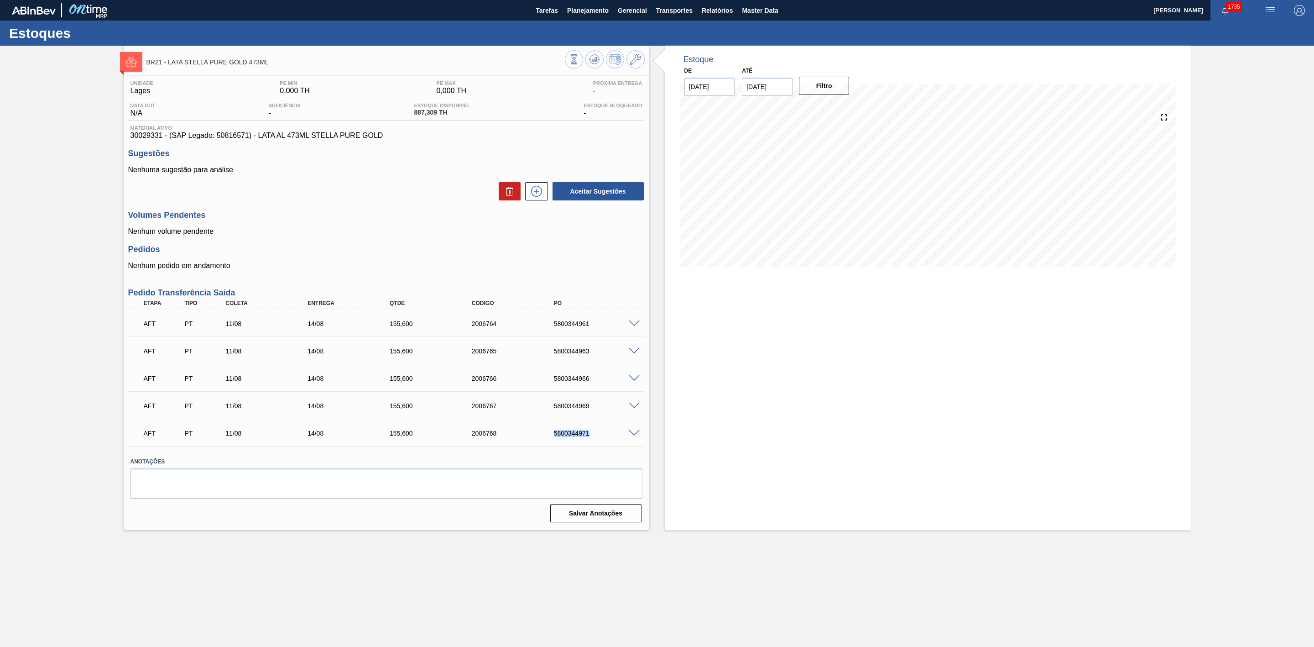
click at [1231, 370] on div "BR21 - LATA STELLA PURE GOLD 473ML Unidade Lages PE MIN 0,000 TH PE MAX 0,000 T…" at bounding box center [657, 288] width 1314 height 484
click at [579, 58] on icon at bounding box center [574, 59] width 10 height 10
drag, startPoint x: 1251, startPoint y: 124, endPoint x: 1206, endPoint y: 109, distance: 47.6
click at [1251, 124] on div "BR21 - LATA STELLA PURE GOLD 473ML Unidade Lages PE MIN 0,000 TH PE MAX 0,000 T…" at bounding box center [657, 288] width 1314 height 484
click at [631, 327] on span at bounding box center [634, 323] width 11 height 7
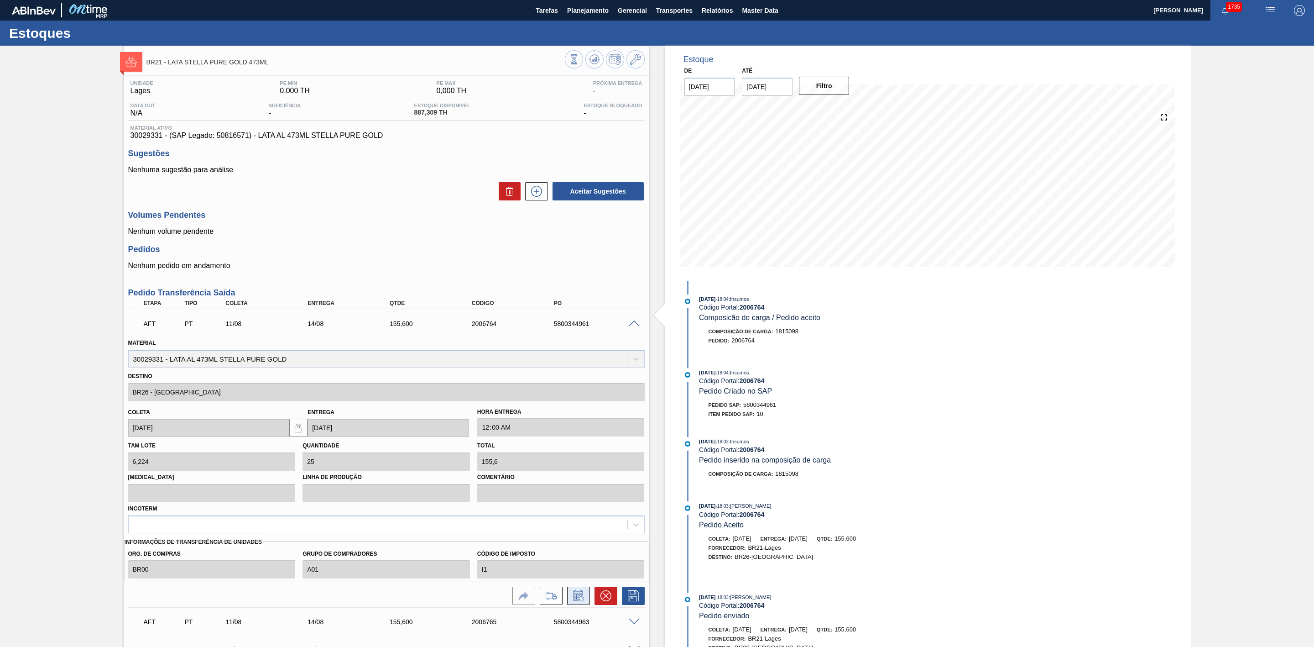
click at [571, 597] on icon at bounding box center [578, 595] width 15 height 11
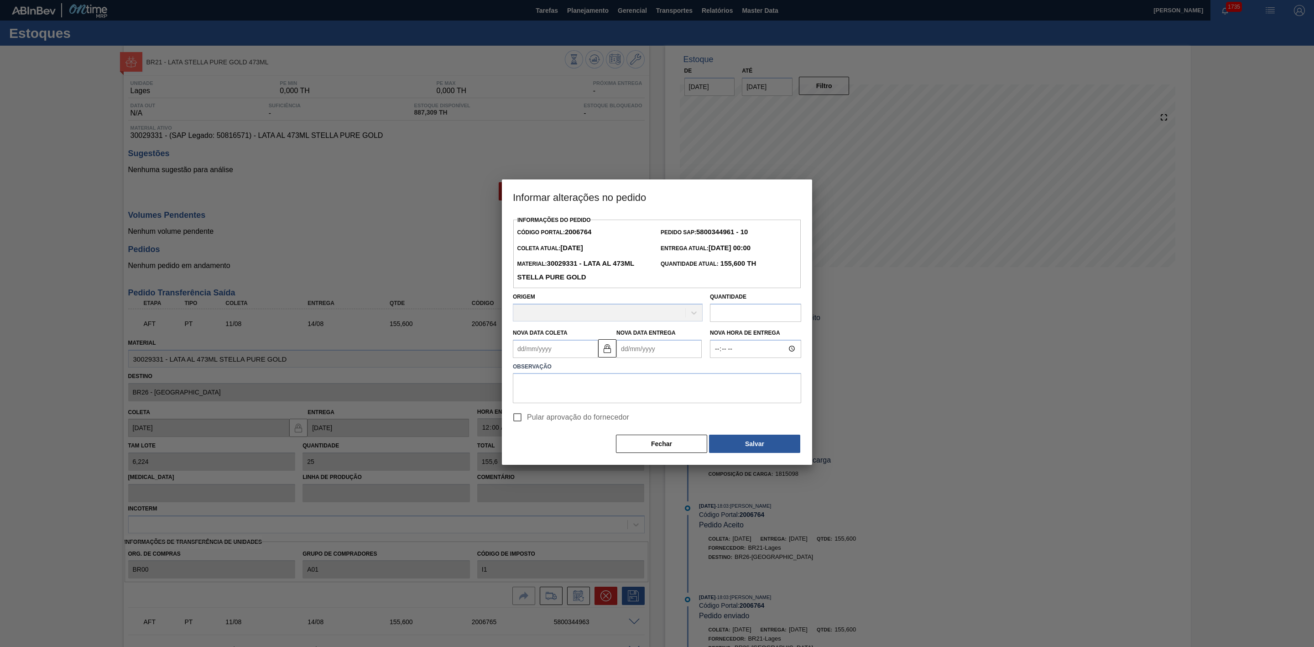
click at [735, 313] on input "text" at bounding box center [755, 313] width 91 height 18
type input "124,48"
click at [581, 392] on textarea at bounding box center [657, 389] width 288 height 30
type textarea "Carregamento com bitrem"
click at [517, 421] on input "Pular aprovação do fornecedor" at bounding box center [517, 417] width 19 height 19
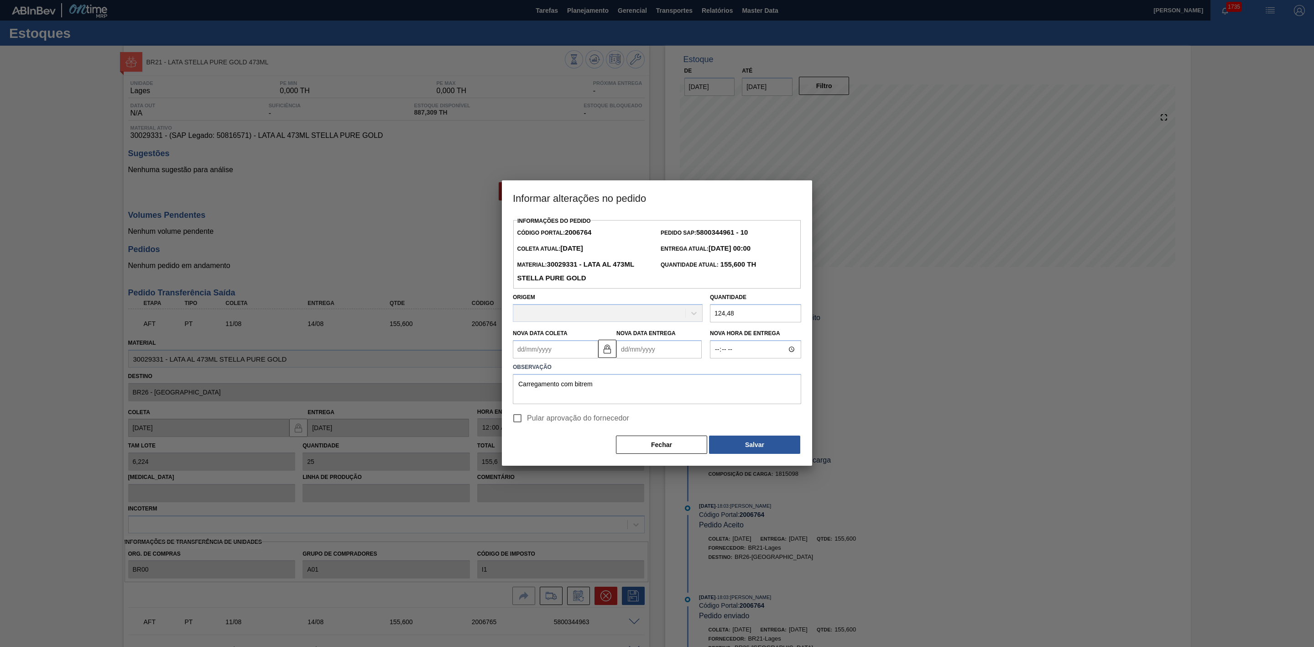
checkbox input "true"
click at [725, 448] on button "Salvar" at bounding box center [754, 444] width 91 height 18
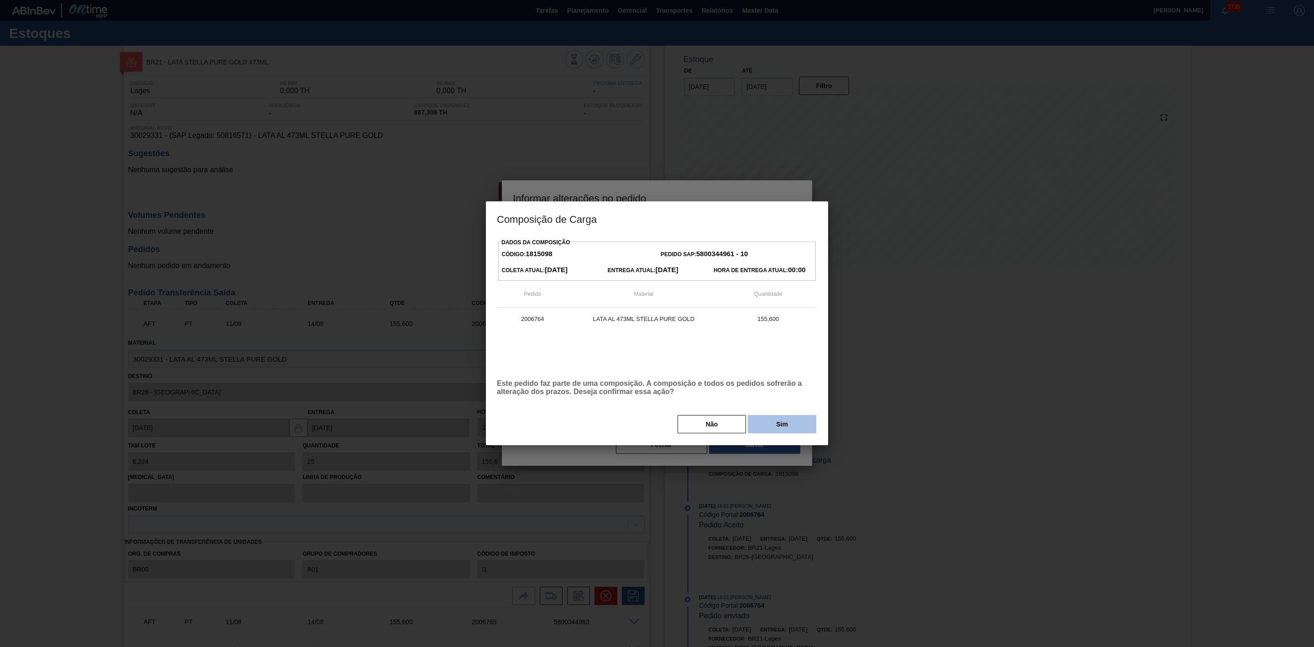
click at [775, 427] on button "Sim" at bounding box center [782, 424] width 68 height 18
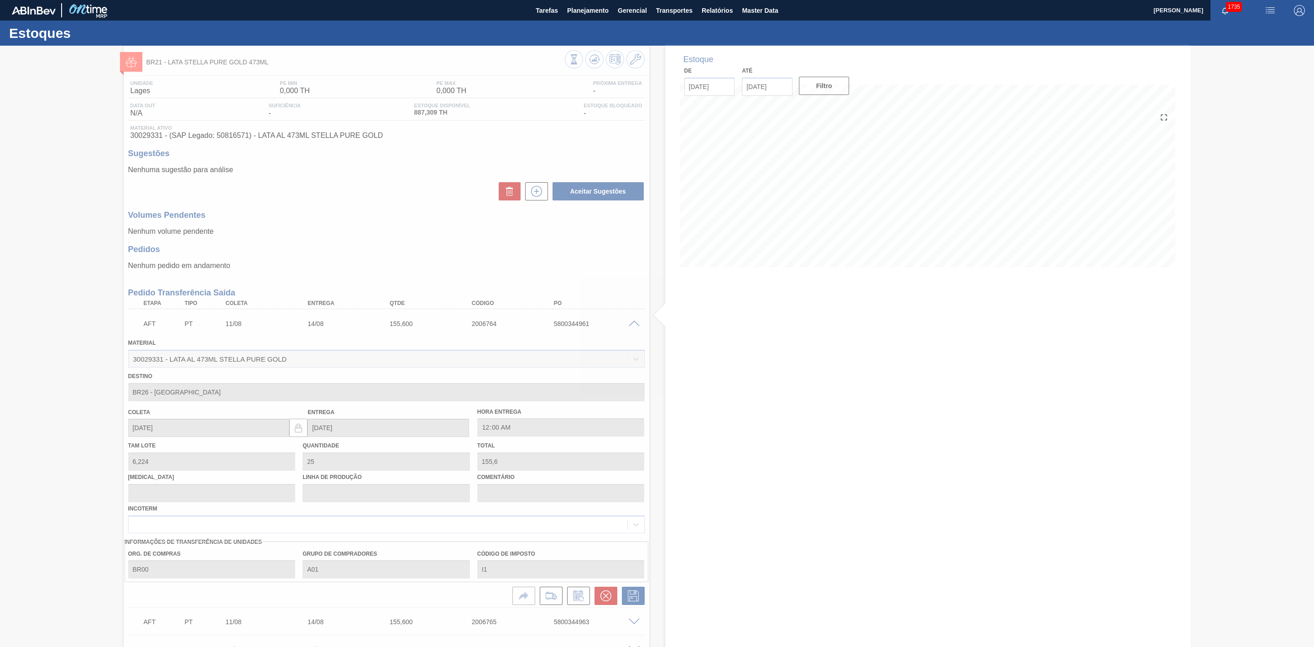
type input "20"
type input "124,48"
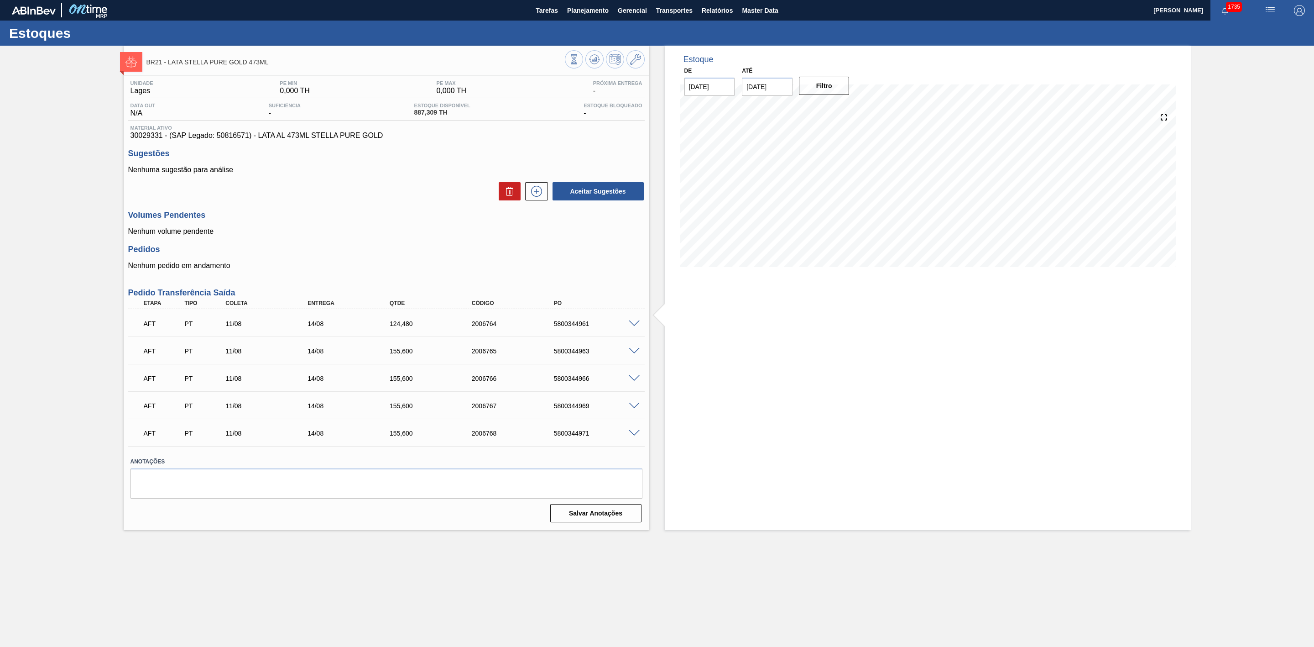
click at [632, 354] on span at bounding box center [634, 351] width 11 height 7
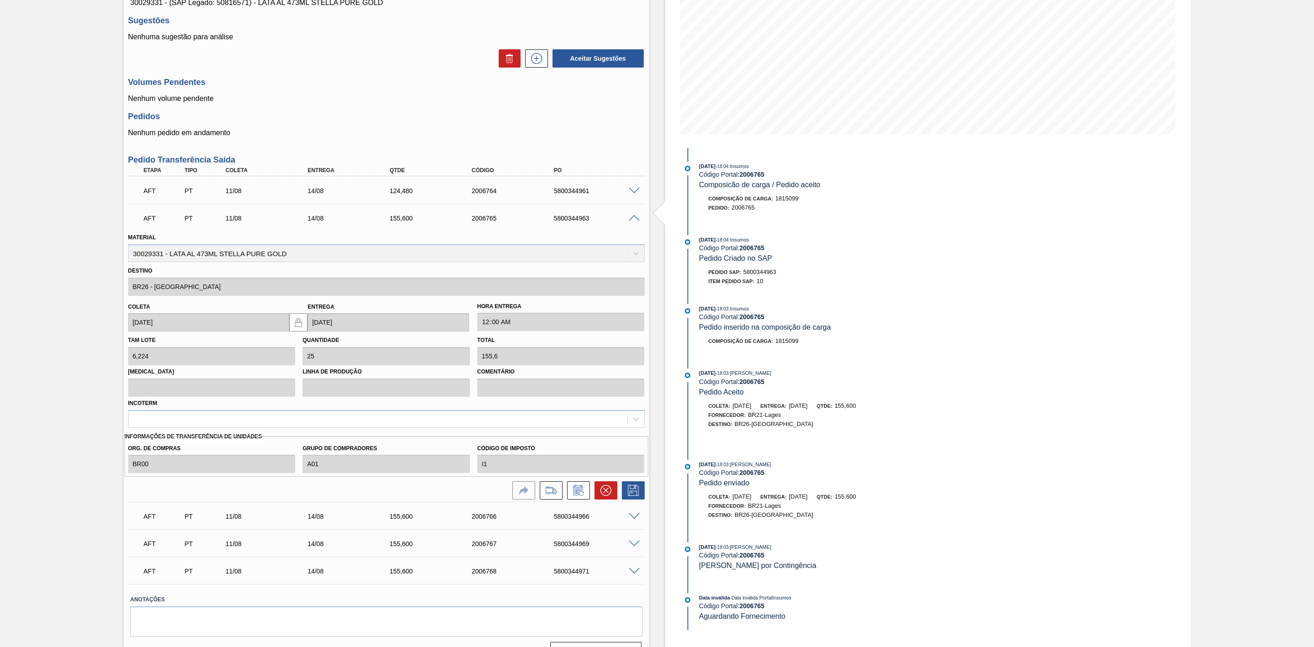
scroll to position [137, 0]
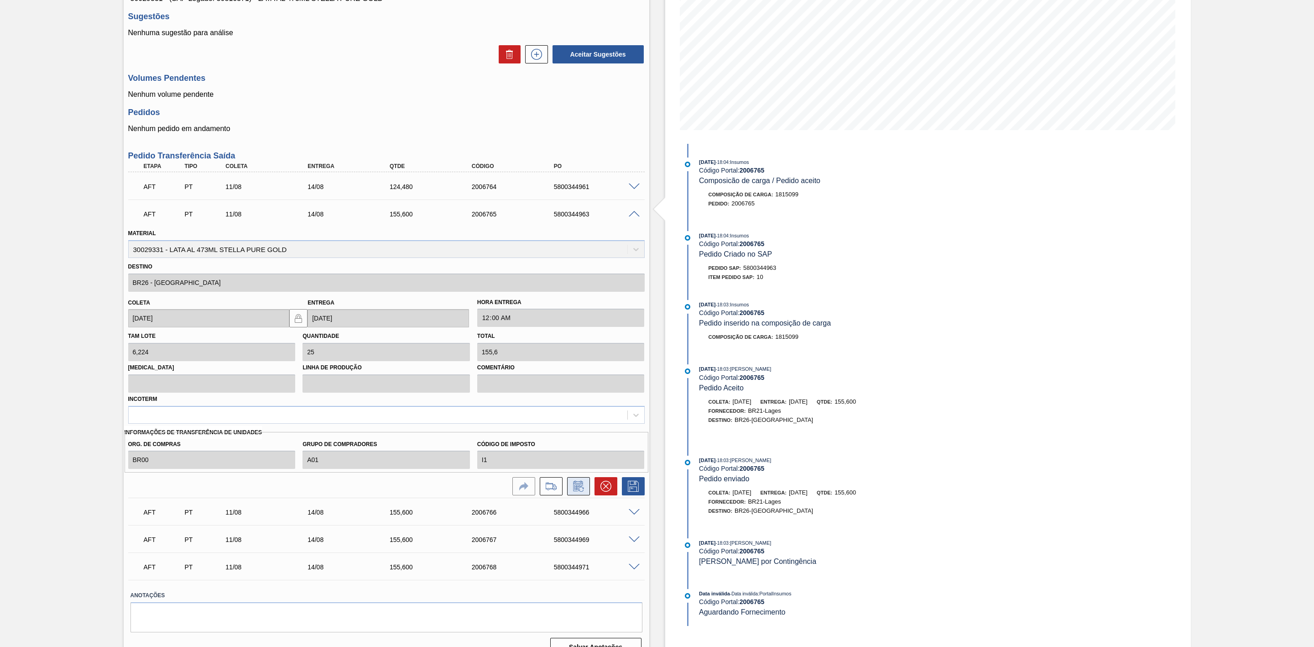
click at [579, 489] on icon at bounding box center [578, 486] width 15 height 11
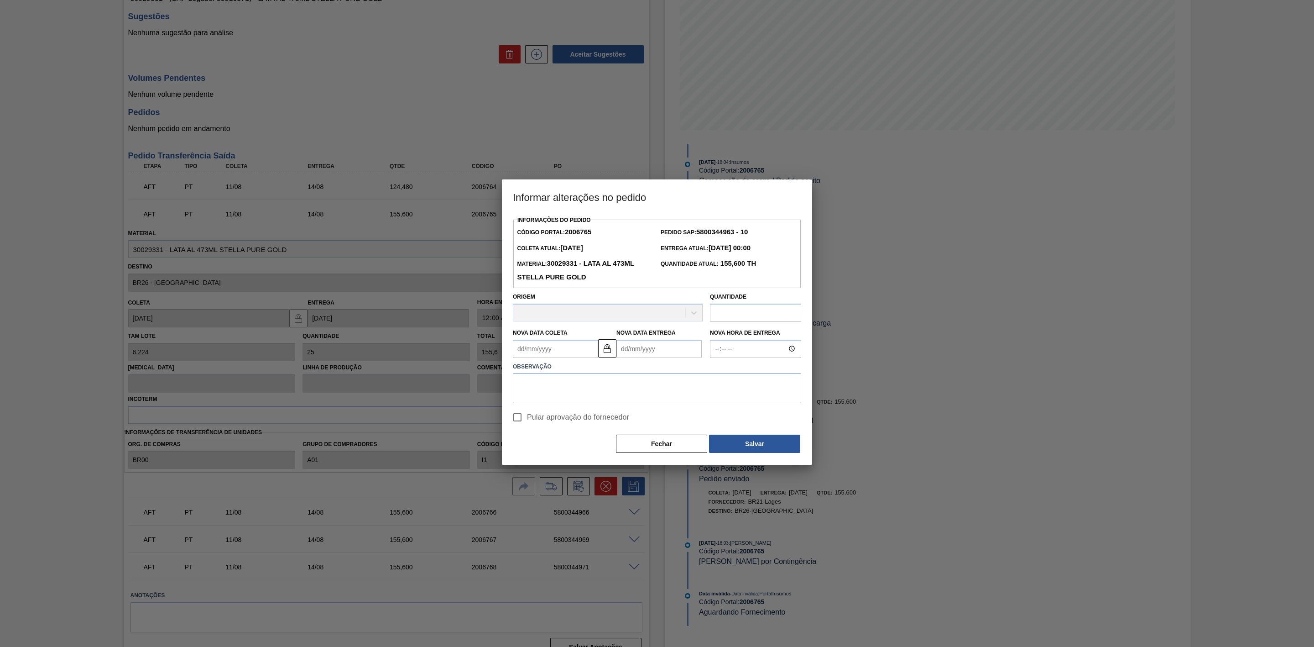
click at [741, 312] on input "text" at bounding box center [755, 313] width 91 height 18
type input "124,48"
click at [592, 389] on textarea at bounding box center [657, 389] width 288 height 30
paste textarea "5800344961 5800344963 5800344966 5800344969 5800344971"
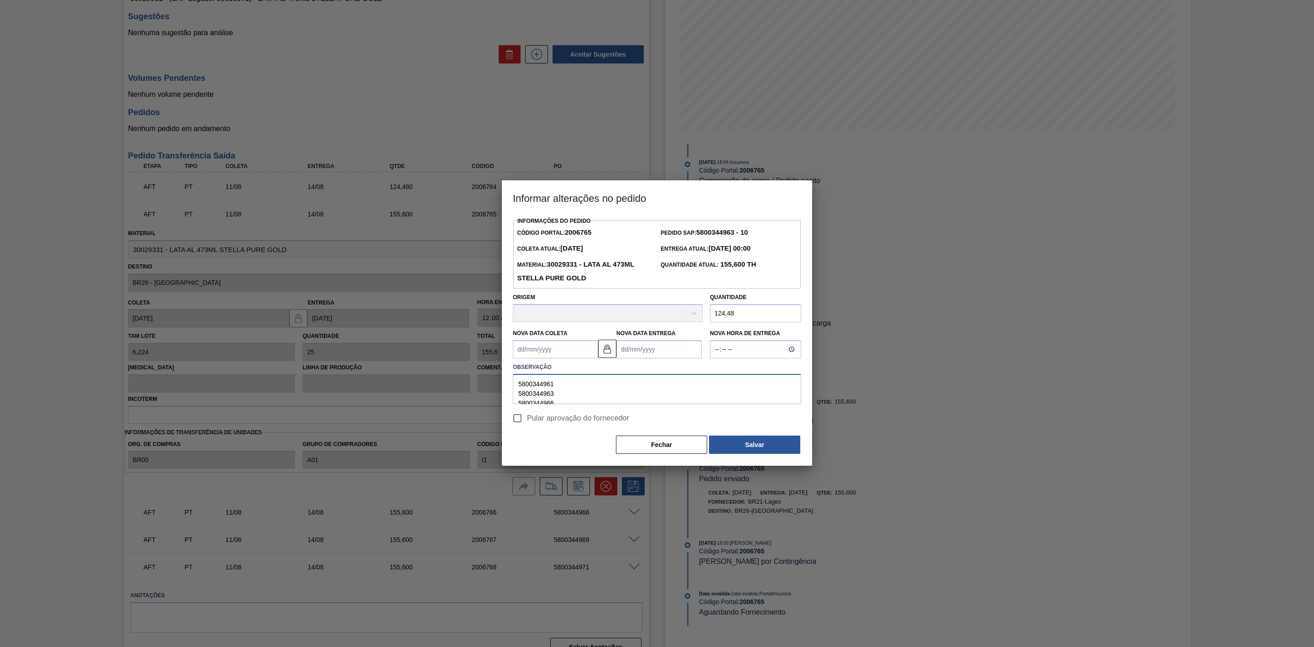
drag, startPoint x: 555, startPoint y: 395, endPoint x: 455, endPoint y: 356, distance: 106.8
click at [455, 356] on div "Informar alterações no pedido Informações do Pedido Código Portal: 2006765 Pedi…" at bounding box center [657, 323] width 1314 height 647
drag, startPoint x: 569, startPoint y: 393, endPoint x: 490, endPoint y: 389, distance: 78.6
click at [490, 389] on div "Informar alterações no pedido Informações do Pedido Código Portal: 2006765 Pedi…" at bounding box center [657, 323] width 1314 height 647
drag, startPoint x: 504, startPoint y: 378, endPoint x: 503, endPoint y: 373, distance: 5.6
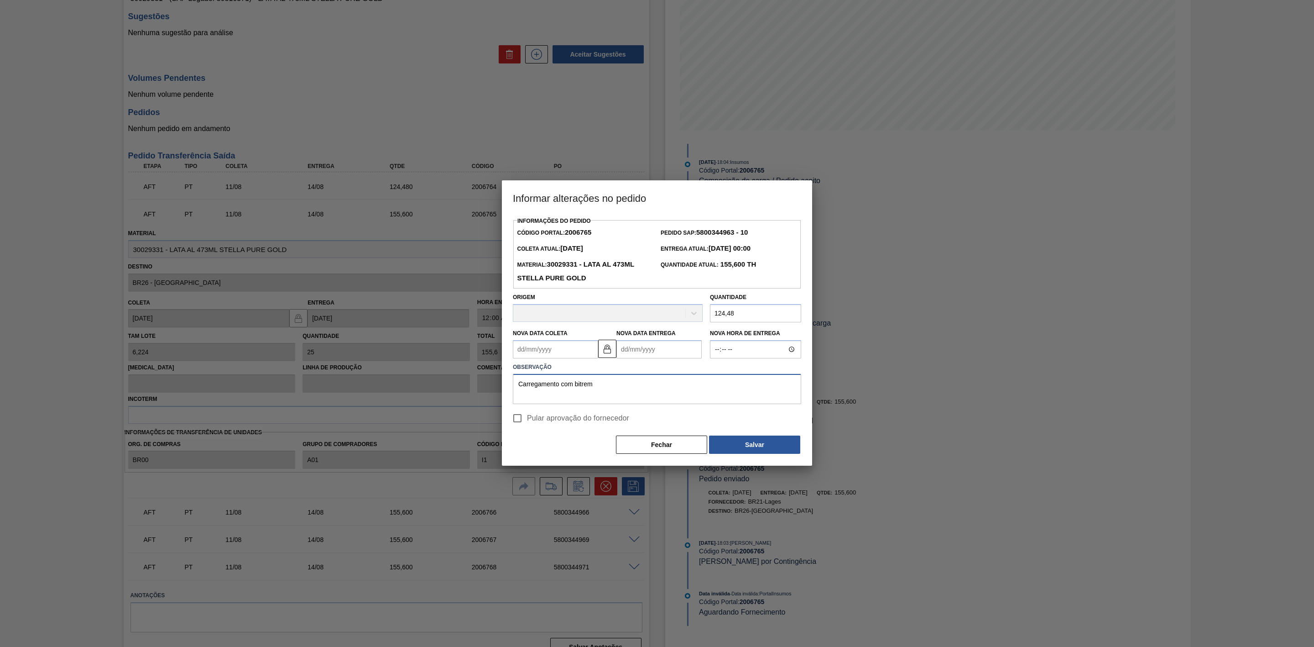
click at [503, 373] on div "Informações do Pedido Código Portal: 2006765 Pedido SAP: 5800344963 - 10 Coleta…" at bounding box center [657, 340] width 310 height 251
type textarea "Carregamento com bitrem"
click at [615, 418] on span "Pular aprovação do fornecedor" at bounding box center [578, 418] width 102 height 11
click at [527, 418] on input "Pular aprovação do fornecedor" at bounding box center [517, 417] width 19 height 19
checkbox input "true"
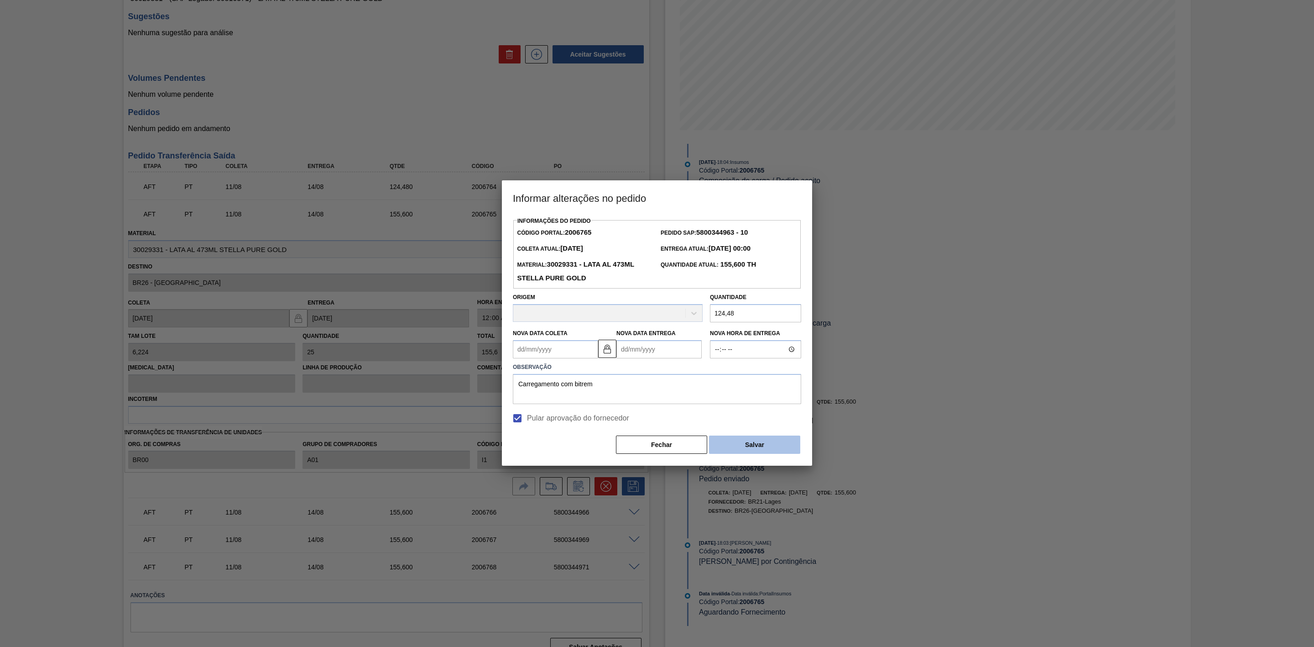
click at [749, 444] on button "Salvar" at bounding box center [754, 444] width 91 height 18
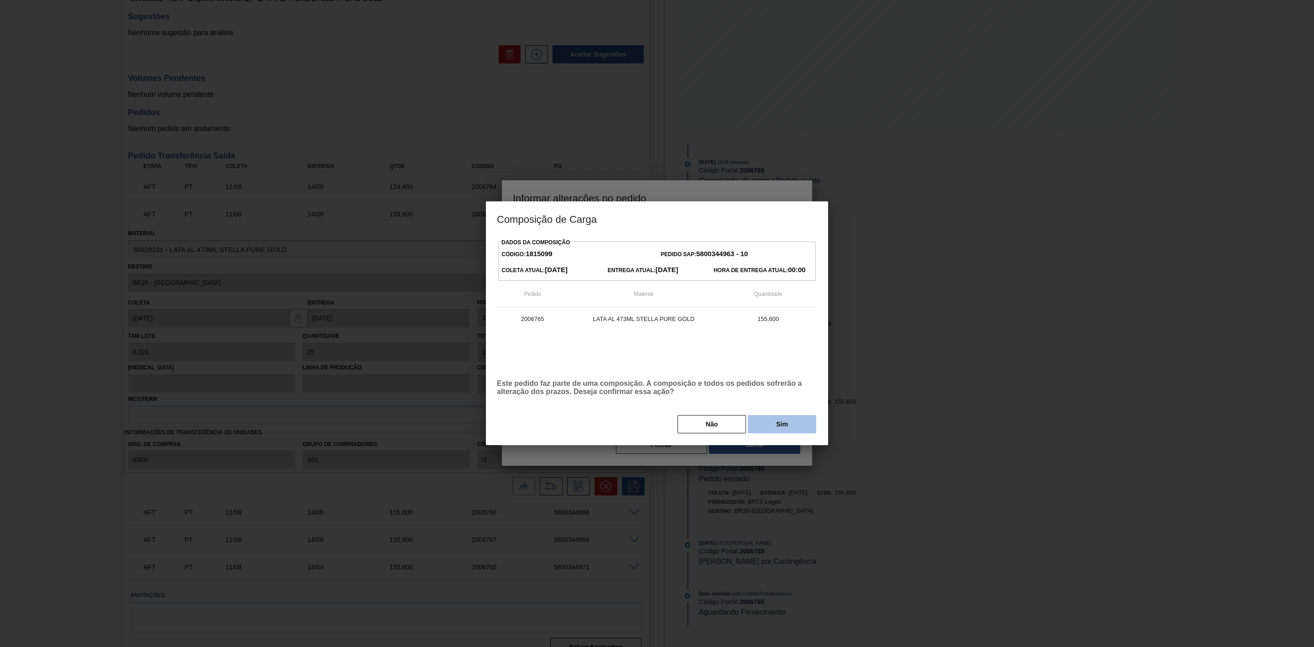
click at [777, 426] on button "Sim" at bounding box center [782, 424] width 68 height 18
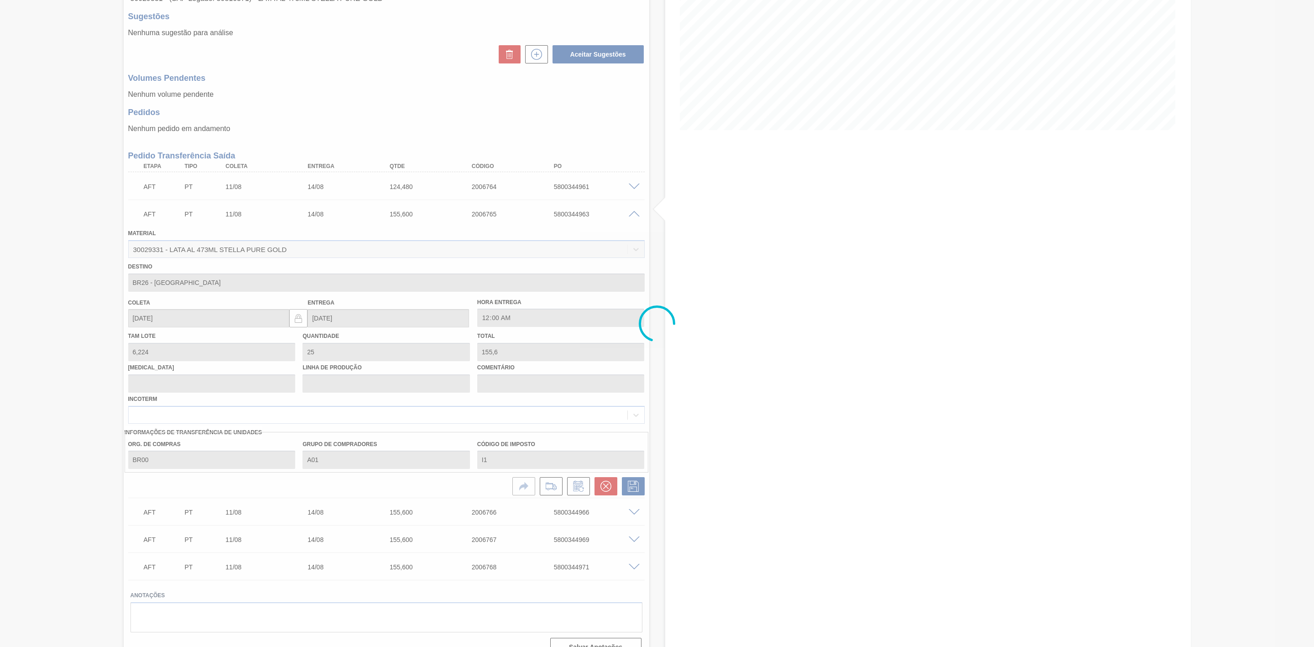
type input "20"
type input "124,48"
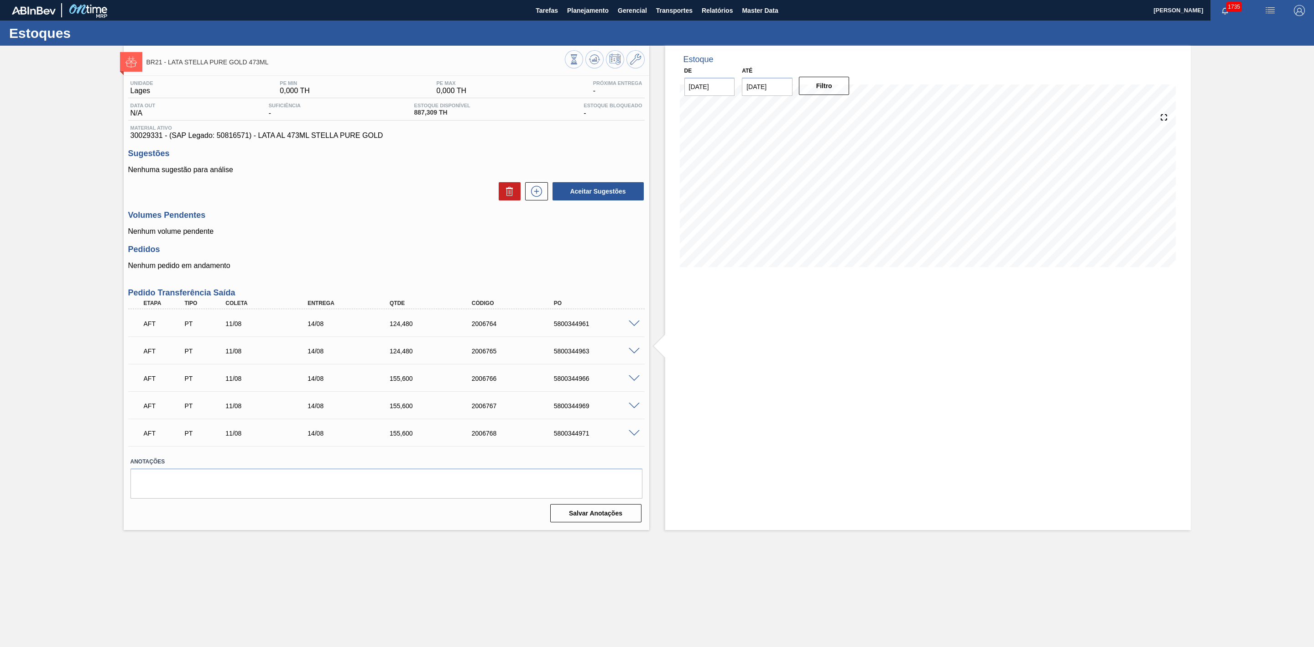
click at [633, 378] on span at bounding box center [634, 378] width 11 height 7
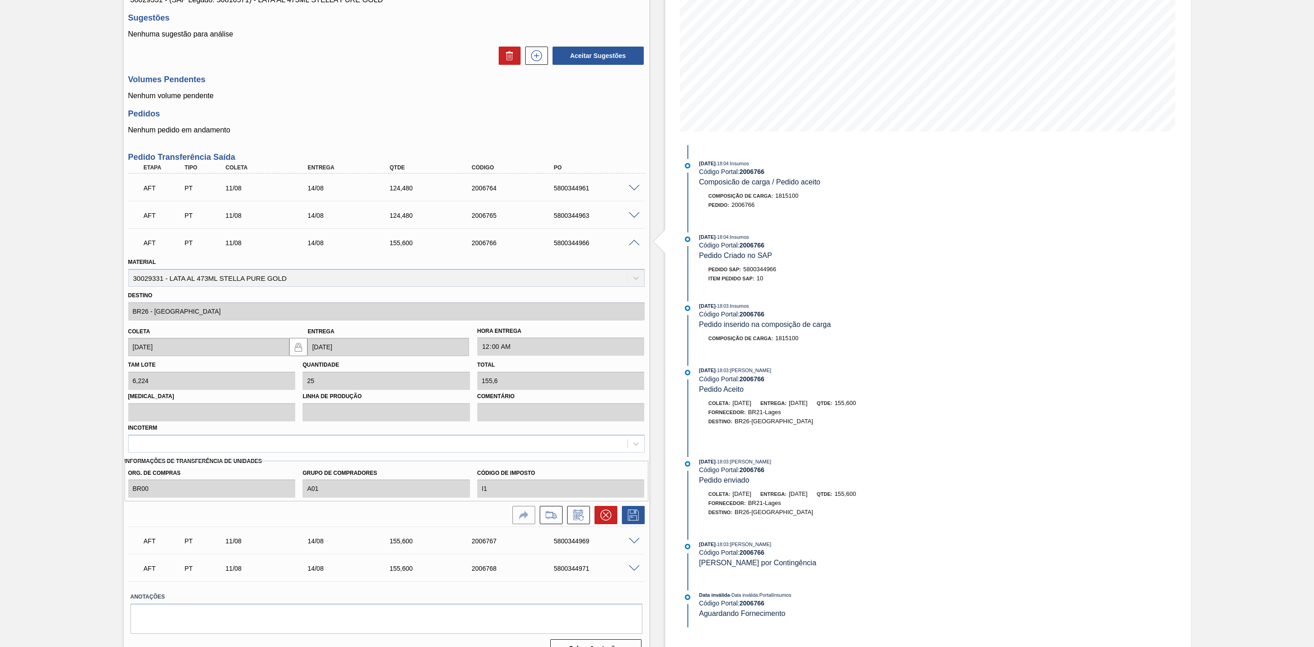
scroll to position [137, 0]
click at [580, 518] on icon at bounding box center [578, 513] width 15 height 11
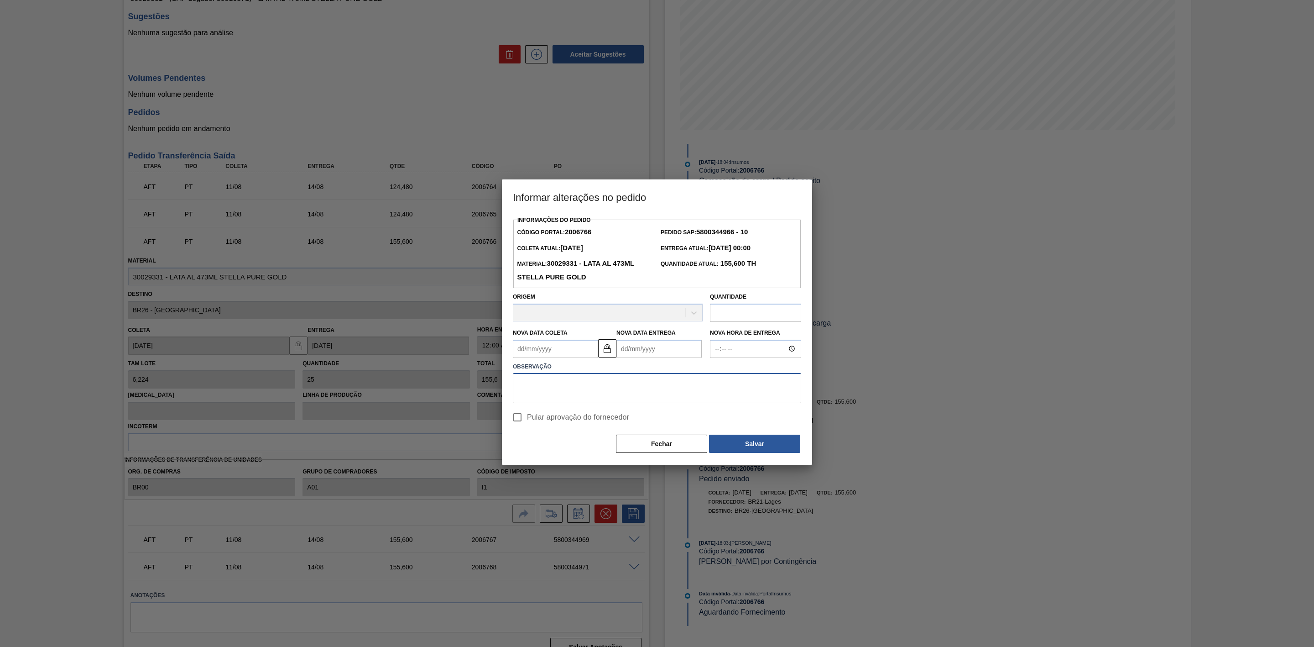
click at [672, 388] on textarea at bounding box center [657, 388] width 288 height 30
paste textarea "Carregamento com bitrem"
type textarea "Carregamento com bitrem"
click at [730, 312] on input "text" at bounding box center [755, 313] width 91 height 18
type input "124,48"
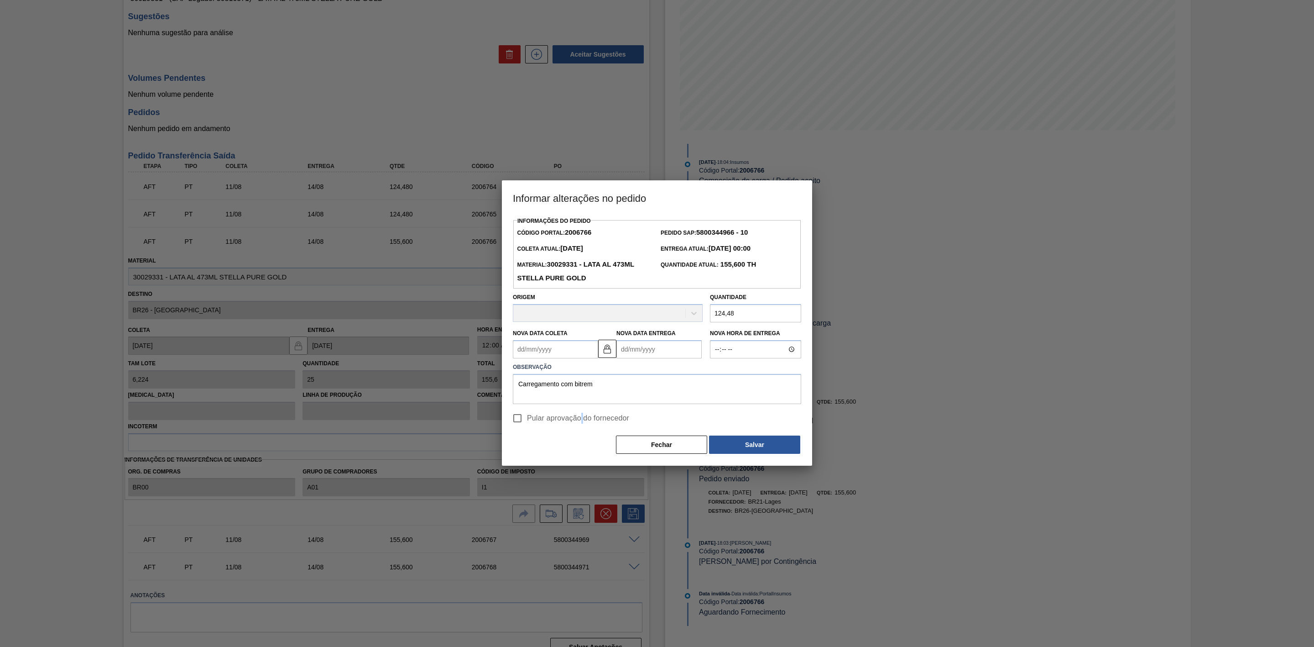
click at [582, 416] on span "Pular aprovação do fornecedor" at bounding box center [578, 418] width 102 height 11
click at [517, 418] on input "Pular aprovação do fornecedor" at bounding box center [517, 417] width 19 height 19
checkbox input "true"
click at [726, 449] on button "Salvar" at bounding box center [754, 444] width 91 height 18
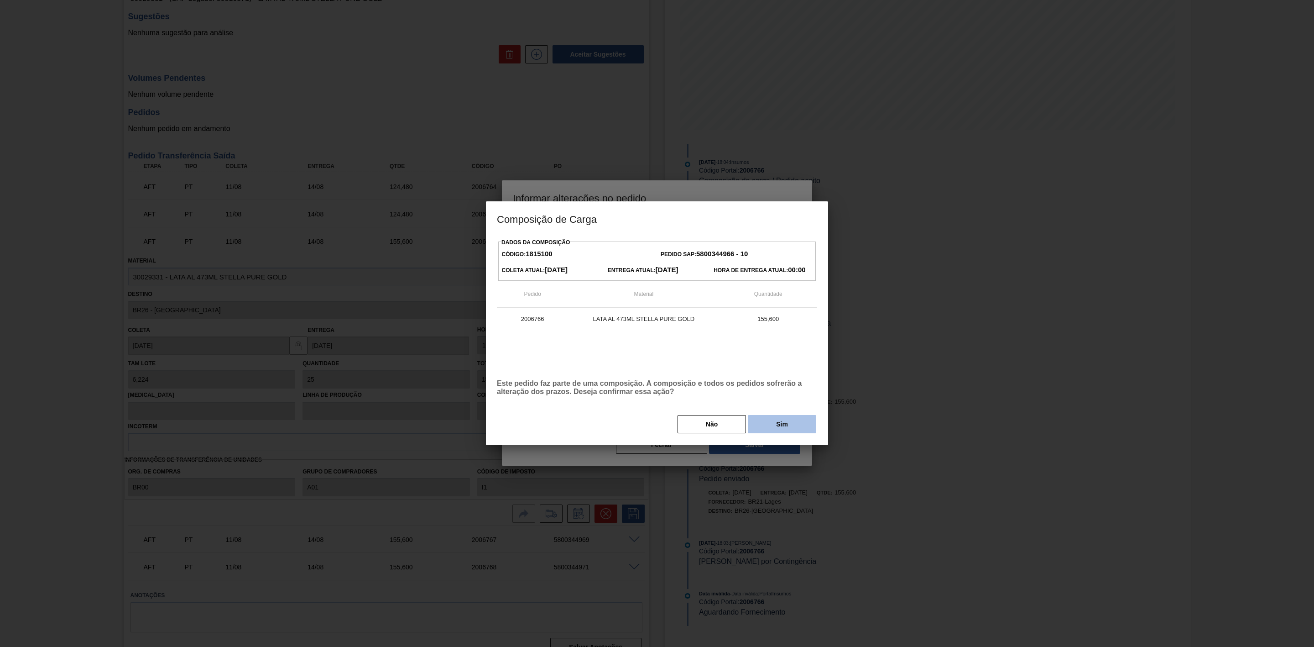
click at [770, 425] on button "Sim" at bounding box center [782, 424] width 68 height 18
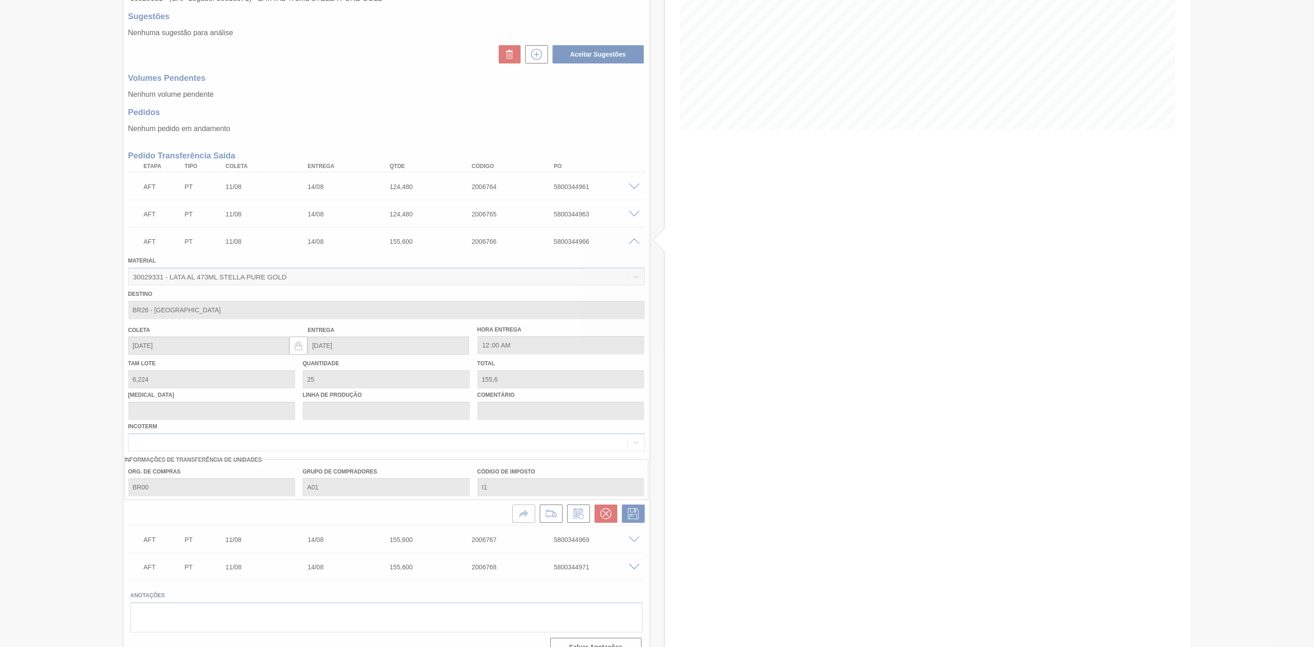
type input "20"
type input "124,48"
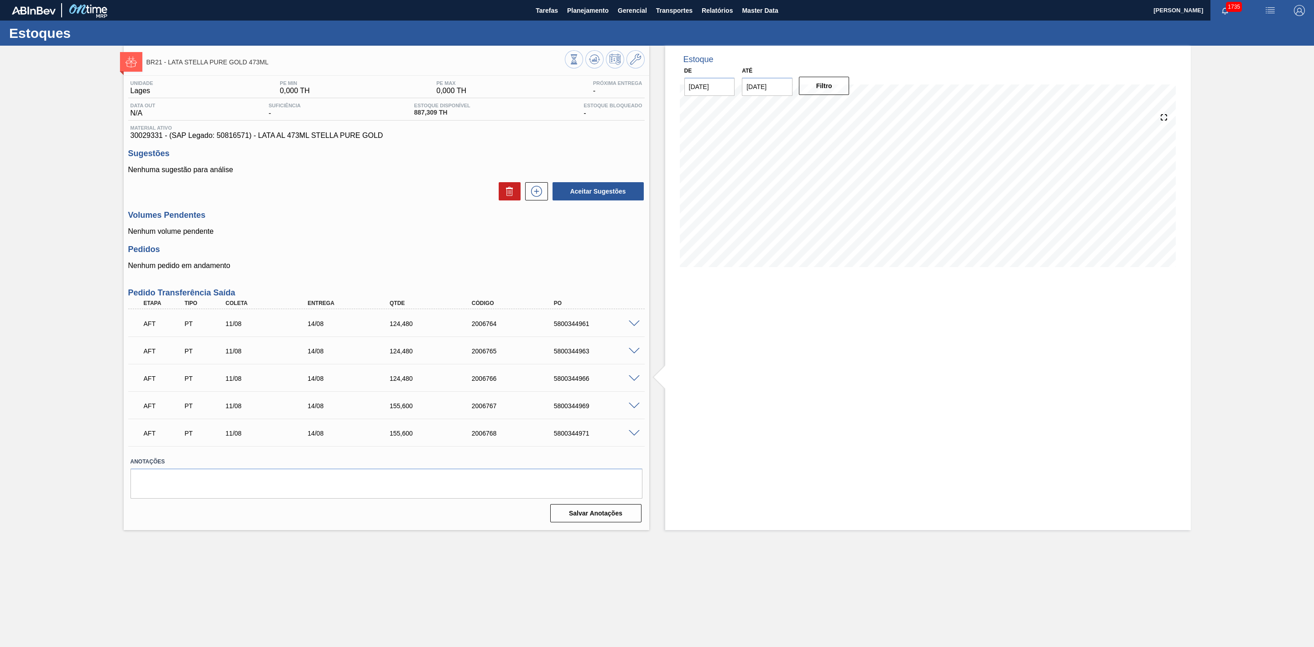
click at [633, 405] on span at bounding box center [634, 406] width 11 height 7
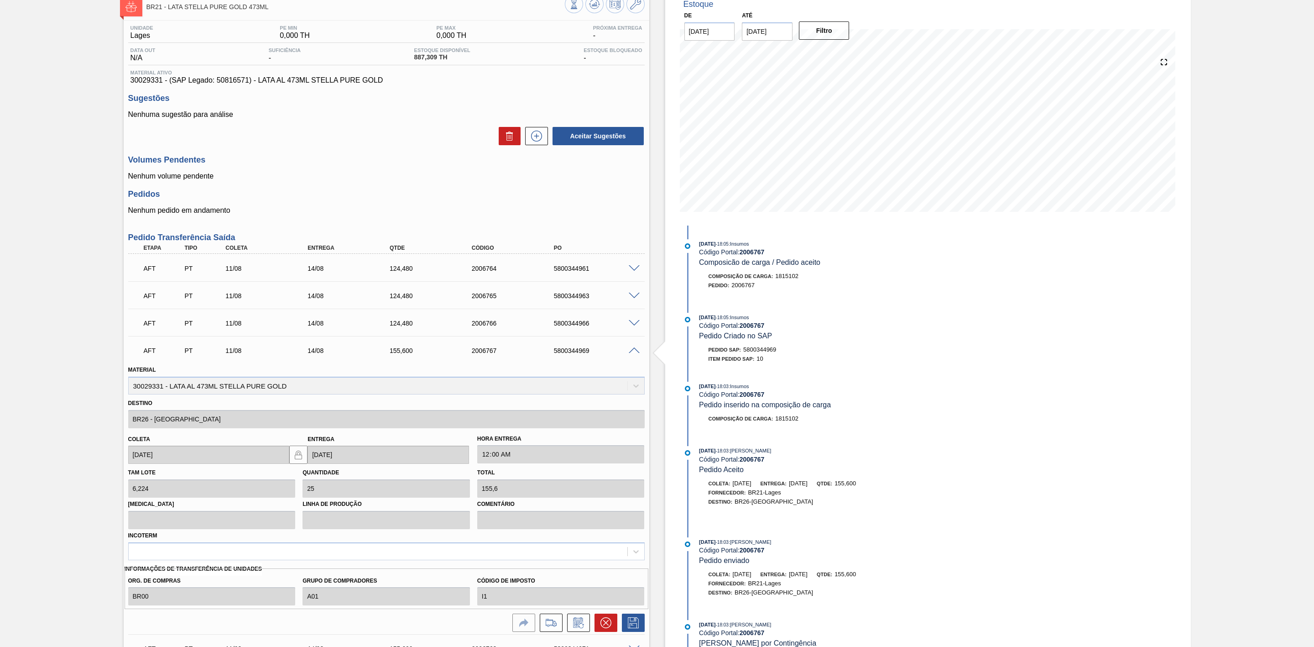
scroll to position [156, 0]
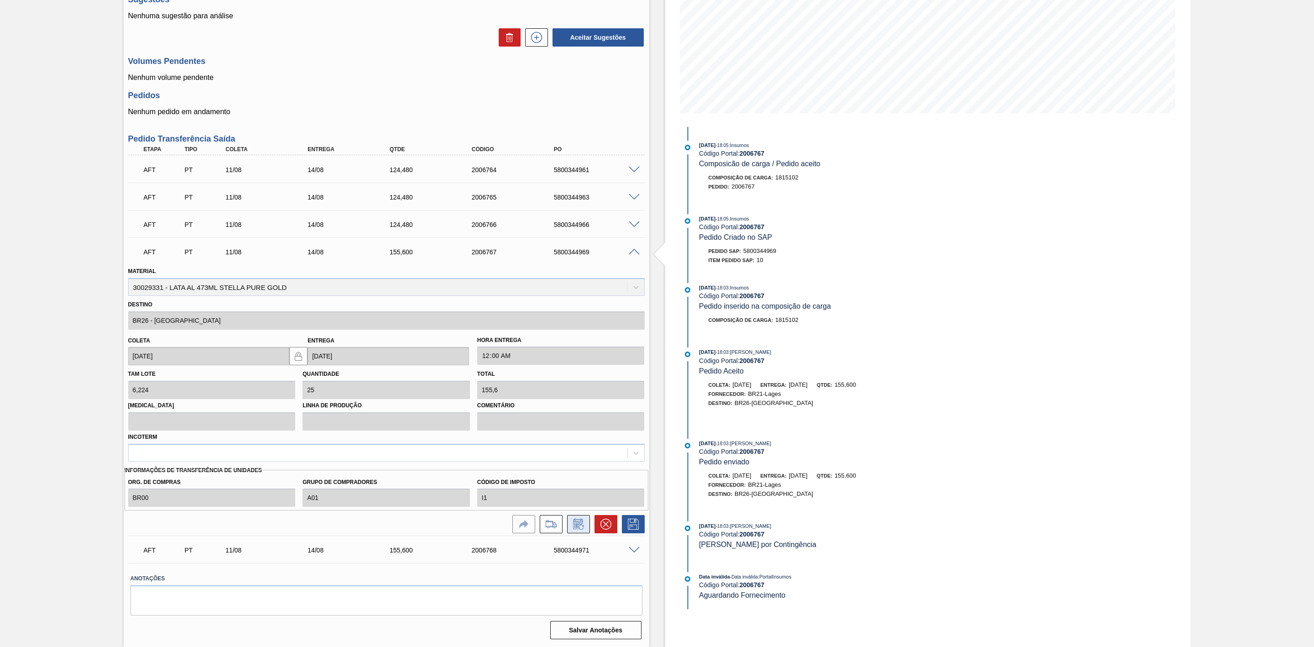
click at [577, 522] on icon at bounding box center [578, 523] width 15 height 11
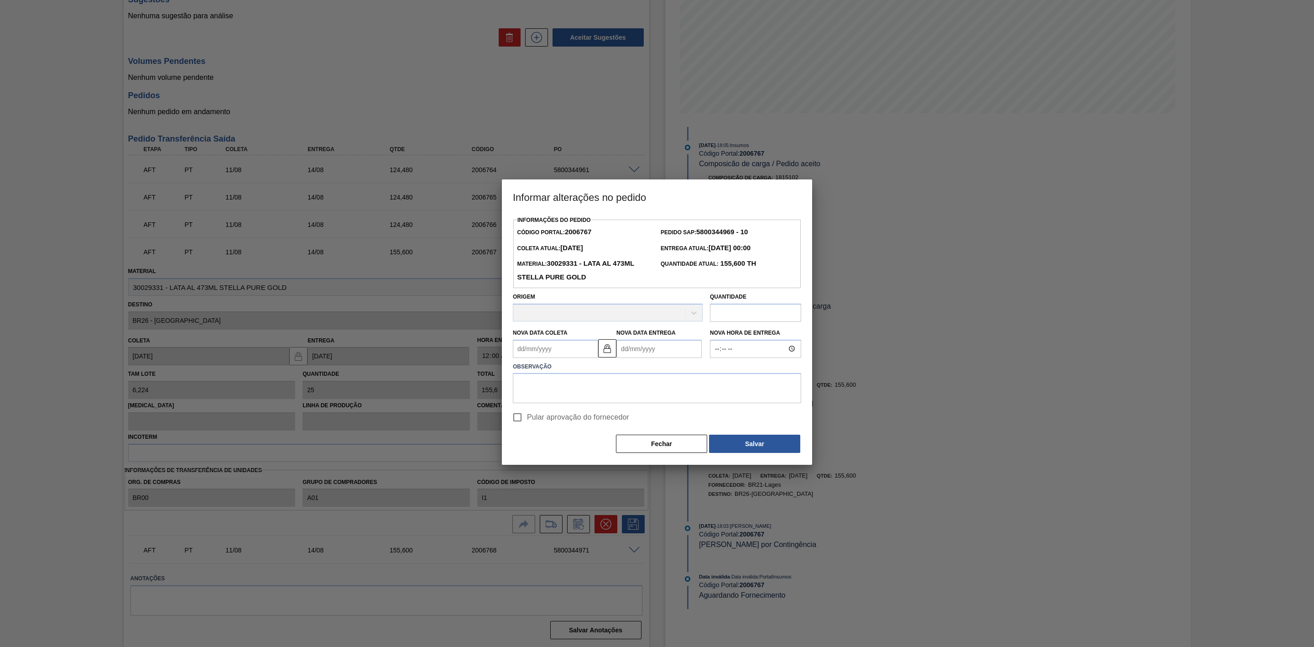
click at [728, 315] on input "text" at bounding box center [755, 313] width 91 height 18
type input "124,48"
click at [565, 387] on textarea at bounding box center [657, 389] width 288 height 30
paste textarea "Carregamento com bitrem"
type textarea "Carregamento com bitrem"
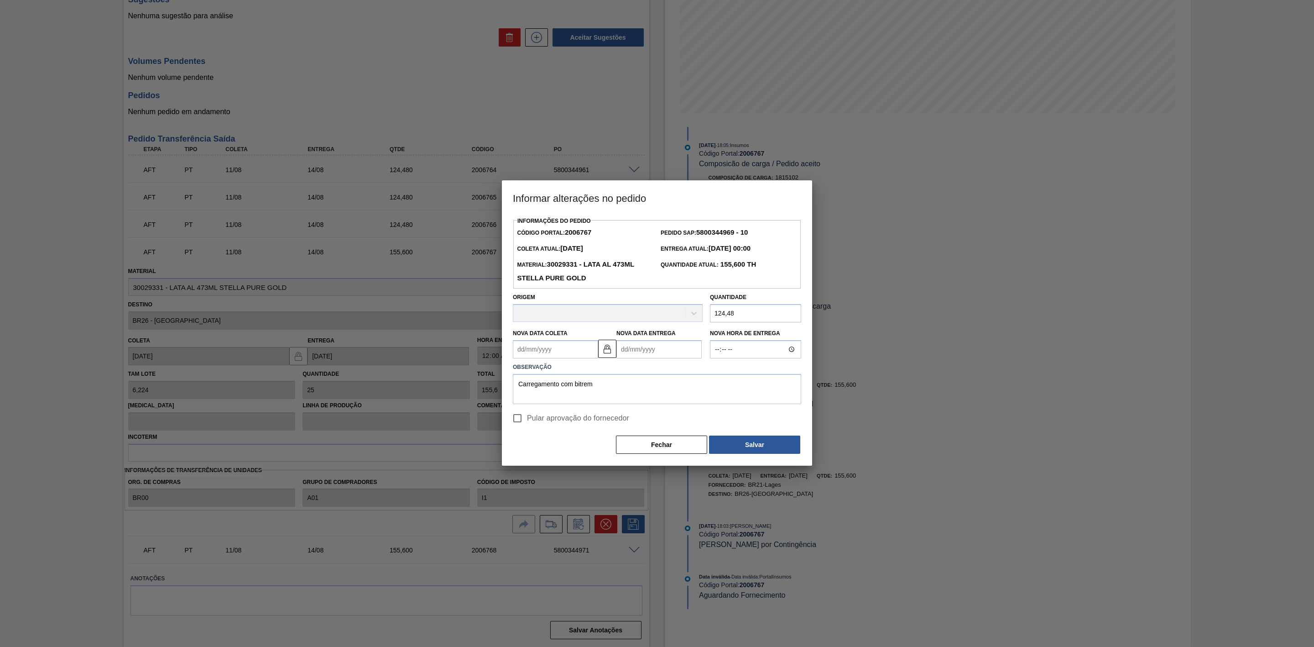
click at [515, 421] on input "Pular aprovação do fornecedor" at bounding box center [517, 417] width 19 height 19
checkbox input "true"
click at [734, 441] on button "Salvar" at bounding box center [754, 444] width 91 height 18
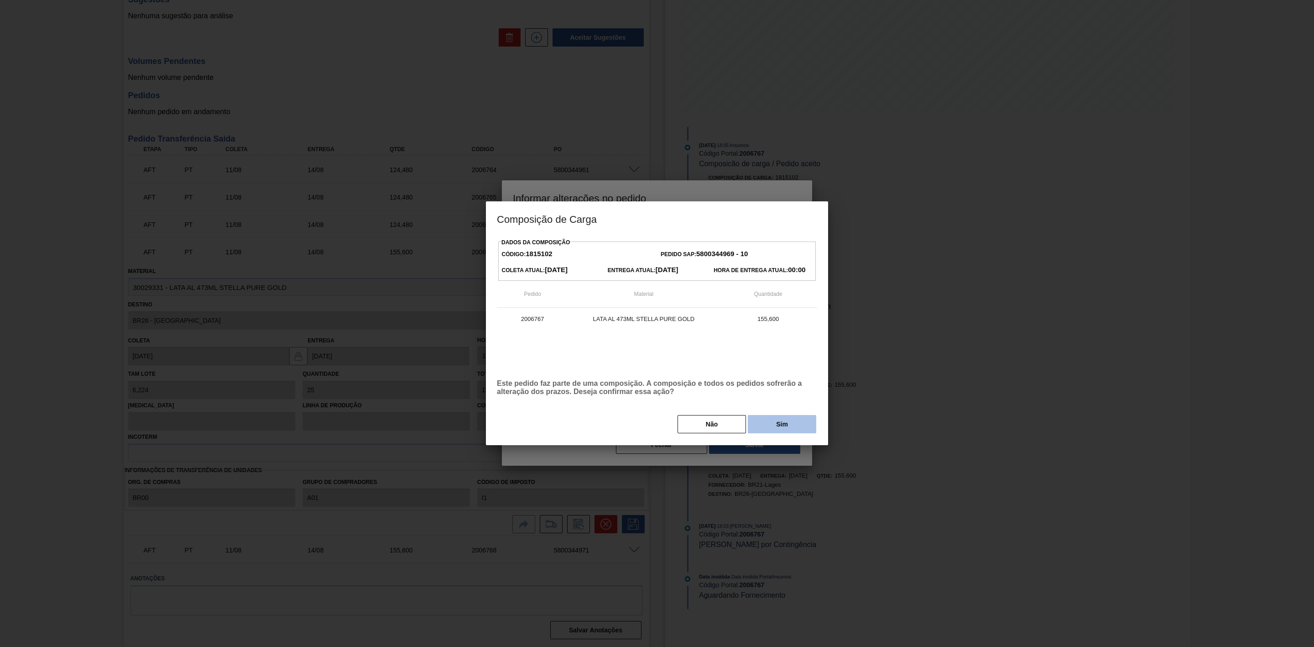
click at [773, 428] on button "Sim" at bounding box center [782, 424] width 68 height 18
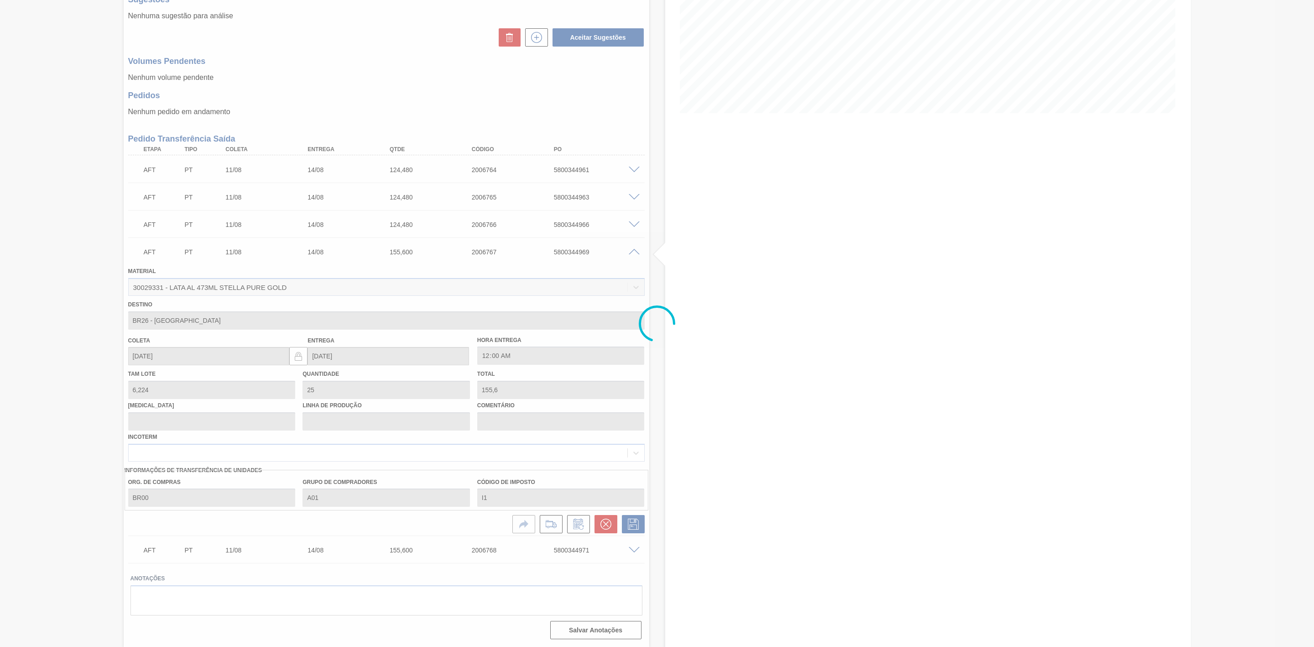
type input "20"
type input "124,48"
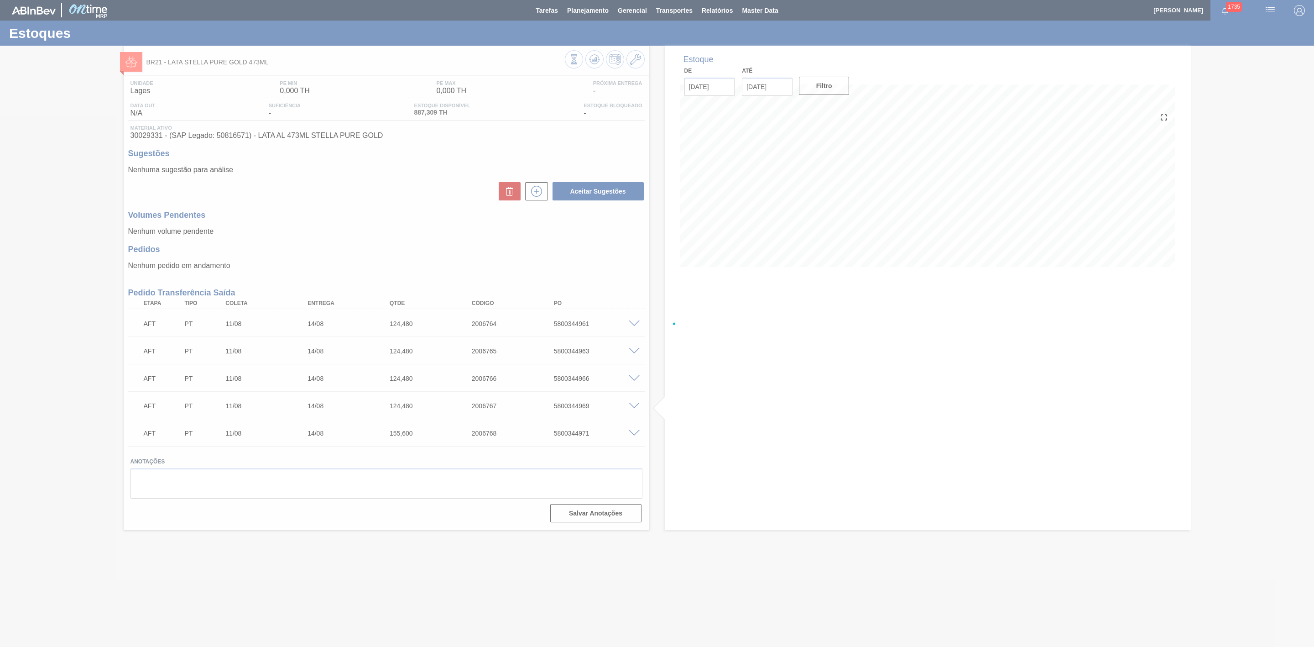
scroll to position [0, 0]
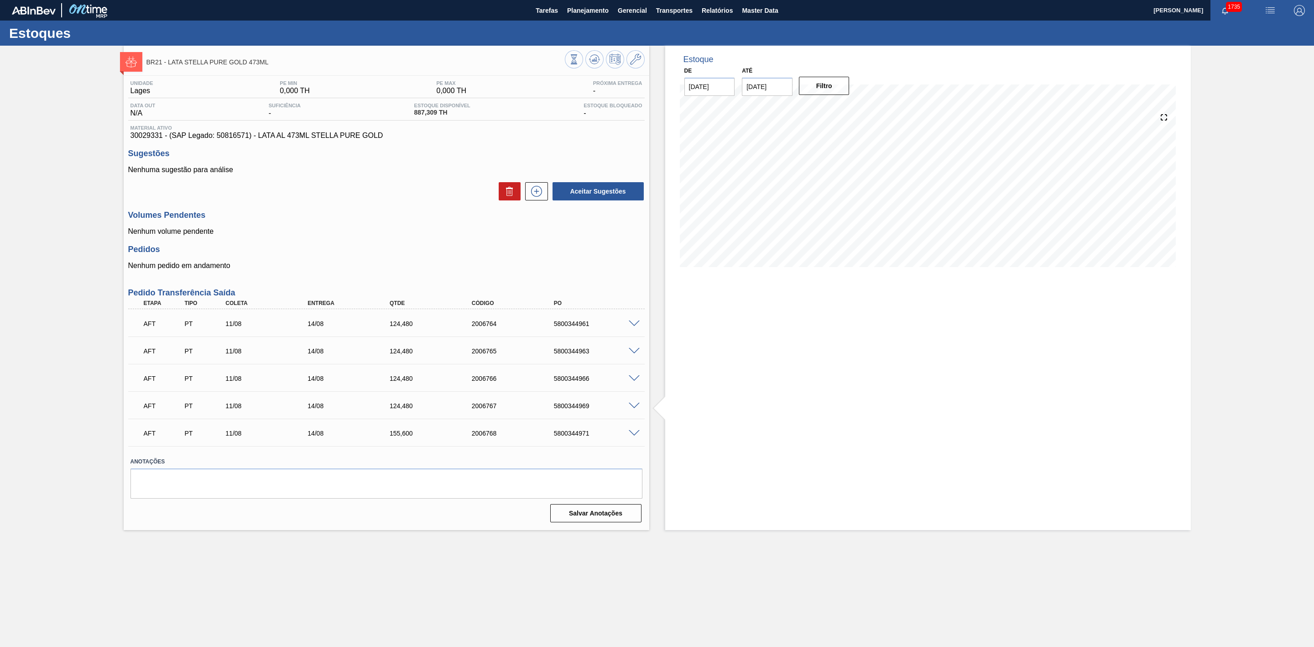
click at [634, 435] on span at bounding box center [634, 433] width 11 height 7
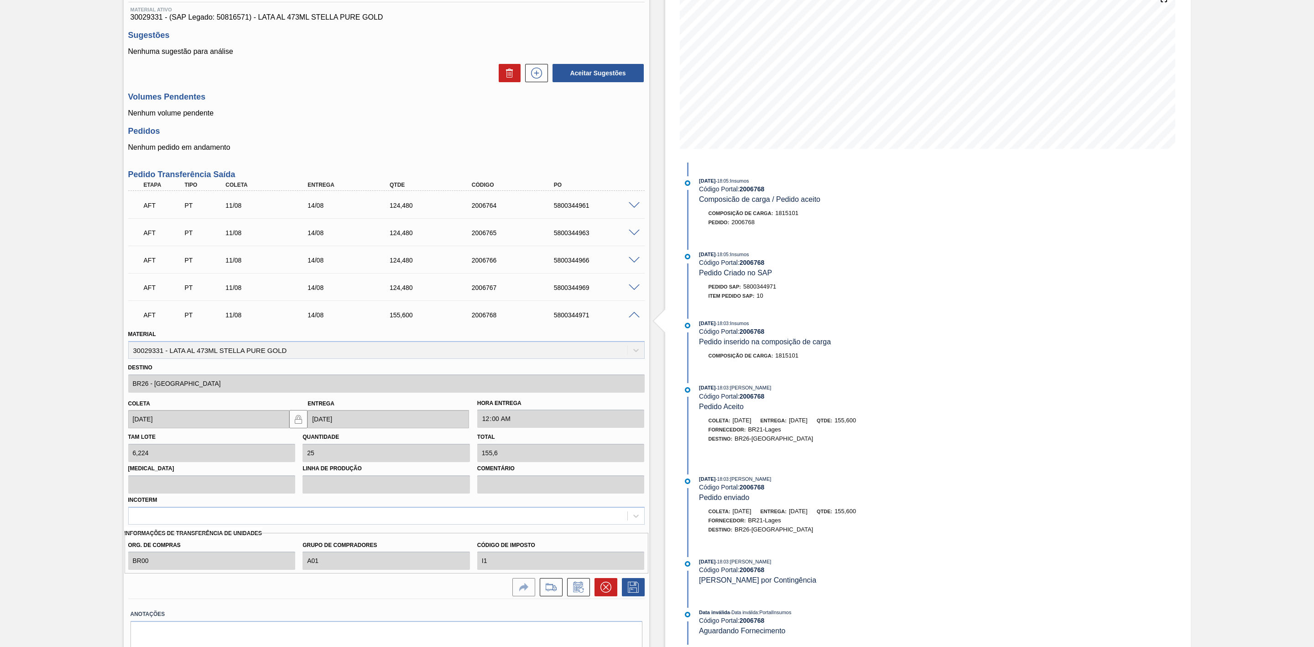
scroll to position [137, 0]
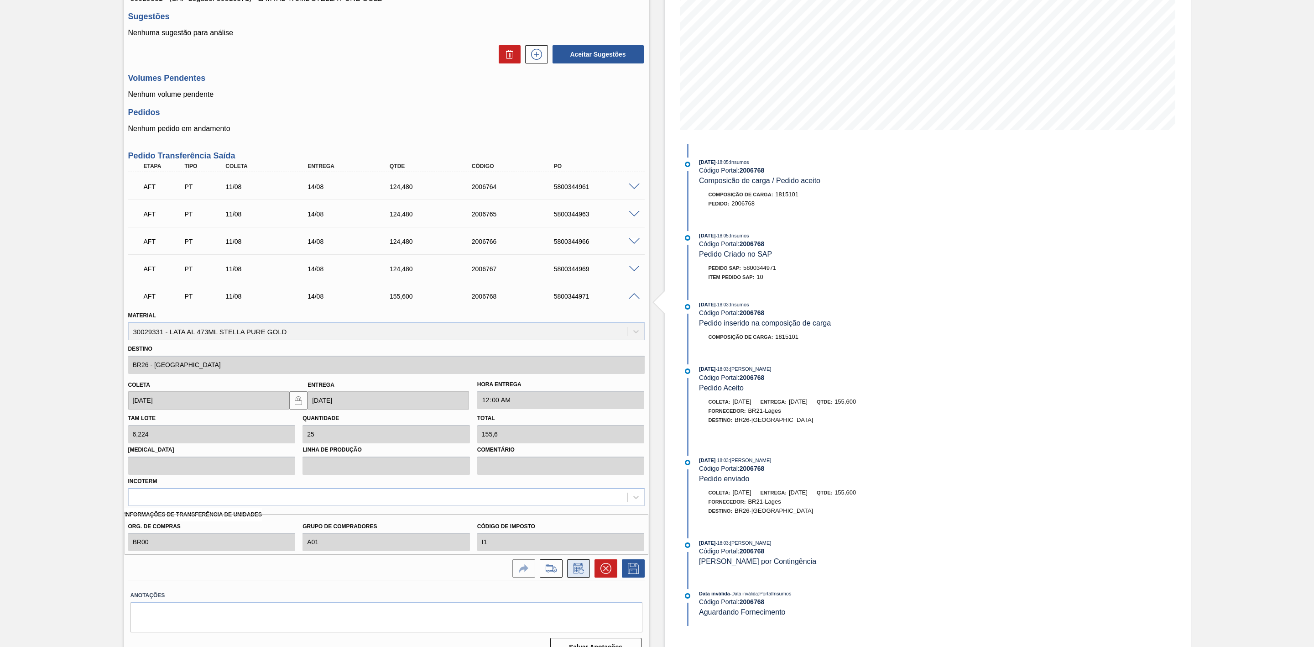
click at [582, 574] on icon at bounding box center [578, 568] width 15 height 11
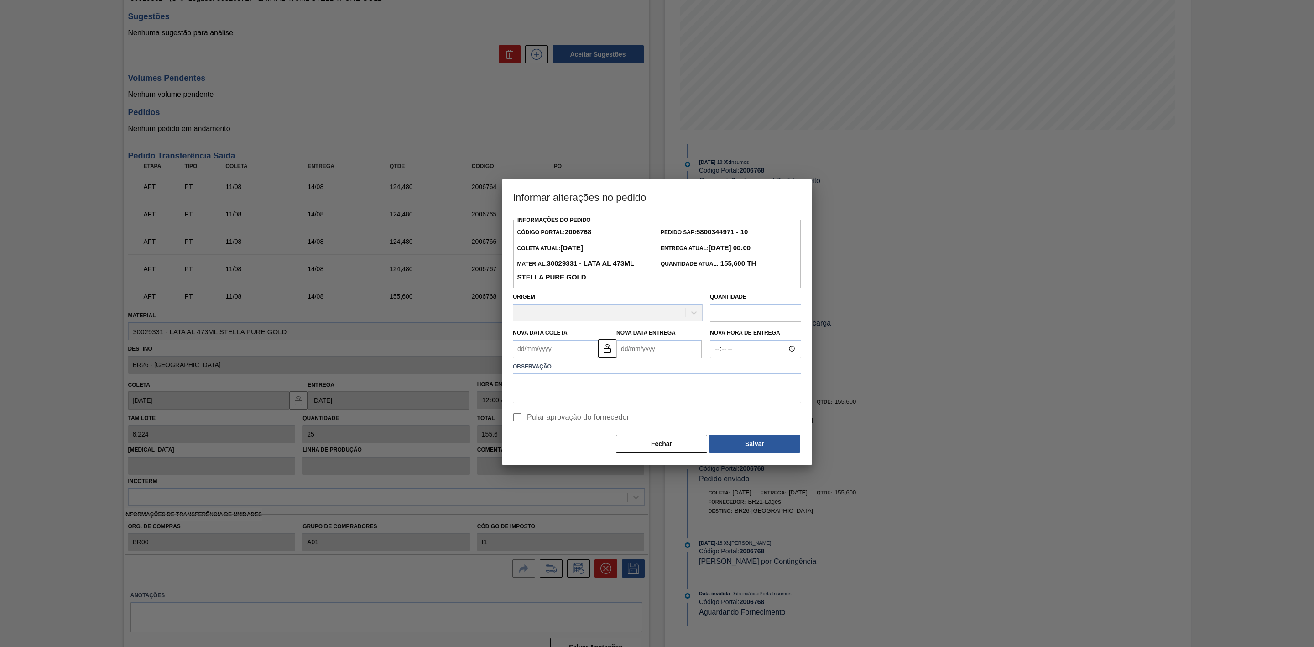
click at [731, 315] on input "text" at bounding box center [755, 313] width 91 height 18
type input "124,48"
click at [555, 389] on textarea at bounding box center [657, 389] width 288 height 30
paste textarea "Carregamento com bitrem"
type textarea "Carregamento com bitrem"
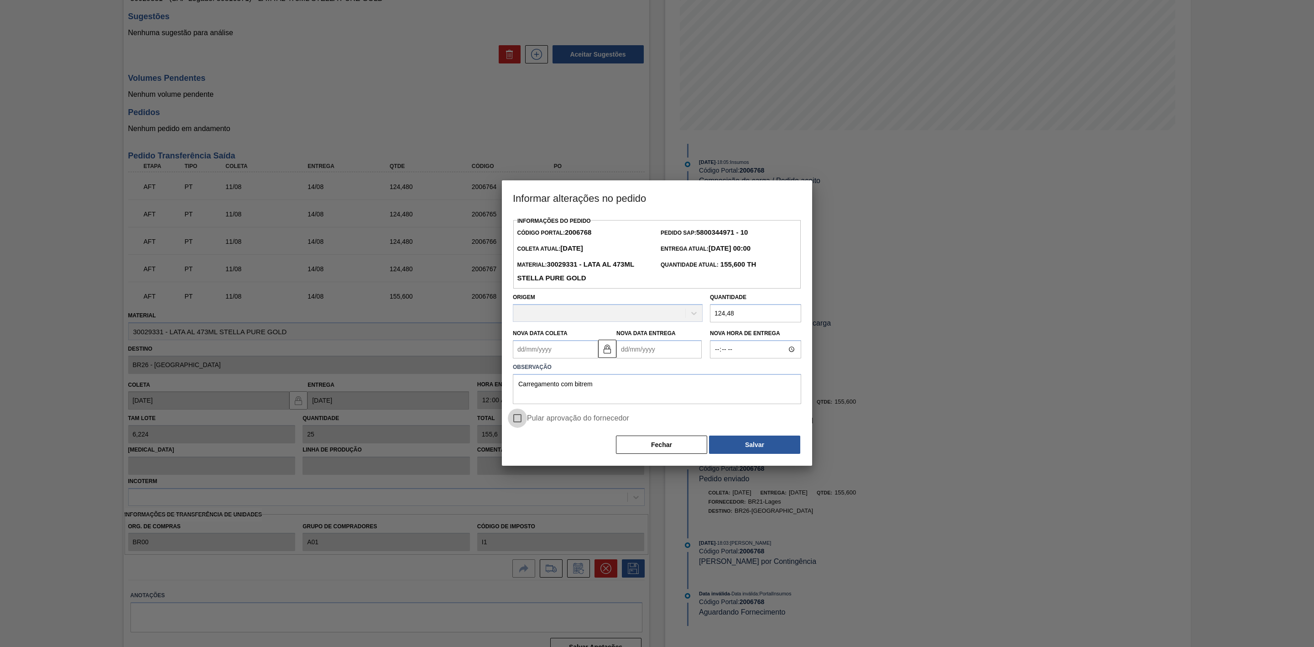
click at [518, 415] on input "Pular aprovação do fornecedor" at bounding box center [517, 417] width 19 height 19
checkbox input "true"
click at [722, 450] on button "Salvar" at bounding box center [754, 444] width 91 height 18
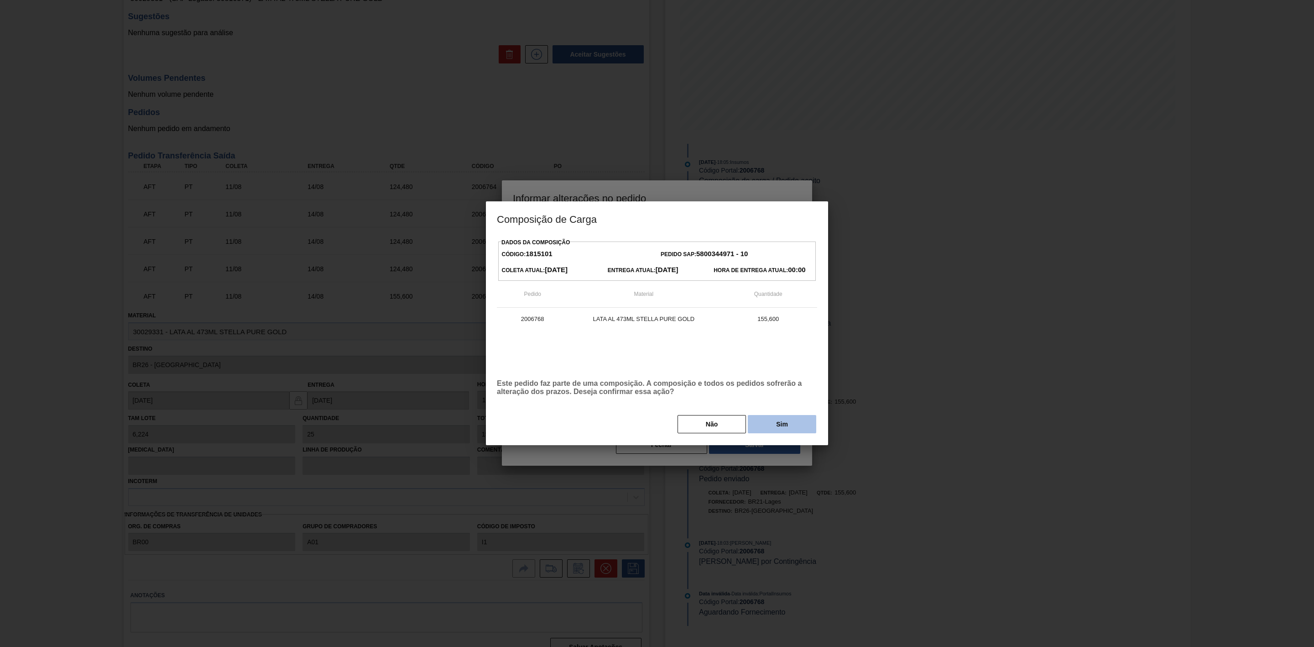
click at [759, 429] on button "Sim" at bounding box center [782, 424] width 68 height 18
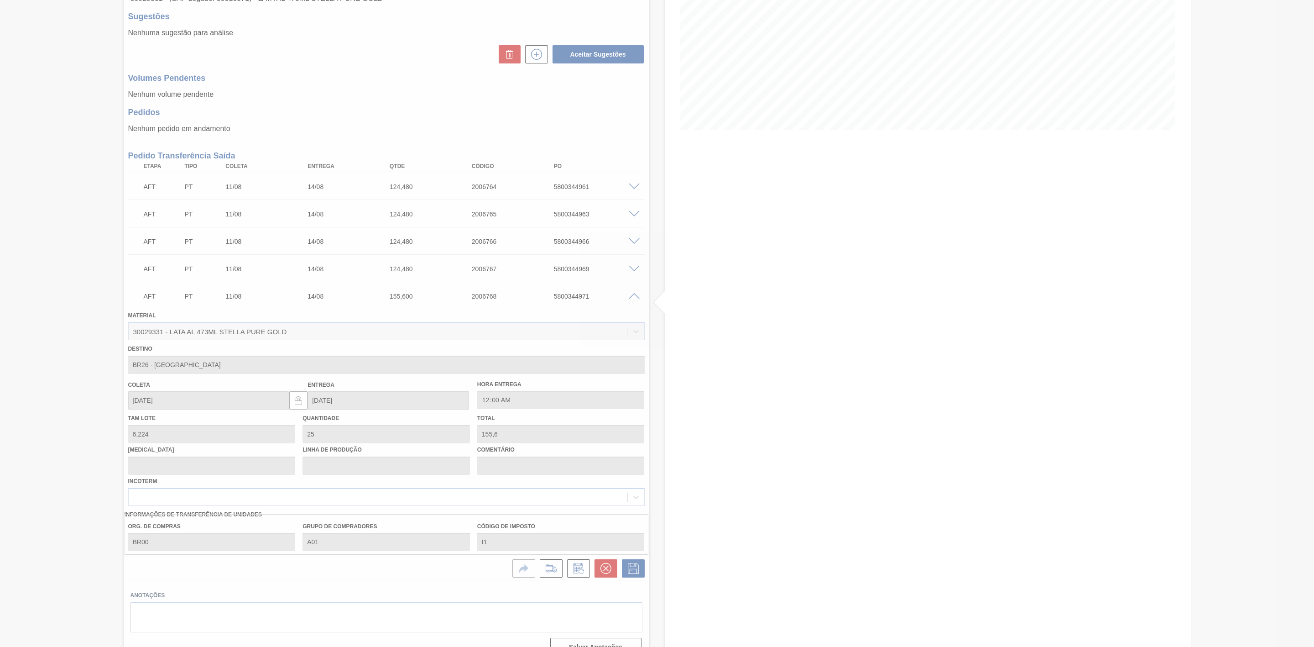
type input "20"
type input "124,48"
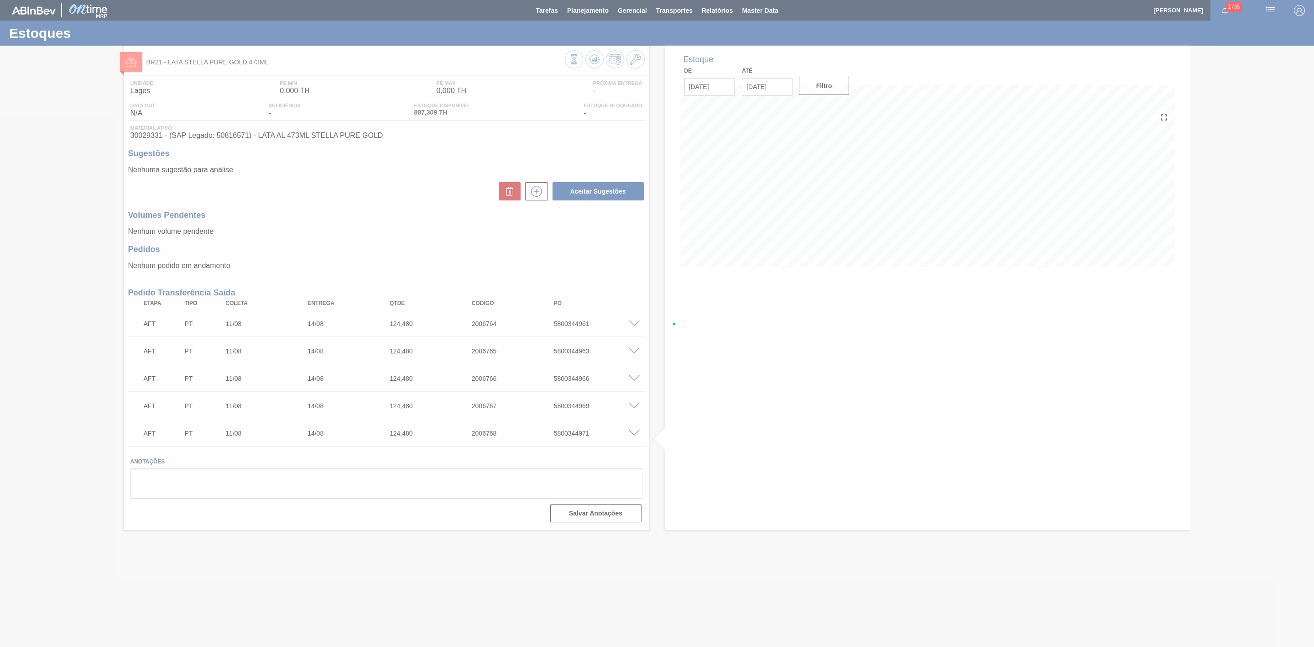
scroll to position [0, 0]
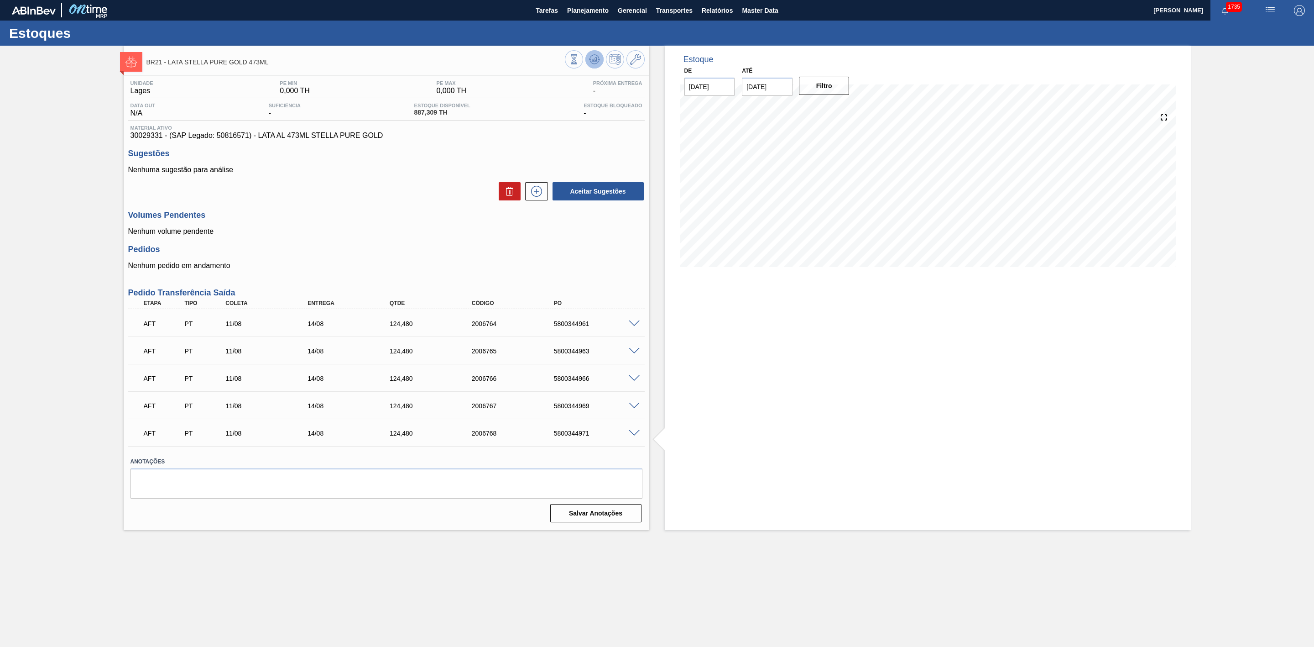
click at [579, 55] on icon at bounding box center [574, 59] width 10 height 10
click at [1271, 7] on img "button" at bounding box center [1270, 10] width 11 height 11
click at [1251, 31] on li "Pedido Contingência" at bounding box center [1266, 32] width 84 height 16
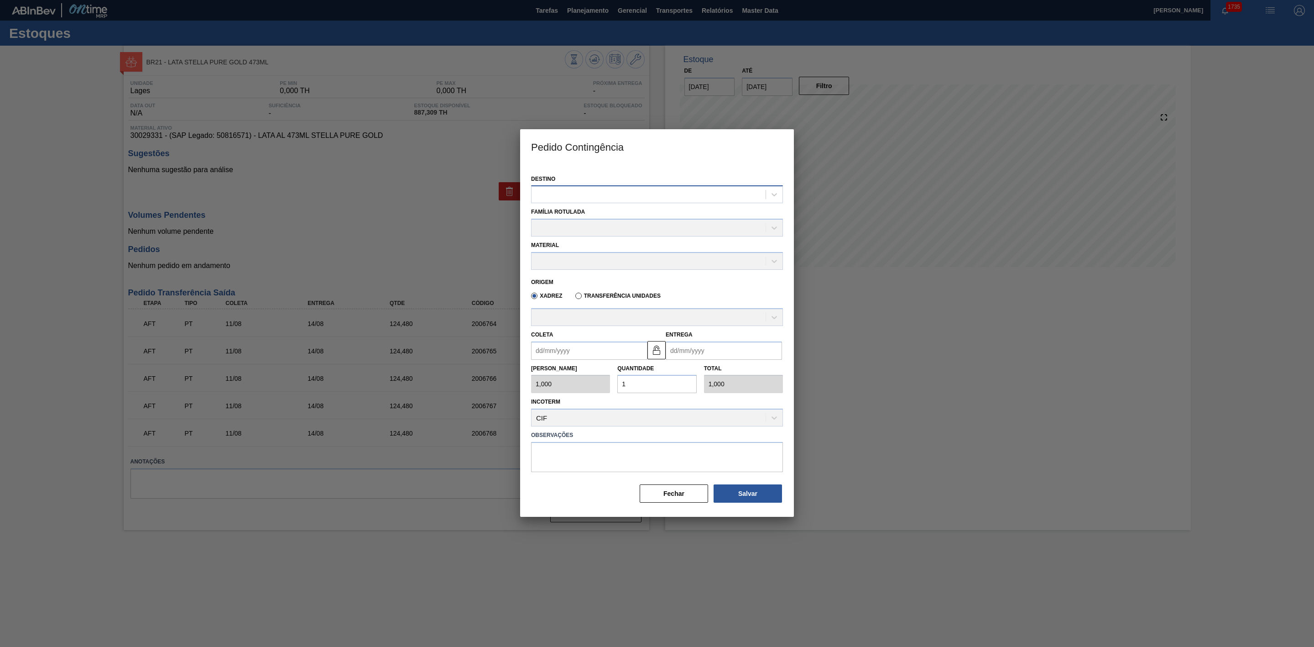
click at [702, 190] on div at bounding box center [649, 194] width 234 height 13
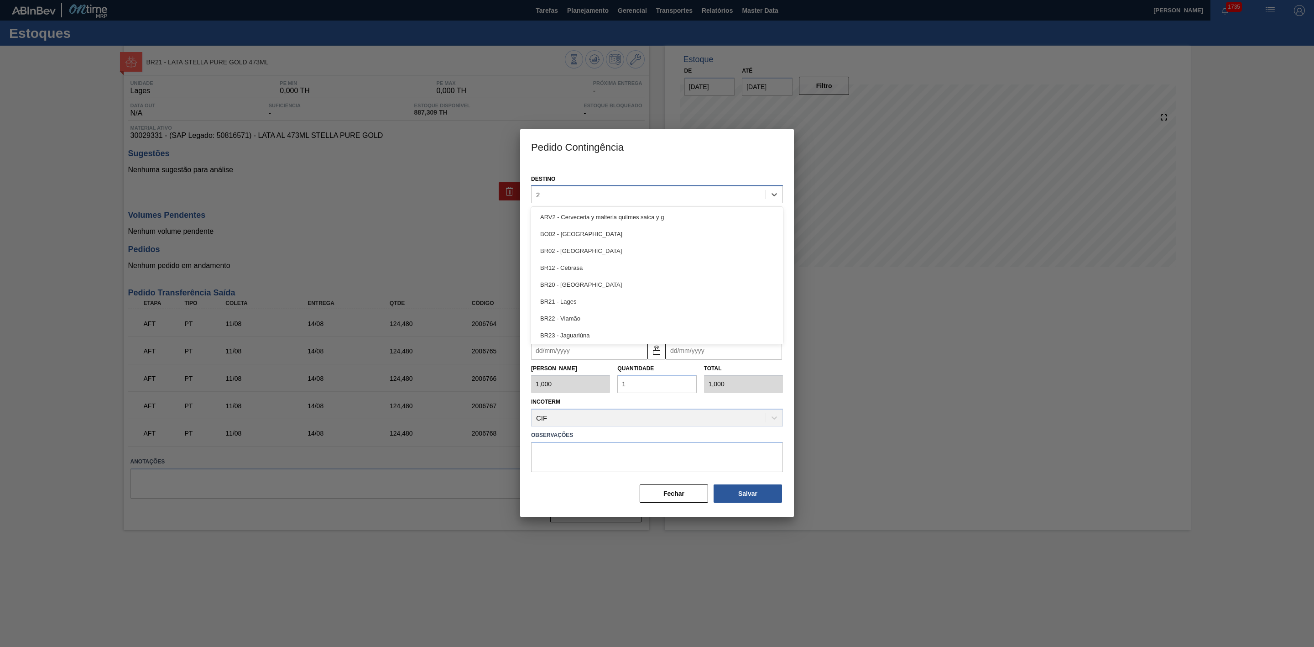
type input "26"
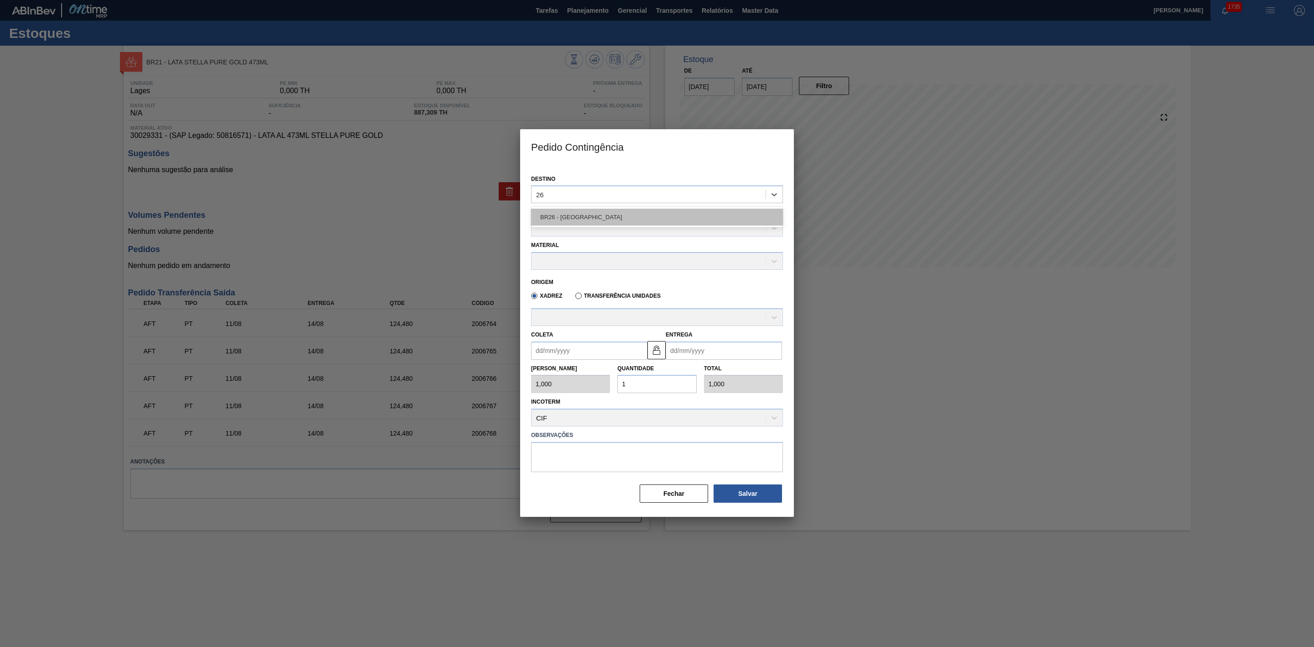
click at [637, 220] on div "BR26 - [GEOGRAPHIC_DATA]" at bounding box center [657, 217] width 252 height 17
click at [593, 226] on div at bounding box center [649, 228] width 234 height 13
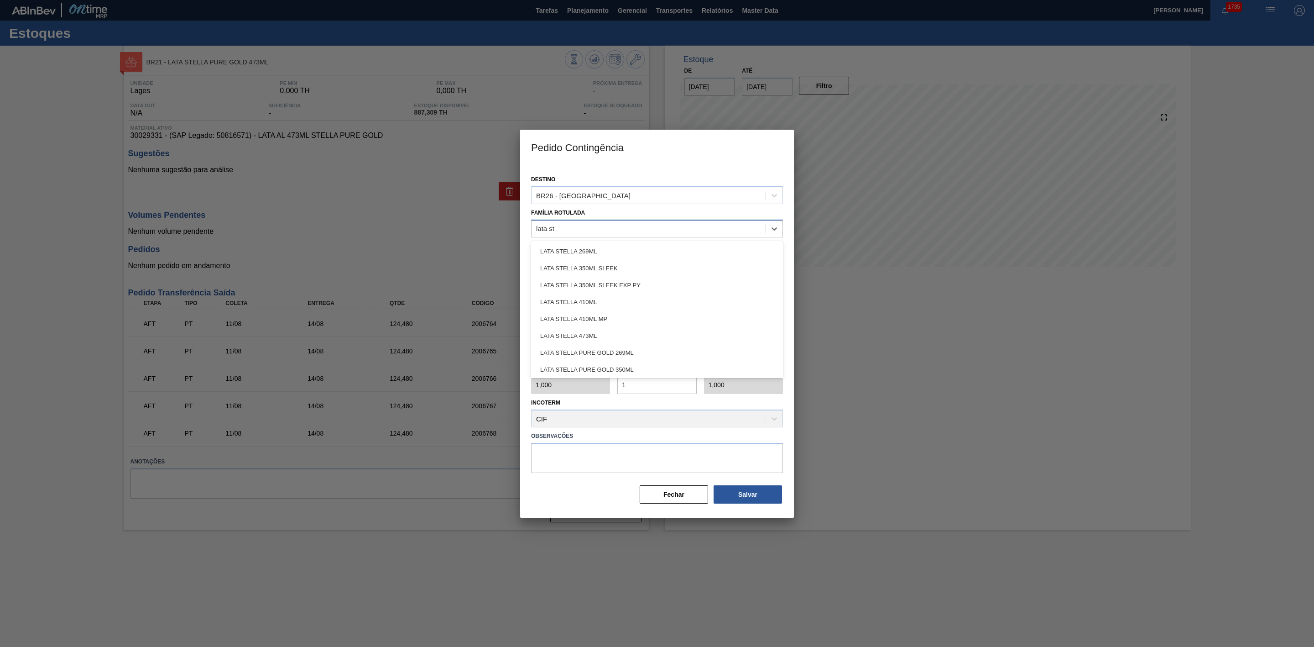
type Rotulada "lata ste"
click at [630, 361] on div "LATA STELLA PURE GOLD 473ML" at bounding box center [657, 368] width 252 height 17
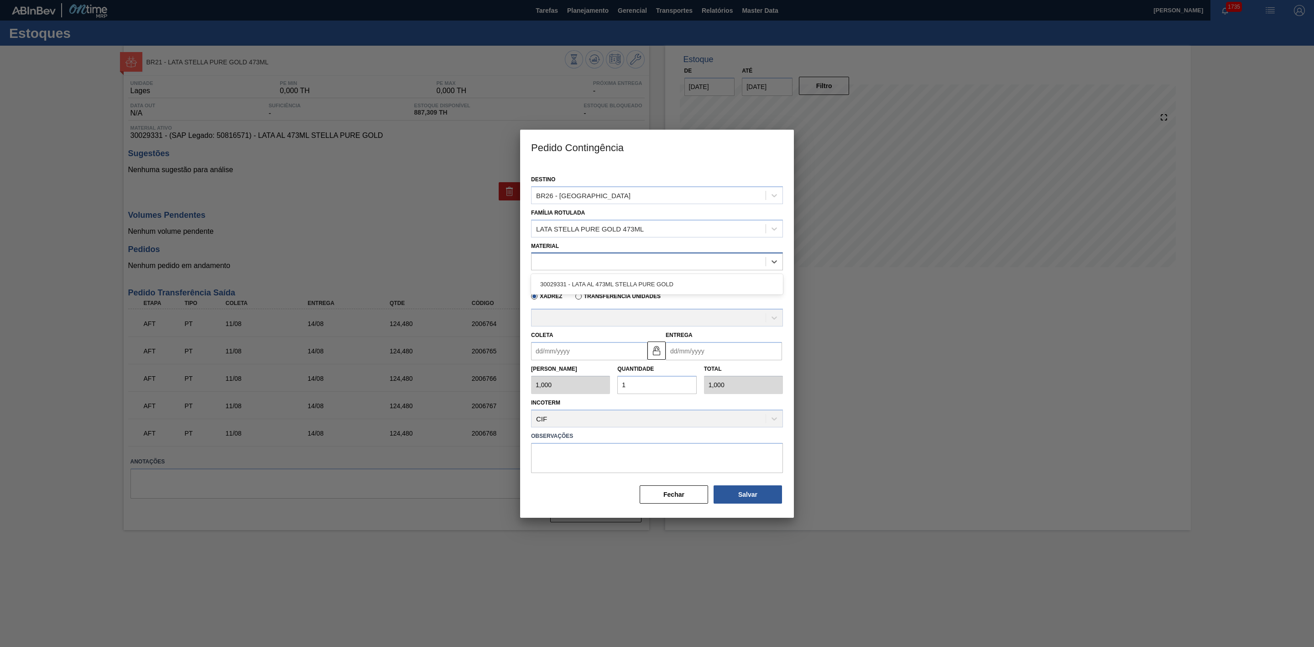
click at [573, 266] on div at bounding box center [649, 261] width 234 height 13
drag, startPoint x: 585, startPoint y: 277, endPoint x: 592, endPoint y: 296, distance: 20.4
click at [585, 277] on div "30029331 - LATA AL 473ML STELLA PURE GOLD" at bounding box center [657, 284] width 252 height 17
type input "6,224"
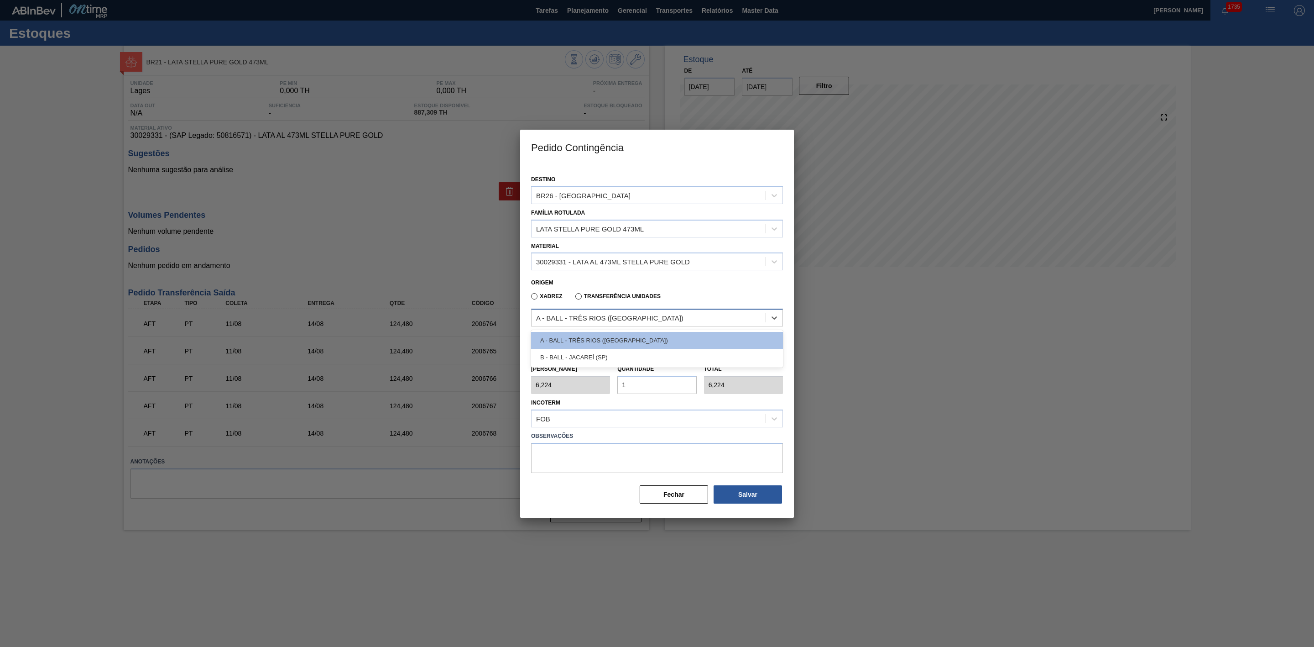
click at [624, 319] on div "A - BALL - TRÊS RIOS (RJ)" at bounding box center [649, 317] width 234 height 13
click at [652, 294] on label "Transferência Unidades" at bounding box center [618, 296] width 85 height 6
click at [574, 298] on input "Transferência Unidades" at bounding box center [574, 298] width 0 height 0
type input "1,000"
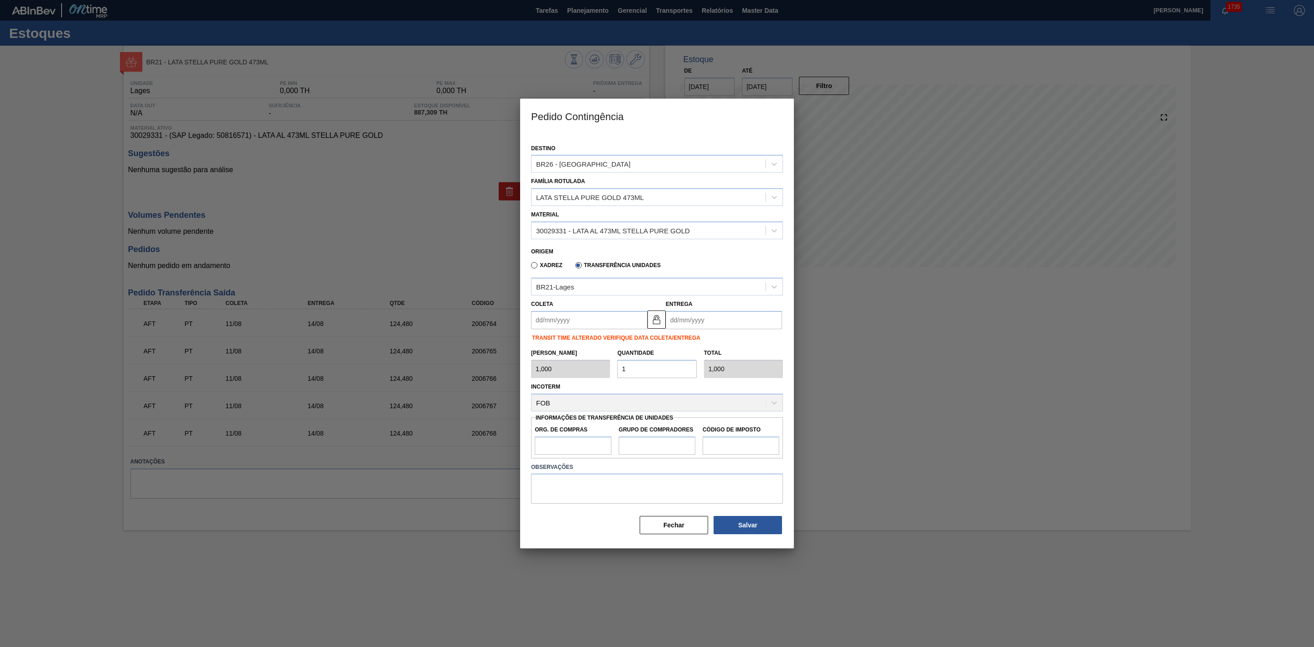
click at [579, 314] on input "Coleta" at bounding box center [589, 320] width 116 height 18
drag, startPoint x: 560, startPoint y: 399, endPoint x: 571, endPoint y: 385, distance: 17.5
click at [560, 399] on div "11" at bounding box center [557, 400] width 12 height 12
type input "[DATE]"
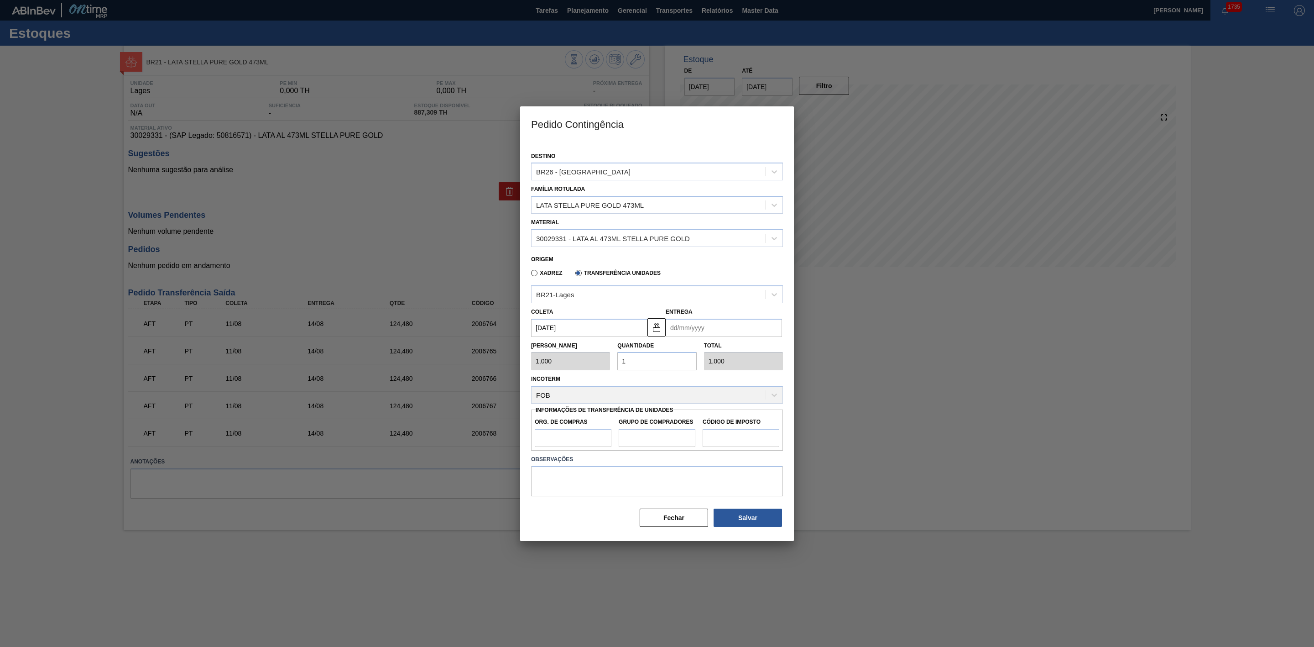
drag, startPoint x: 700, startPoint y: 326, endPoint x: 696, endPoint y: 333, distance: 8.2
click at [700, 326] on input "Entrega" at bounding box center [724, 328] width 116 height 18
click at [684, 349] on div "agosto 2025" at bounding box center [721, 350] width 110 height 8
click at [738, 408] on div "14" at bounding box center [736, 408] width 12 height 12
type input "[DATE]"
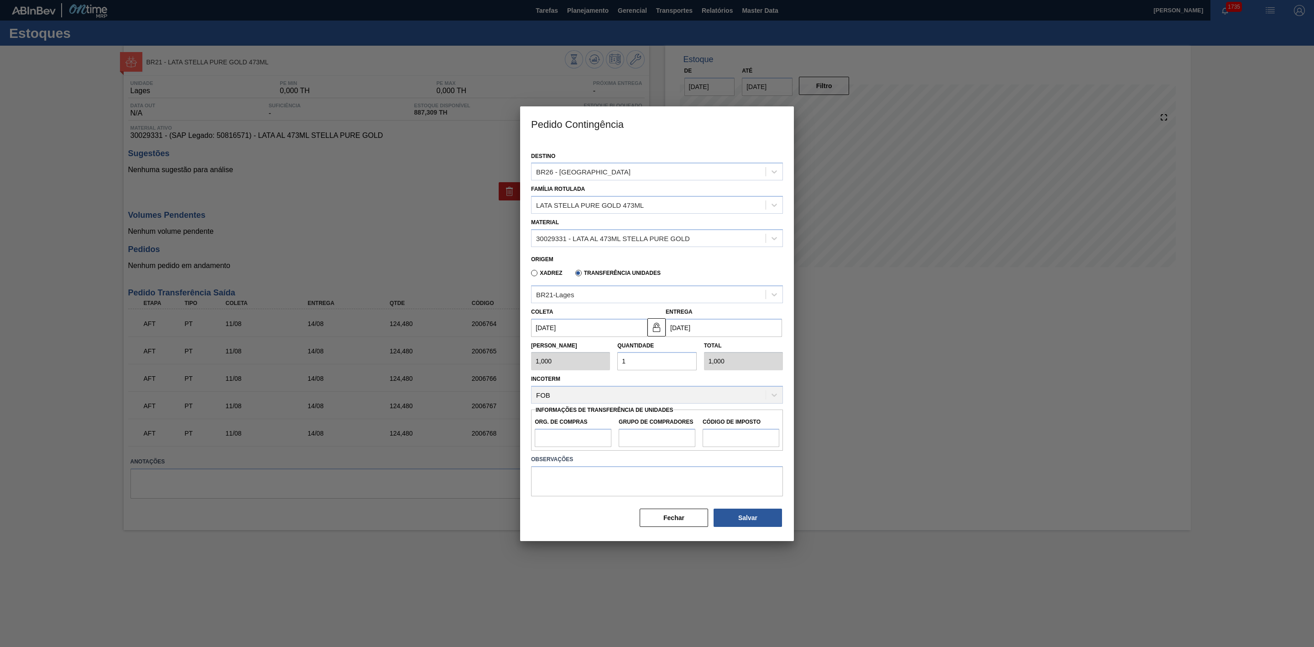
click at [607, 362] on div "Tam Lote 1,000 Quantidade 1 Total 1,000" at bounding box center [657, 354] width 259 height 34
type input "12"
type input "12,000"
type input "124"
type input "124,000"
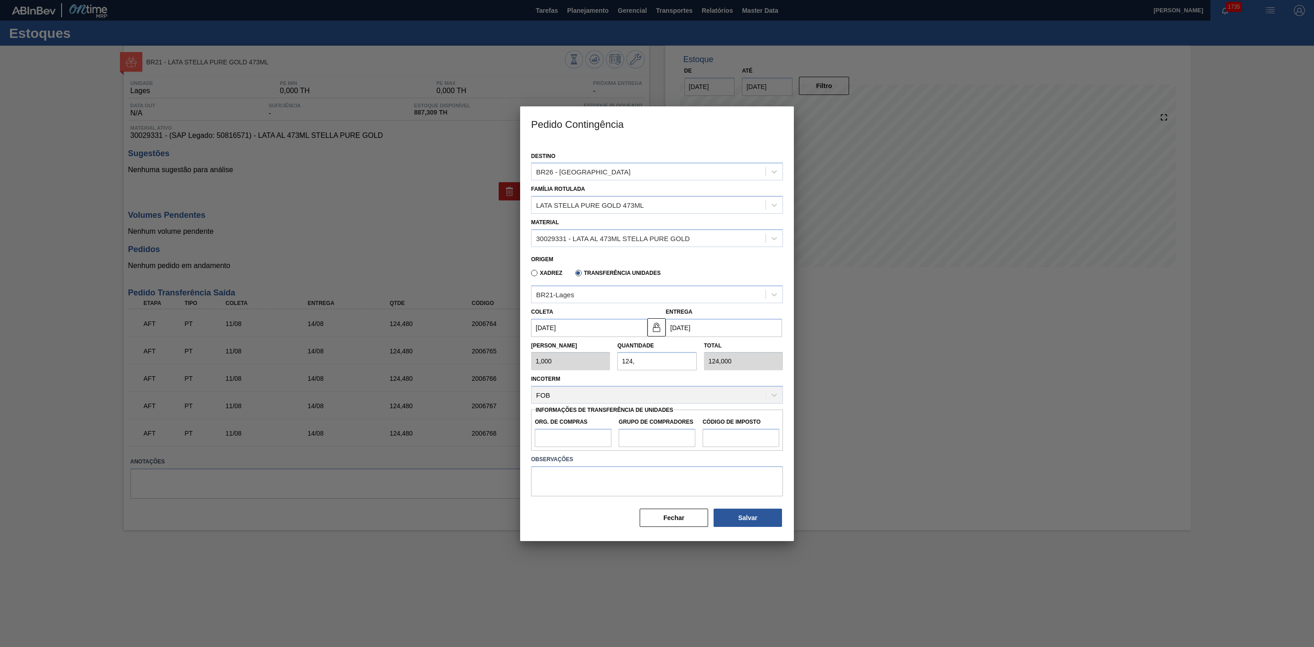
type input "124,4"
type input "124,400"
type input "124,48"
type input "124,480"
type input "124,48"
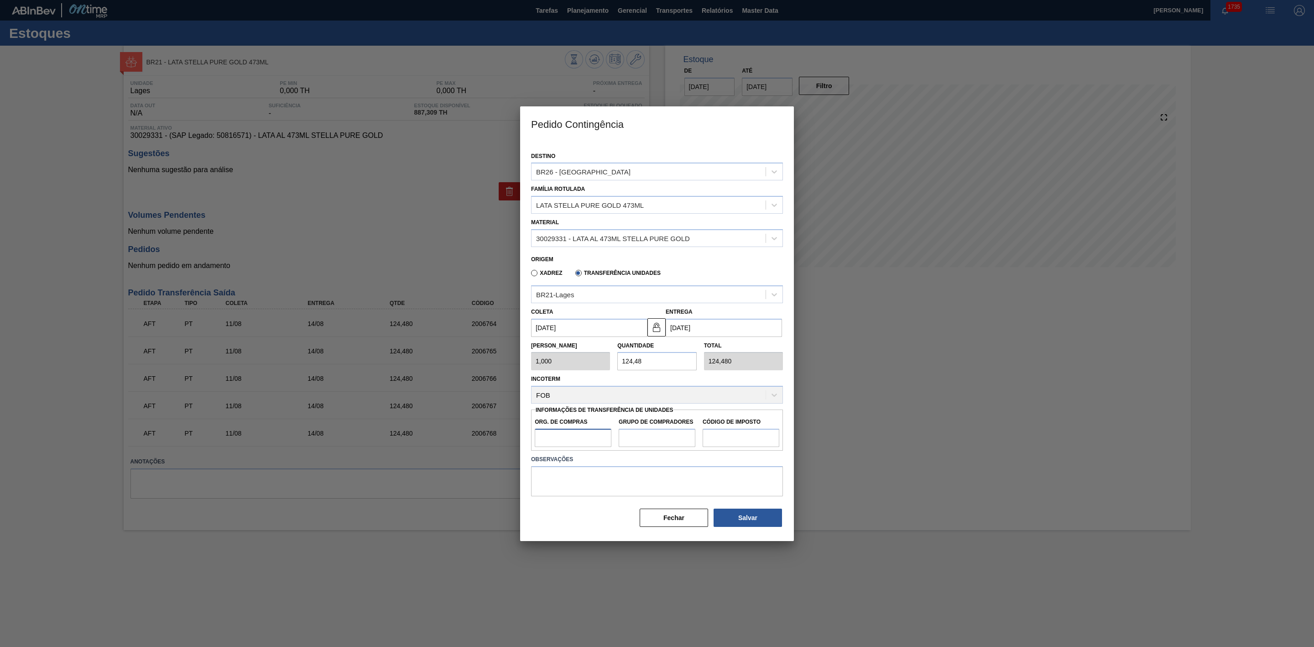
drag, startPoint x: 562, startPoint y: 436, endPoint x: 566, endPoint y: 441, distance: 6.8
click at [562, 436] on input "Org. de Compras" at bounding box center [573, 438] width 77 height 18
type input "BR00"
click at [641, 443] on input "Grupo de Compradores" at bounding box center [657, 438] width 77 height 18
type input "A01"
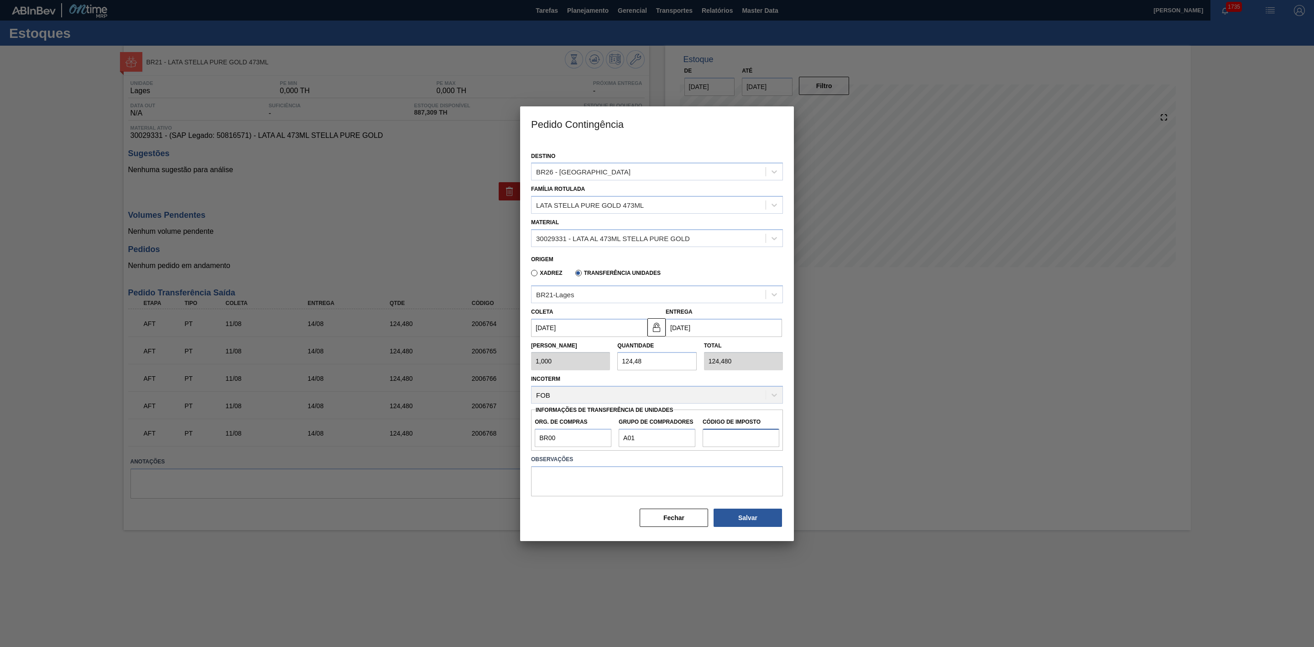
click at [719, 440] on input "Código de Imposto" at bounding box center [741, 438] width 77 height 18
type input "I1"
click at [762, 522] on button "Salvar" at bounding box center [748, 517] width 68 height 18
type input "1"
type input "1,000"
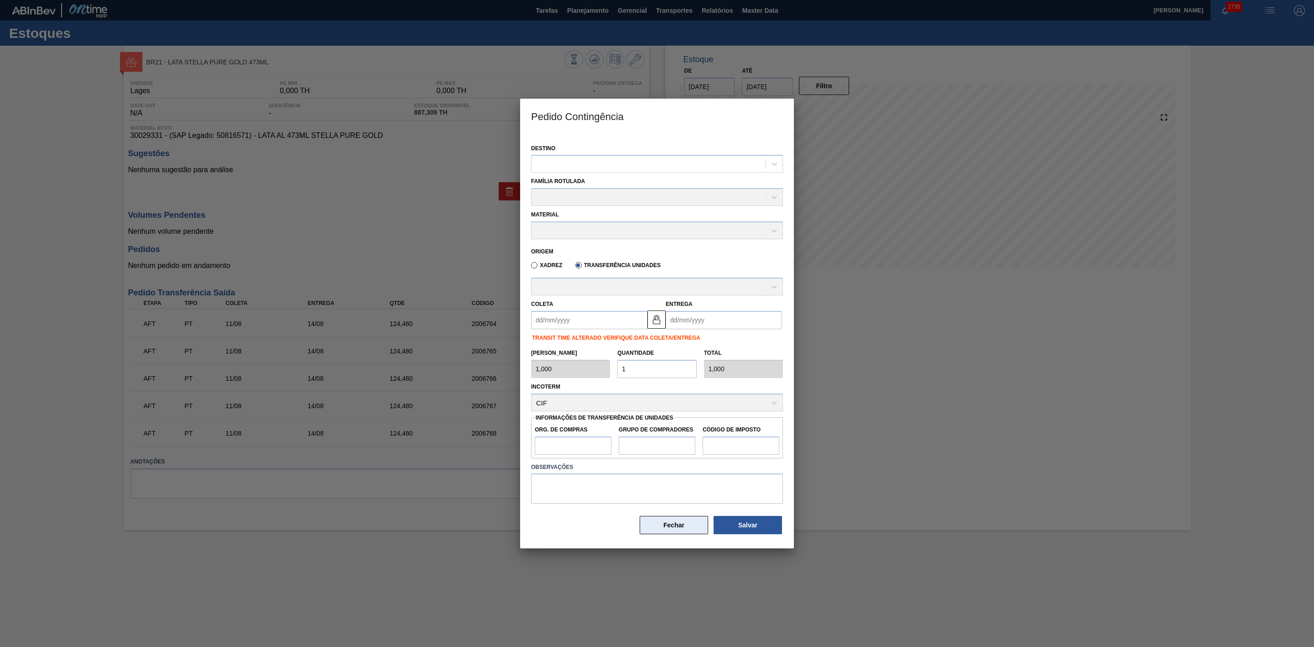
click at [669, 526] on button "Fechar" at bounding box center [674, 525] width 68 height 18
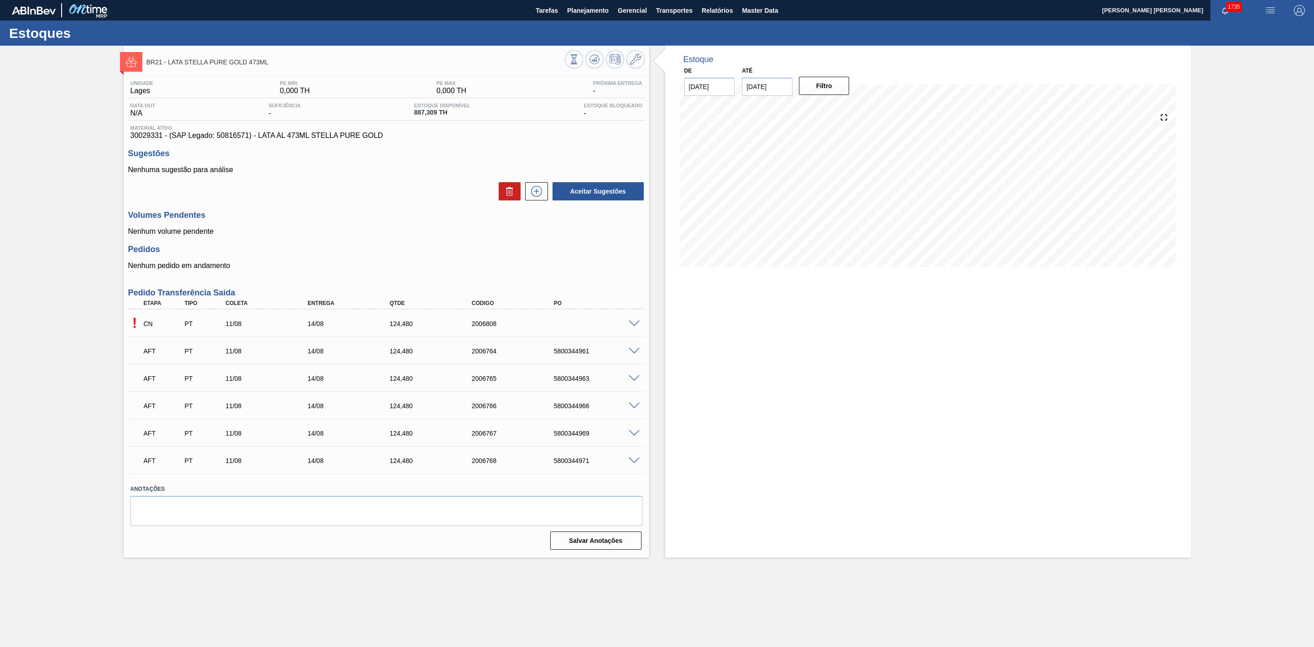
click at [633, 329] on div "! CN PT 11/08 14/08 124,480 2006808" at bounding box center [386, 322] width 517 height 23
click at [636, 320] on div "! CN PT 11/08 14/08 124,480 2006808" at bounding box center [386, 322] width 517 height 23
click at [636, 325] on span at bounding box center [634, 323] width 11 height 7
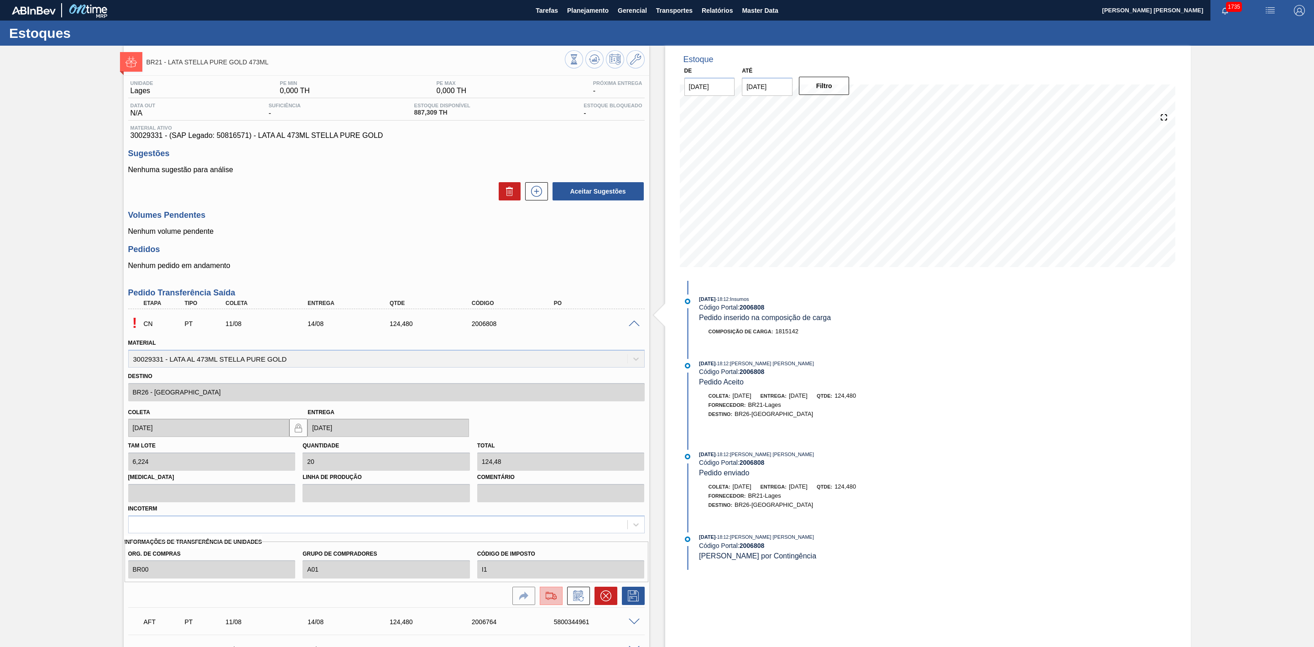
click at [552, 596] on img at bounding box center [551, 595] width 15 height 11
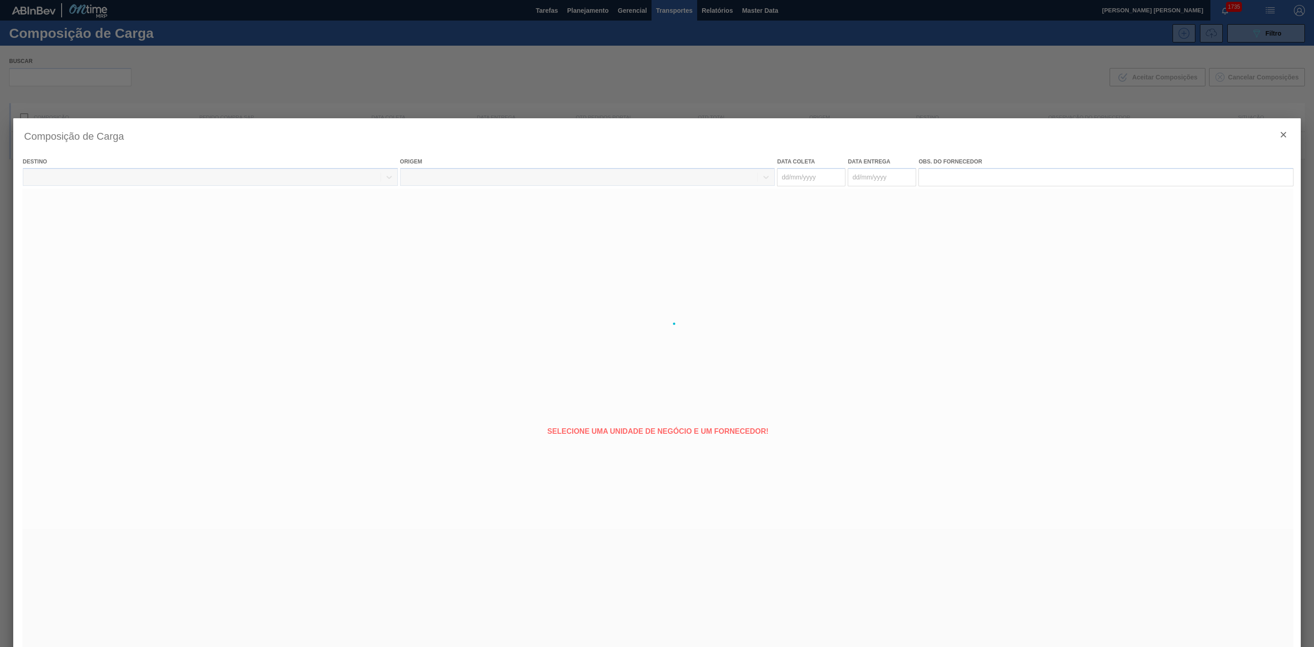
type coleta "[DATE]"
type entrega "[DATE]"
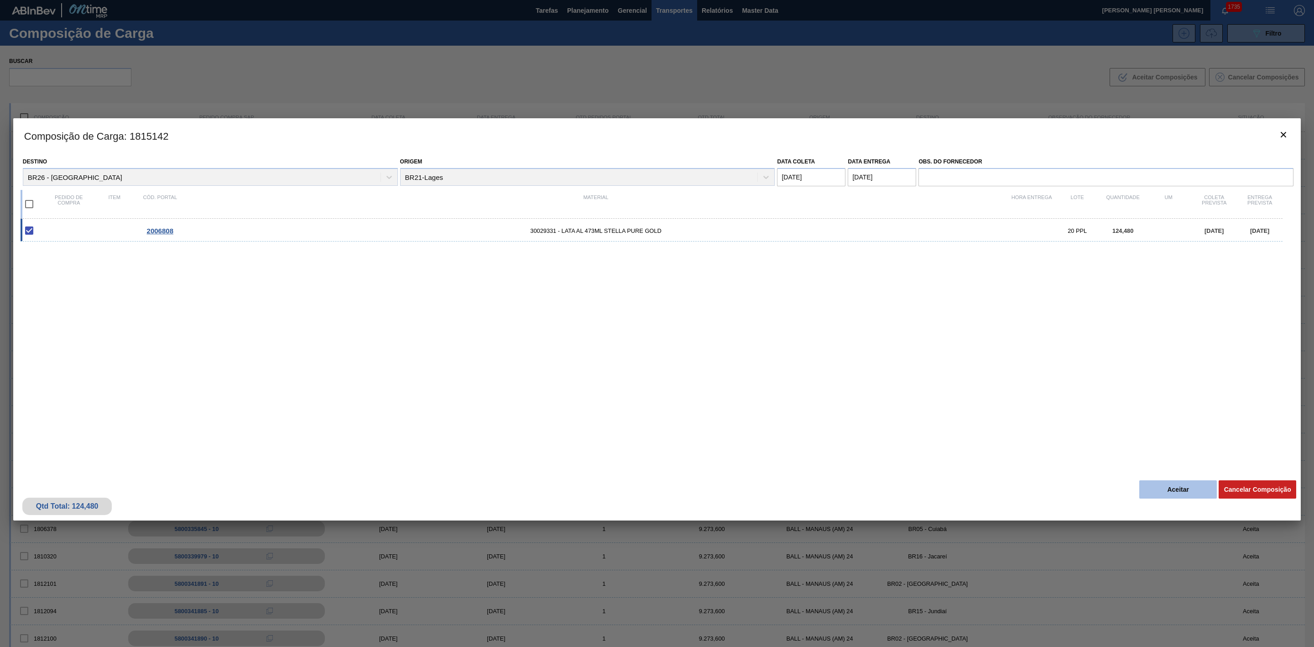
click at [1199, 489] on button "Aceitar" at bounding box center [1179, 489] width 78 height 18
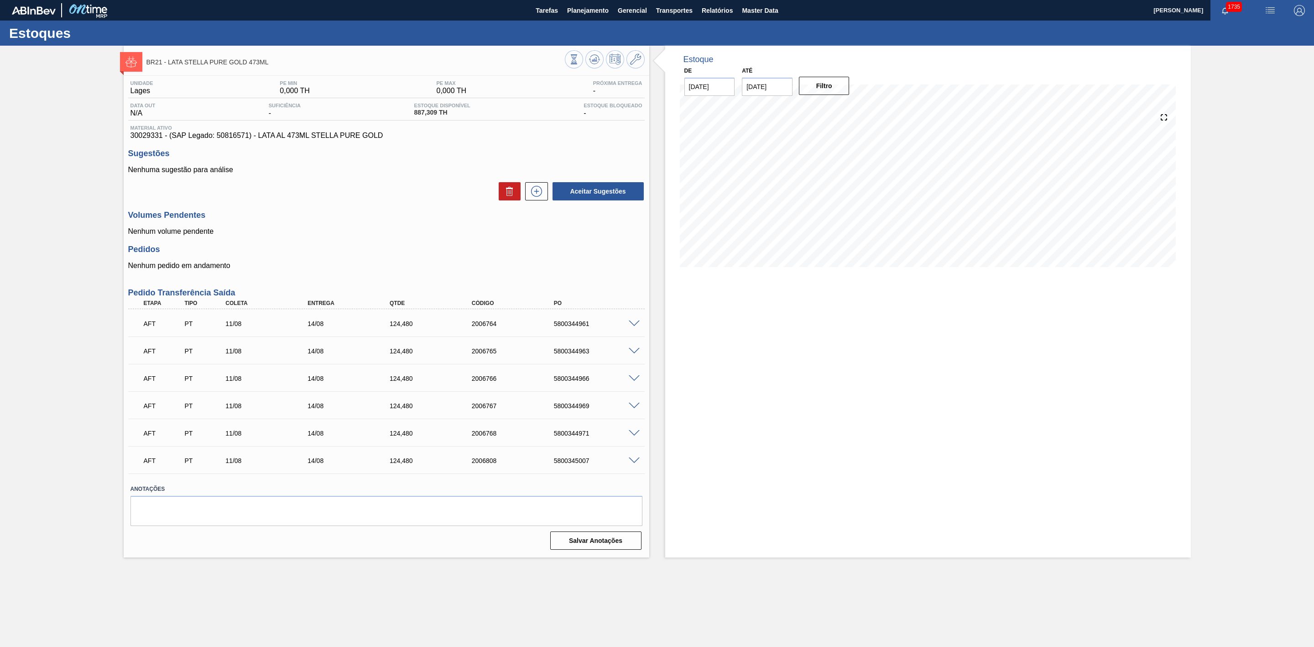
click at [579, 464] on div "5800345007" at bounding box center [599, 460] width 94 height 7
click at [578, 464] on div "5800345007" at bounding box center [599, 460] width 94 height 7
copy div "5800345007"
click at [578, 461] on div "5800345007" at bounding box center [599, 460] width 94 height 7
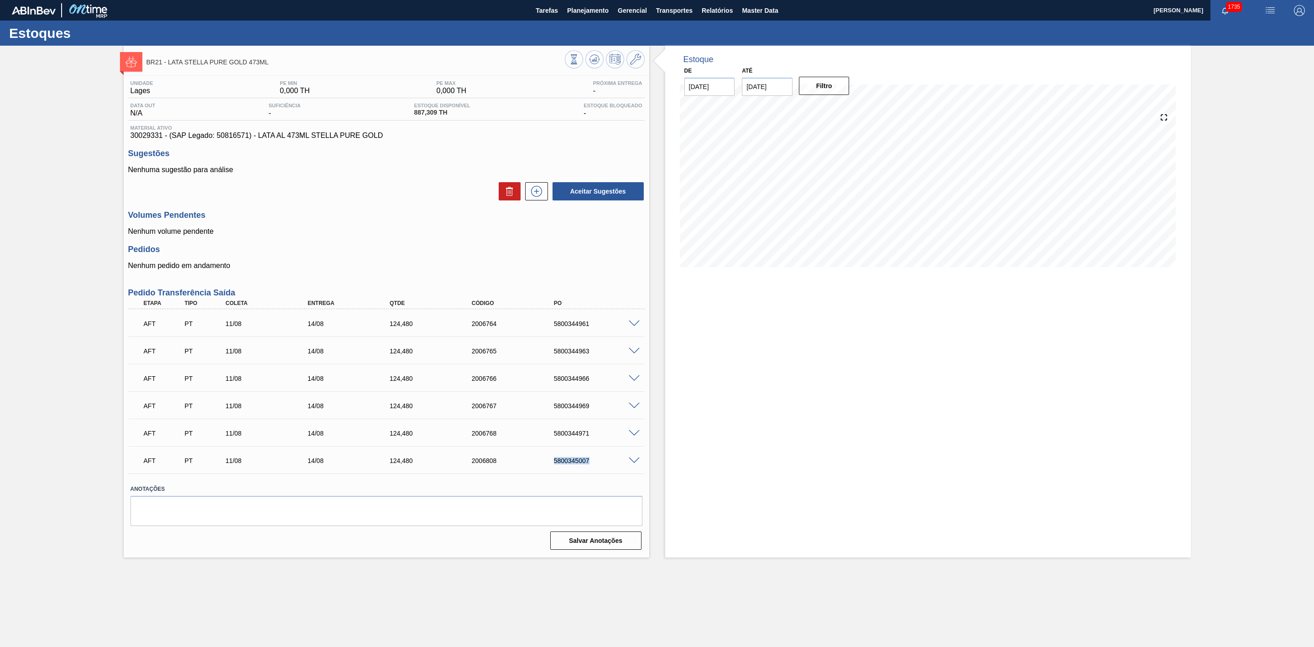
click at [578, 461] on div "5800345007" at bounding box center [599, 460] width 94 height 7
click at [903, 409] on div "Estoque De [DATE] Até [DATE] Filtro 31/08 Projeção de Estoque 264.909 [DOMAIN_N…" at bounding box center [928, 302] width 526 height 512
click at [579, 58] on icon at bounding box center [574, 59] width 10 height 10
